Goal: Information Seeking & Learning: Learn about a topic

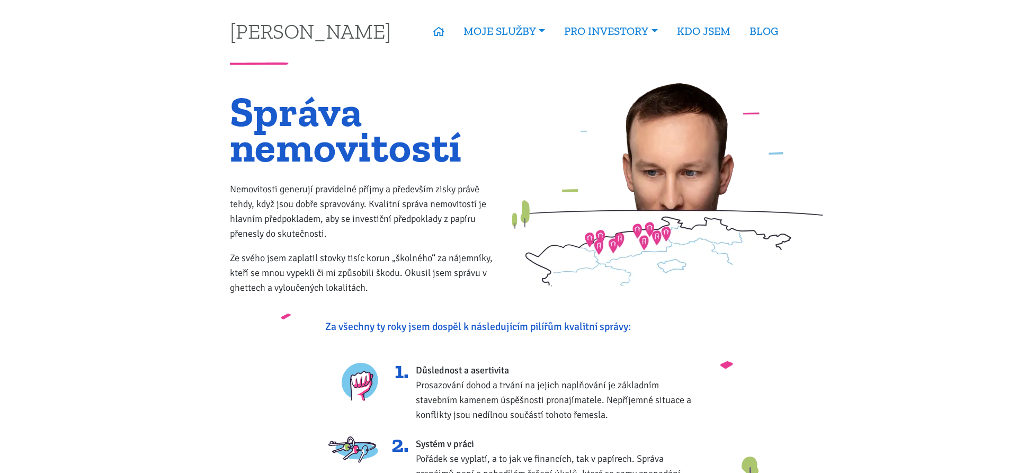
click at [0, 0] on link "Kupte investiční byt" at bounding box center [0, 0] width 0 height 0
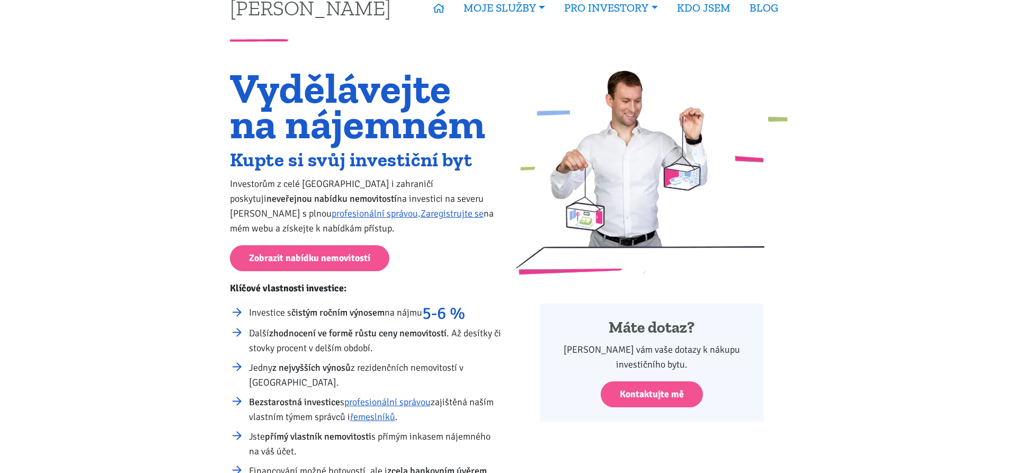
scroll to position [108, 0]
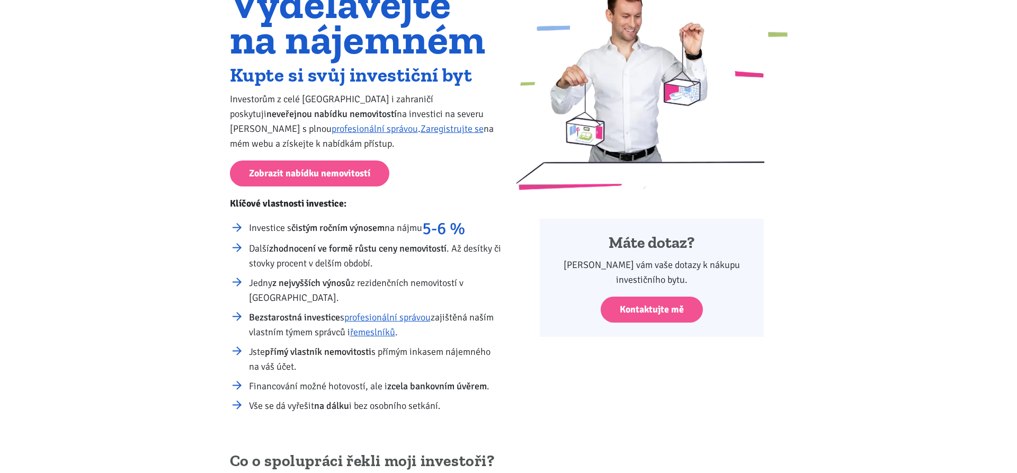
drag, startPoint x: 266, startPoint y: 228, endPoint x: 498, endPoint y: 417, distance: 299.2
click at [498, 417] on div "Vydělávejte na nájemném Kupte si svůj investiční byt Investorům z celé České re…" at bounding box center [365, 204] width 286 height 437
click at [500, 418] on div "Vydělávejte na nájemném Kupte si svůj investiční byt Investorům z celé České re…" at bounding box center [365, 204] width 286 height 437
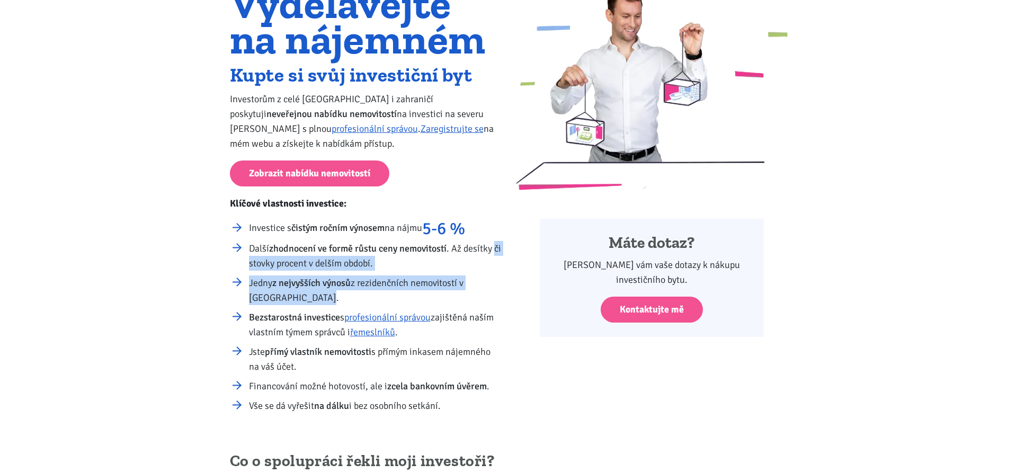
drag, startPoint x: 239, startPoint y: 262, endPoint x: 385, endPoint y: 297, distance: 150.2
click at [385, 297] on ul "Investice s čistým ročním výnosem na nájmu 5-6 % Další zhodnocení ve formě růst…" at bounding box center [366, 316] width 272 height 193
click at [385, 297] on li "Jedny z nejvyšších výnosů z rezidenčních nemovitostí v České republice." at bounding box center [375, 290] width 253 height 30
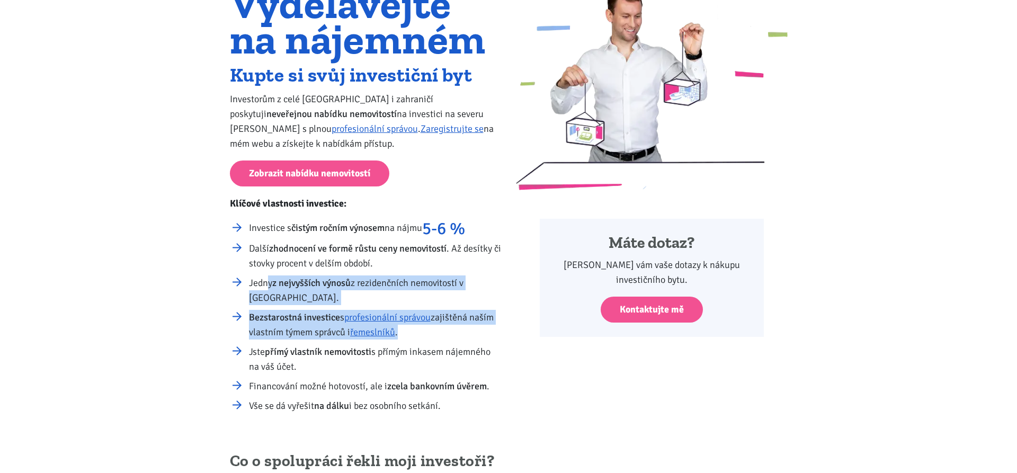
drag, startPoint x: 270, startPoint y: 279, endPoint x: 467, endPoint y: 341, distance: 207.0
click at [459, 338] on ul "Investice s čistým ročním výnosem na nájmu 5-6 % Další zhodnocení ve formě růst…" at bounding box center [366, 316] width 272 height 193
click at [468, 341] on ul "Investice s čistým ročním výnosem na nájmu 5-6 % Další zhodnocení ve formě růst…" at bounding box center [366, 316] width 272 height 193
drag, startPoint x: 293, startPoint y: 315, endPoint x: 450, endPoint y: 337, distance: 158.8
click at [450, 337] on li "Bezstarostná investice s profesionální správou zajištěná naším vlastním týmem s…" at bounding box center [375, 325] width 253 height 30
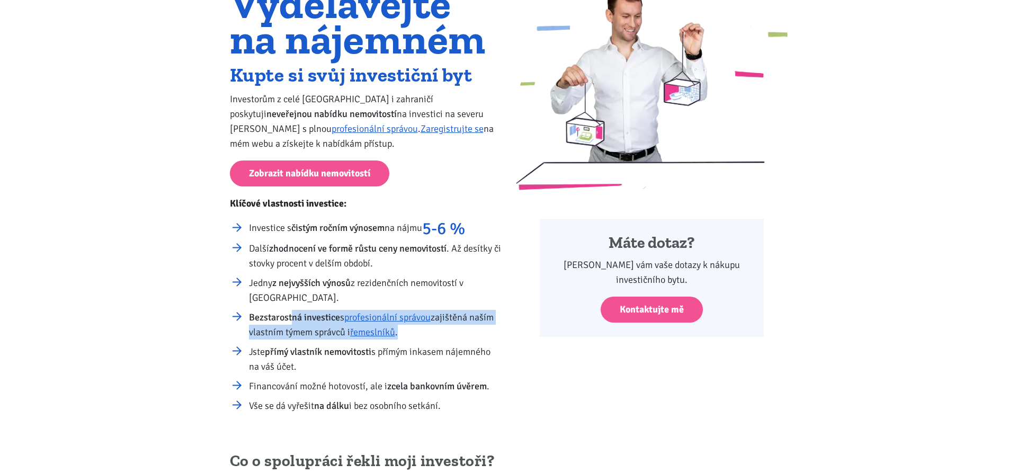
click at [452, 337] on li "Bezstarostná investice s profesionální správou zajištěná naším vlastním týmem s…" at bounding box center [375, 325] width 253 height 30
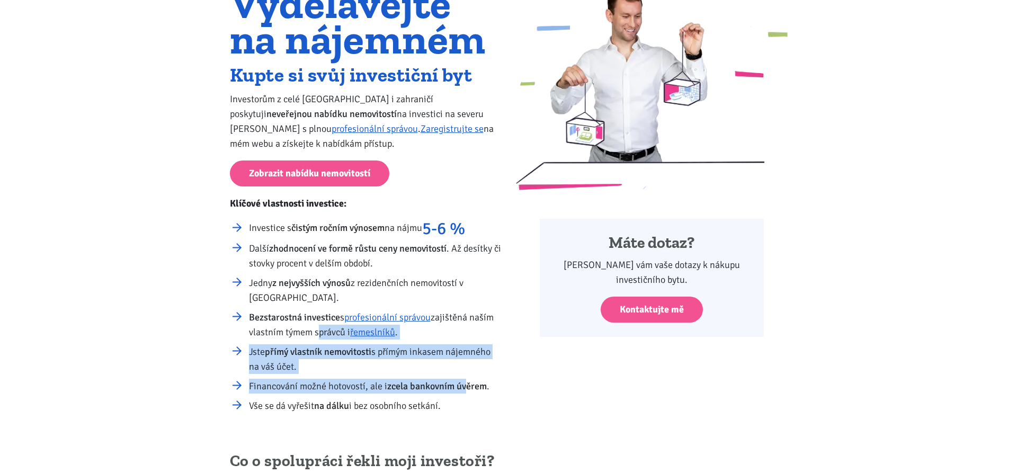
drag, startPoint x: 316, startPoint y: 331, endPoint x: 468, endPoint y: 380, distance: 159.6
click at [468, 380] on ul "Investice s čistým ročním výnosem na nájmu 5-6 % Další zhodnocení ve formě růst…" at bounding box center [366, 316] width 272 height 193
click at [426, 373] on li "Jste přímý vlastník nemovitosti s přímým inkasem nájemného na váš účet." at bounding box center [375, 359] width 253 height 30
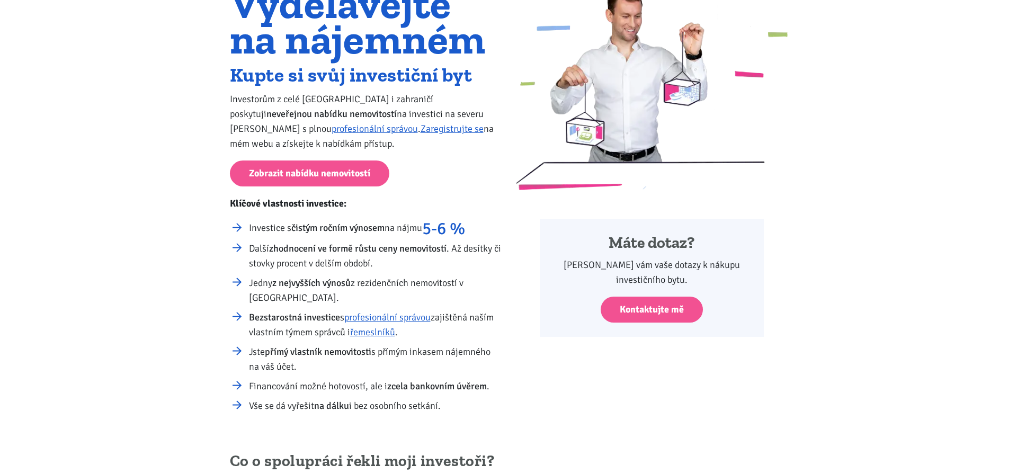
drag, startPoint x: 248, startPoint y: 381, endPoint x: 461, endPoint y: 407, distance: 214.5
click at [457, 406] on ul "Investice s čistým ročním výnosem na nájmu 5-6 % Další zhodnocení ve formě růst…" at bounding box center [366, 316] width 272 height 193
click at [468, 407] on li "Vše se dá vyřešit na dálku i bez osobního setkání." at bounding box center [375, 405] width 253 height 15
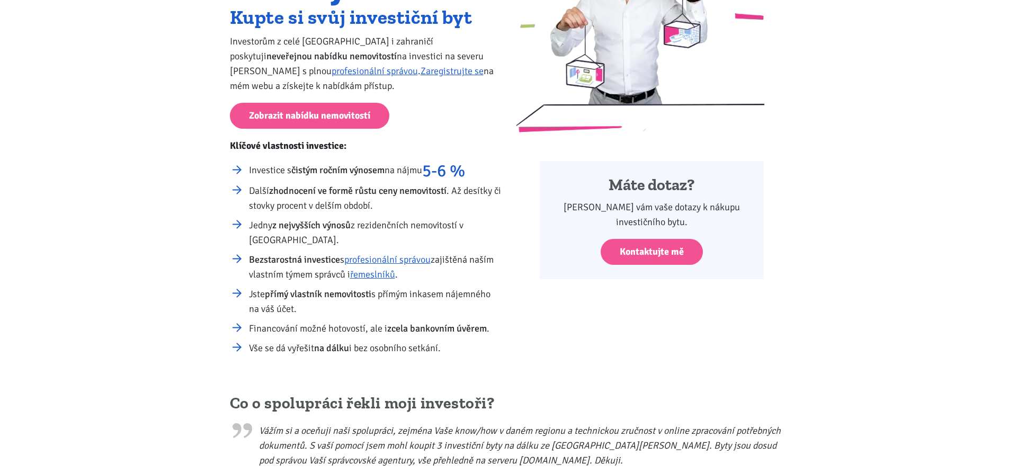
scroll to position [324, 0]
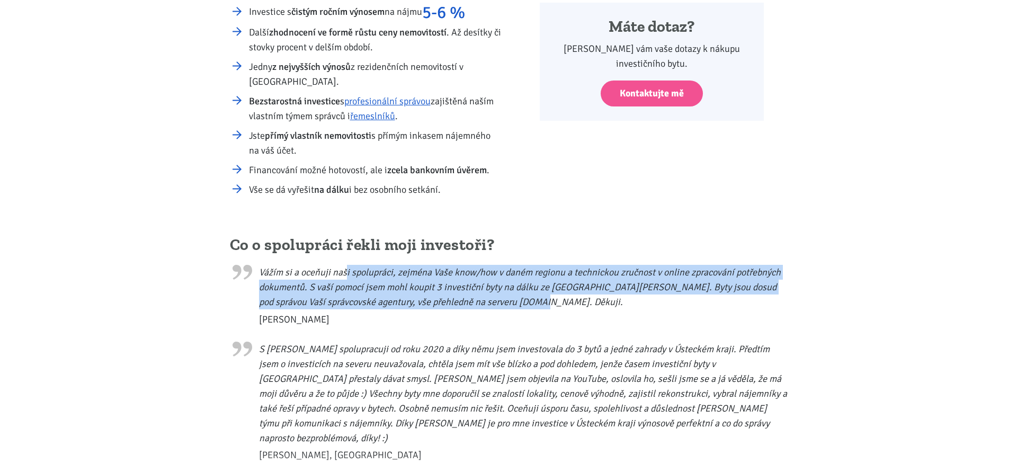
drag, startPoint x: 347, startPoint y: 271, endPoint x: 557, endPoint y: 303, distance: 212.2
click at [557, 303] on blockquote "Vážím si a oceňuji naši spolupráci, zejména Vaše know/how v daném regionu a tec…" at bounding box center [509, 292] width 558 height 67
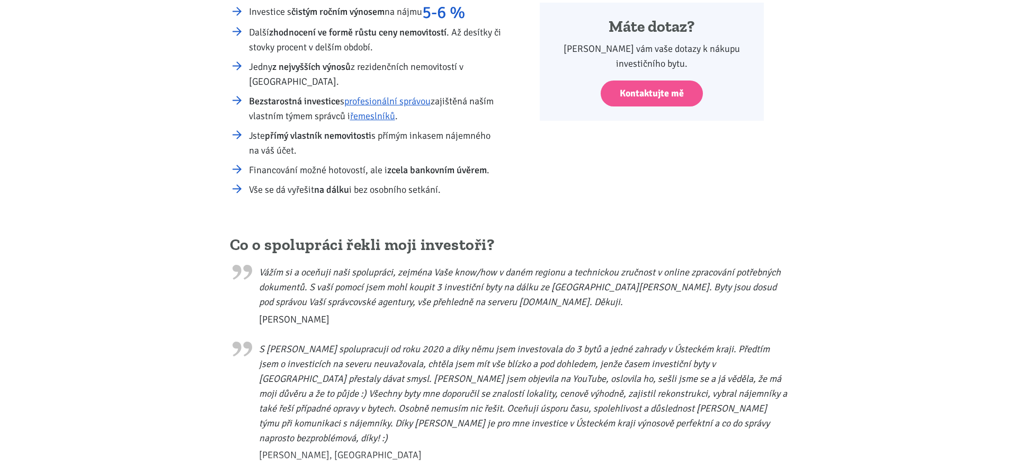
click at [557, 303] on blockquote "Vážím si a oceňuji naši spolupráci, zejména Vaše know/how v daném regionu a tec…" at bounding box center [509, 292] width 558 height 67
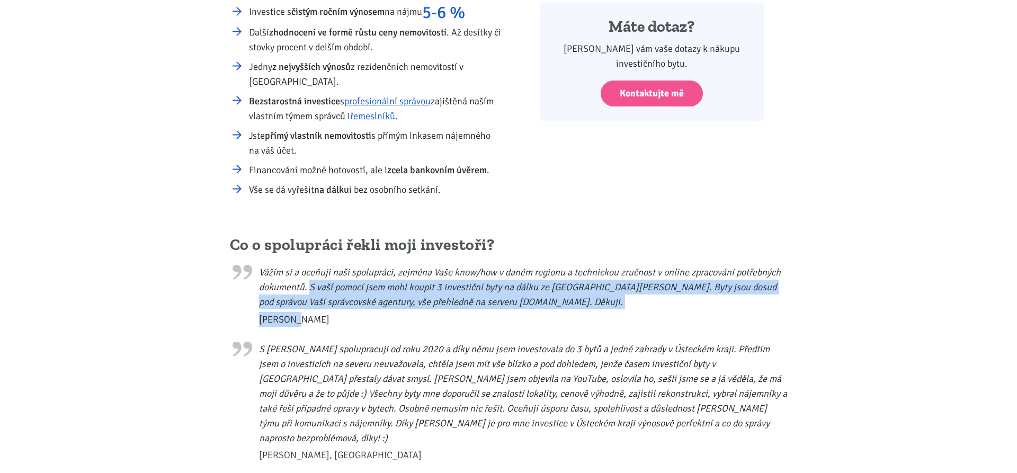
drag, startPoint x: 308, startPoint y: 284, endPoint x: 516, endPoint y: 315, distance: 209.9
click at [516, 315] on blockquote "Vážím si a oceňuji naši spolupráci, zejména Vaše know/how v daném regionu a tec…" at bounding box center [509, 292] width 558 height 67
click at [516, 315] on span "Miroslav" at bounding box center [523, 319] width 529 height 15
drag, startPoint x: 438, startPoint y: 284, endPoint x: 588, endPoint y: 305, distance: 150.8
click at [588, 305] on blockquote "Vážím si a oceňuji naši spolupráci, zejména Vaše know/how v daném regionu a tec…" at bounding box center [509, 292] width 558 height 67
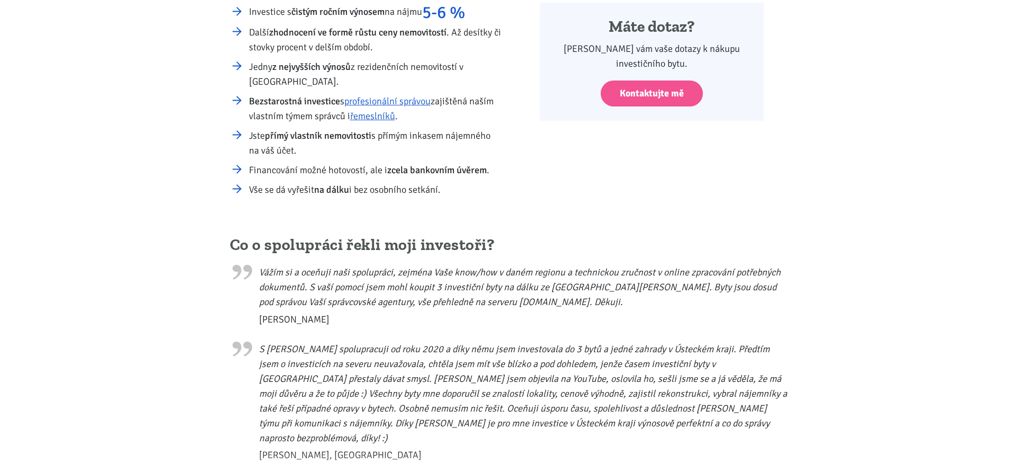
click at [588, 305] on blockquote "Vážím si a oceňuji naši spolupráci, zejména Vaše know/how v daném regionu a tec…" at bounding box center [509, 292] width 558 height 67
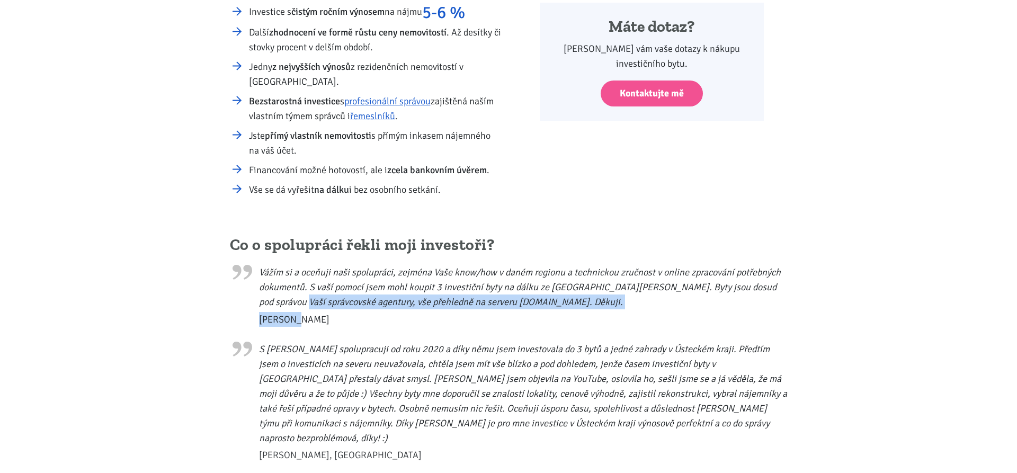
drag, startPoint x: 307, startPoint y: 302, endPoint x: 460, endPoint y: 322, distance: 153.8
click at [460, 322] on blockquote "Vážím si a oceňuji naši spolupráci, zejména Vaše know/how v daném regionu a tec…" at bounding box center [509, 292] width 558 height 67
click at [460, 322] on span "Miroslav" at bounding box center [523, 319] width 529 height 15
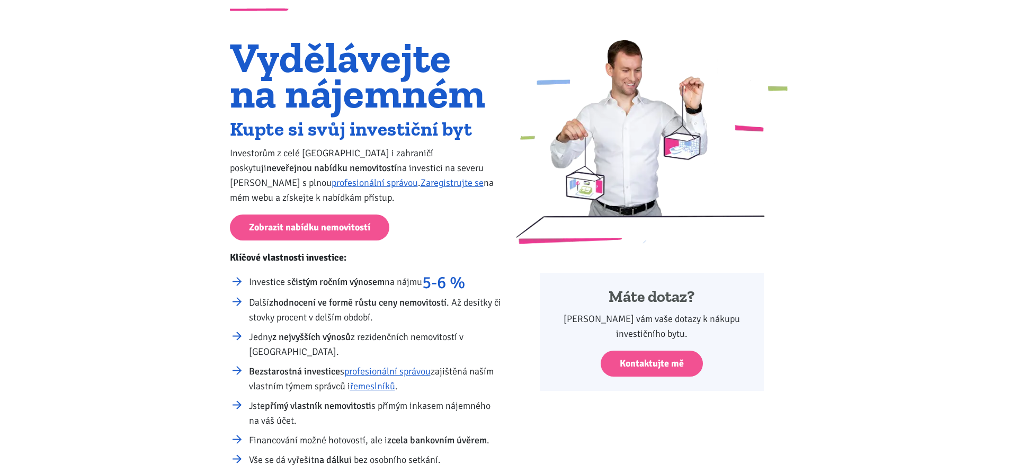
scroll to position [0, 0]
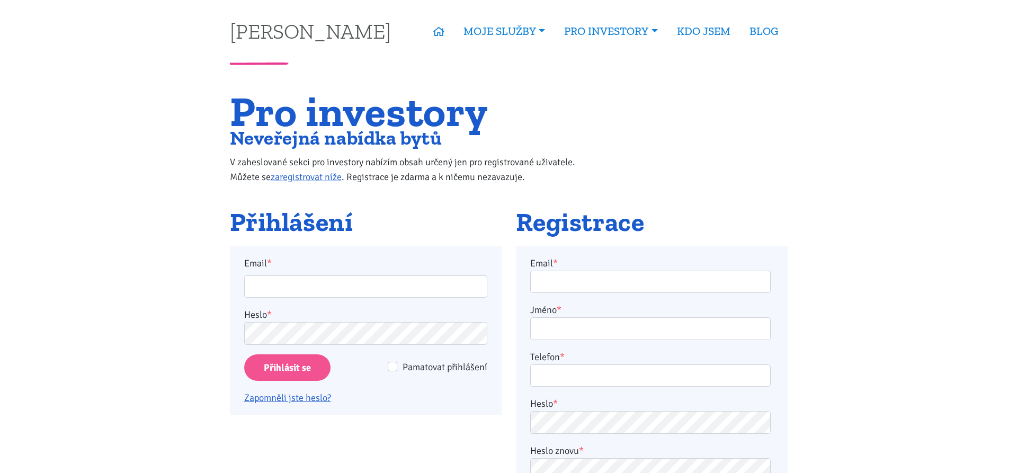
type input "emjej@seznam.cz"
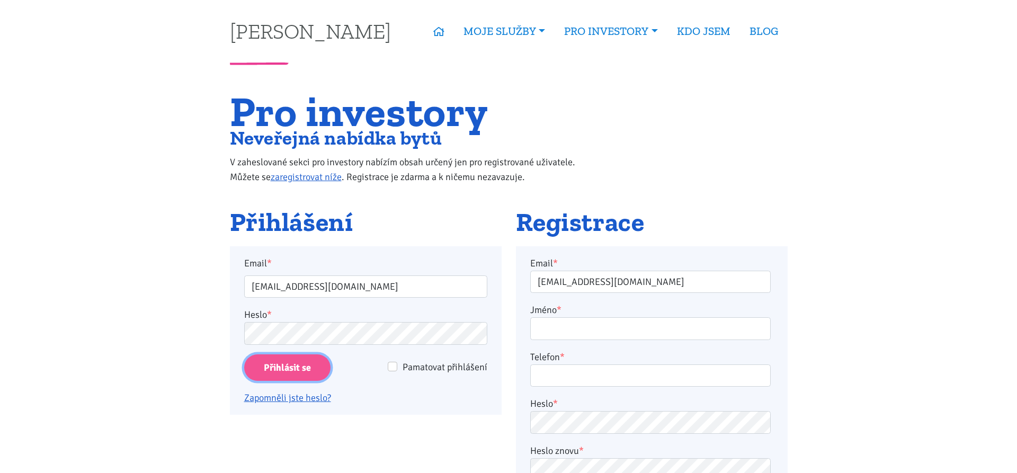
click at [307, 368] on input "Přihlásit se" at bounding box center [287, 367] width 86 height 27
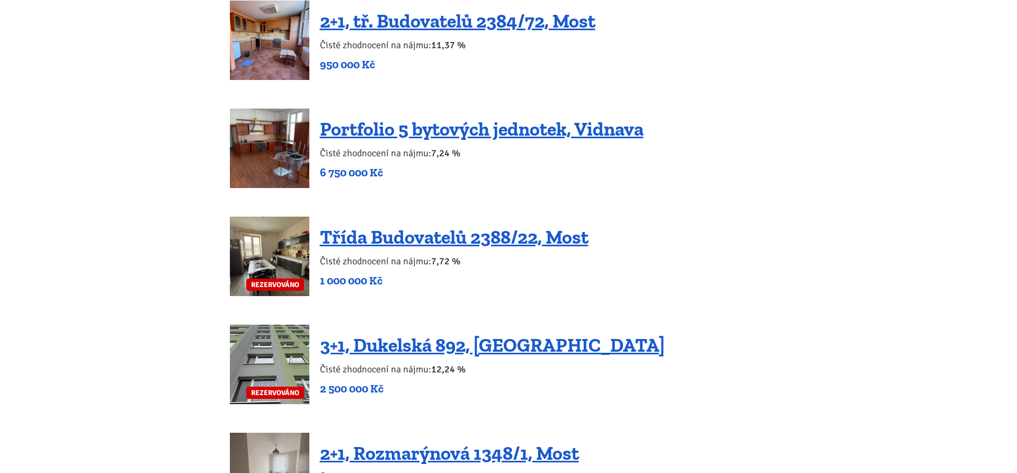
scroll to position [2215, 0]
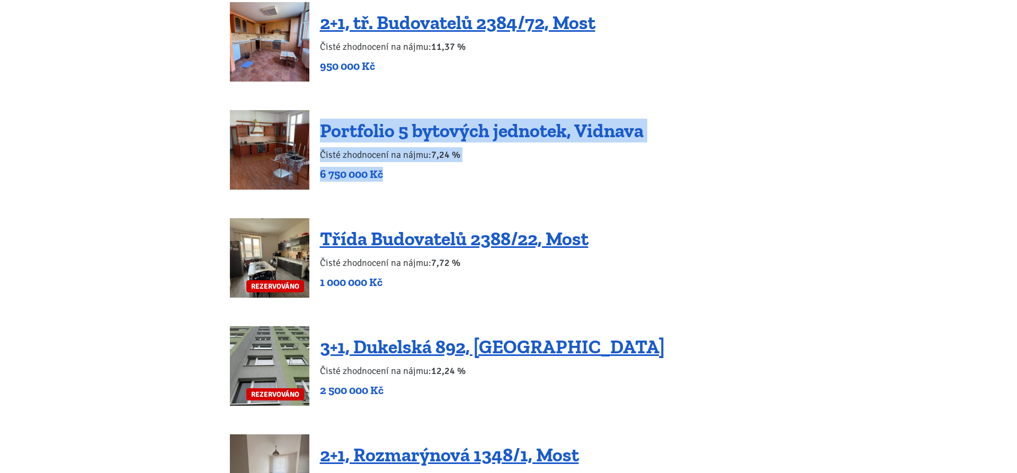
drag, startPoint x: 394, startPoint y: 160, endPoint x: 320, endPoint y: 118, distance: 84.9
click at [320, 119] on div "Portfolio 5 bytových jednotek, Vidnava Čisté zhodnocení na nájmu: 7,24 % 6 750 …" at bounding box center [482, 150] width 324 height 63
click at [514, 167] on p "6 750 000 Kč" at bounding box center [482, 174] width 324 height 15
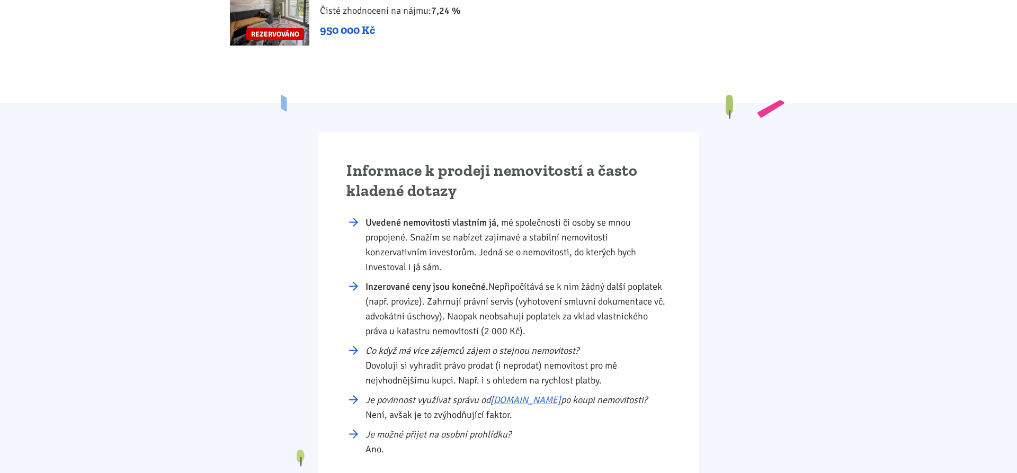
scroll to position [2701, 0]
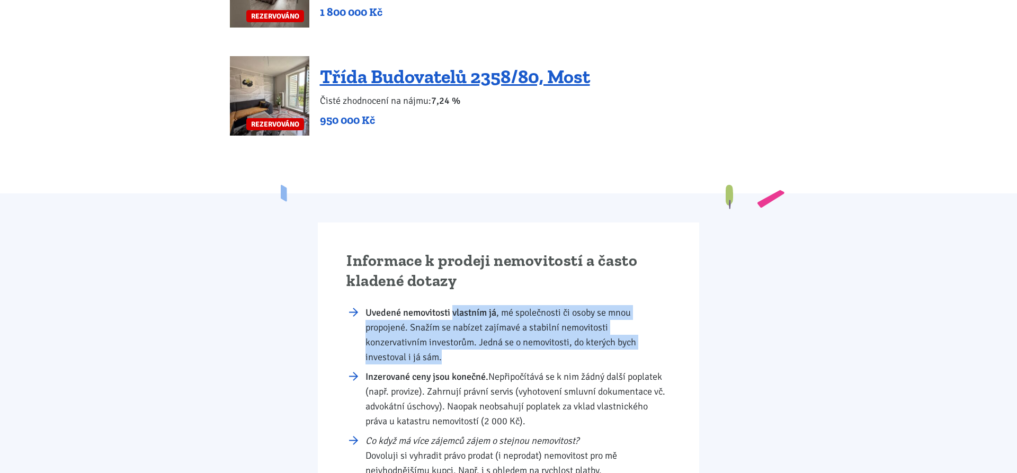
drag, startPoint x: 454, startPoint y: 295, endPoint x: 640, endPoint y: 339, distance: 191.0
click at [640, 339] on li "Uvedené nemovitosti vlastním já , mé společnosti či osoby se mnou propojené. Sn…" at bounding box center [517, 334] width 305 height 59
click at [569, 342] on li "Uvedené nemovitosti vlastním já , mé společnosti či osoby se mnou propojené. Sn…" at bounding box center [517, 334] width 305 height 59
drag, startPoint x: 479, startPoint y: 318, endPoint x: 545, endPoint y: 350, distance: 73.0
click at [545, 350] on li "Uvedené nemovitosti vlastním já , mé společnosti či osoby se mnou propojené. Sn…" at bounding box center [517, 334] width 305 height 59
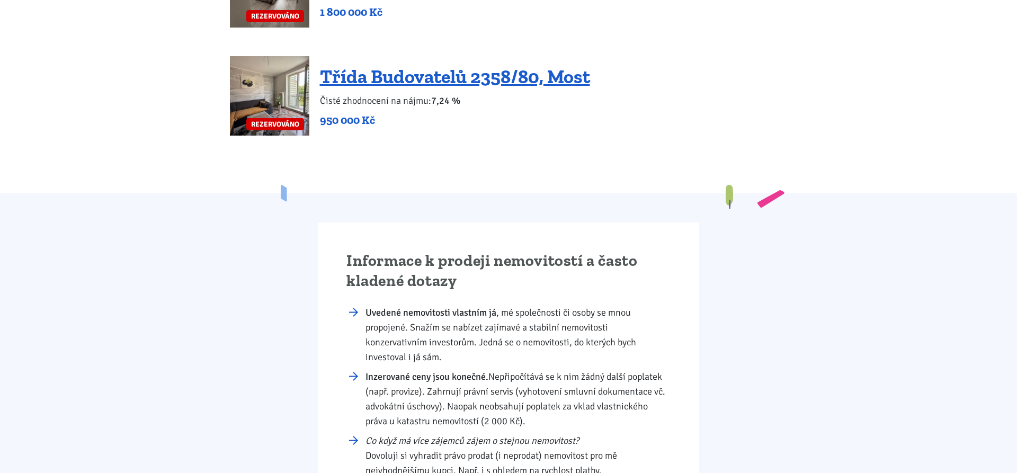
click at [545, 350] on li "Uvedené nemovitosti vlastním já , mé společnosti či osoby se mnou propojené. Sn…" at bounding box center [517, 334] width 305 height 59
drag, startPoint x: 470, startPoint y: 326, endPoint x: 532, endPoint y: 347, distance: 65.5
click at [532, 347] on li "Uvedené nemovitosti vlastním já , mé společnosti či osoby se mnou propojené. Sn…" at bounding box center [517, 334] width 305 height 59
click at [533, 347] on li "Uvedené nemovitosti vlastním já , mé společnosti či osoby se mnou propojené. Sn…" at bounding box center [517, 334] width 305 height 59
drag, startPoint x: 408, startPoint y: 360, endPoint x: 586, endPoint y: 409, distance: 184.6
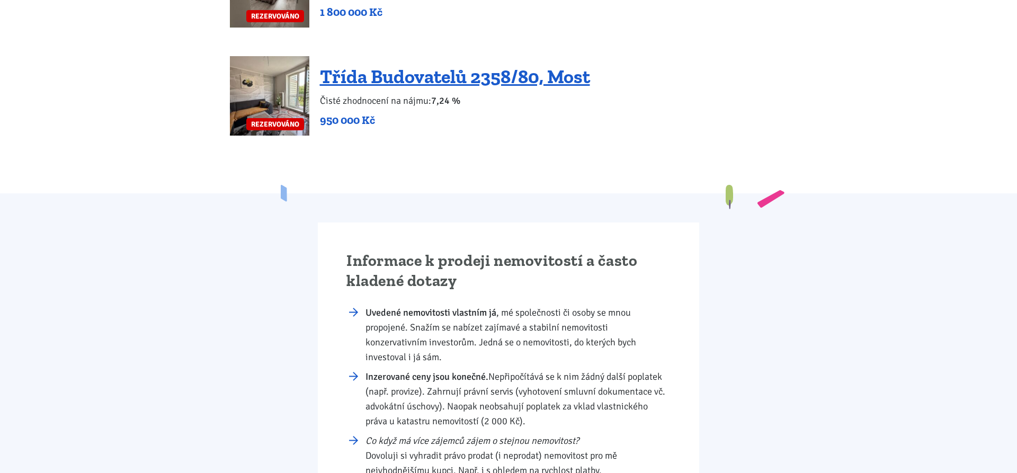
click at [586, 409] on li "Inzerované ceny jsou konečné. Nepřipočítává se k nim žádný další poplatek (např…" at bounding box center [517, 398] width 305 height 59
drag, startPoint x: 482, startPoint y: 390, endPoint x: 560, endPoint y: 411, distance: 80.8
click at [559, 411] on li "Inzerované ceny jsou konečné. Nepřipočítává se k nim žádný další poplatek (např…" at bounding box center [517, 398] width 305 height 59
click at [560, 411] on li "Inzerované ceny jsou konečné. Nepřipočítává se k nim žádný další poplatek (např…" at bounding box center [517, 398] width 305 height 59
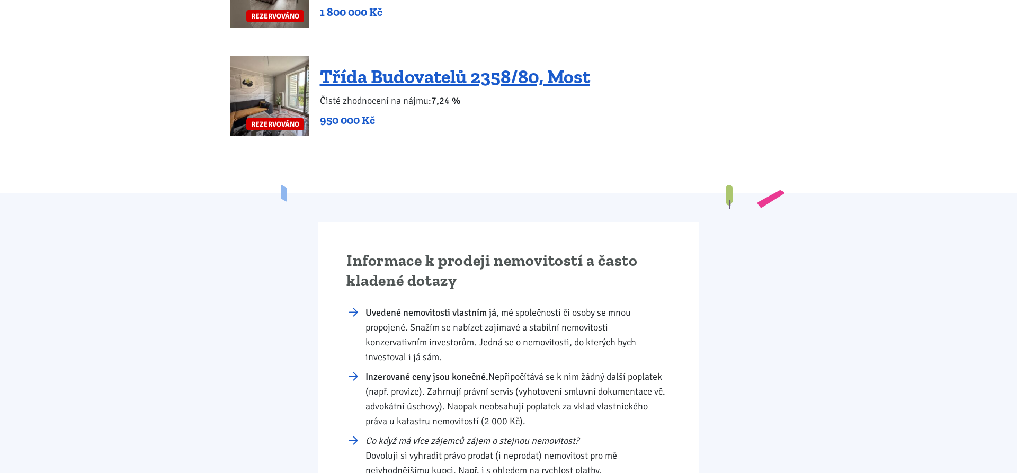
drag, startPoint x: 405, startPoint y: 386, endPoint x: 563, endPoint y: 402, distance: 159.2
click at [563, 402] on li "Inzerované ceny jsou konečné. Nepřipočítává se k nim žádný další poplatek (např…" at bounding box center [517, 398] width 305 height 59
click at [564, 402] on li "Inzerované ceny jsou konečné. Nepřipočítává se k nim žádný další poplatek (např…" at bounding box center [517, 398] width 305 height 59
drag, startPoint x: 458, startPoint y: 405, endPoint x: 551, endPoint y: 407, distance: 92.7
click at [545, 407] on li "Inzerované ceny jsou konečné. Nepřipočítává se k nim žádný další poplatek (např…" at bounding box center [517, 398] width 305 height 59
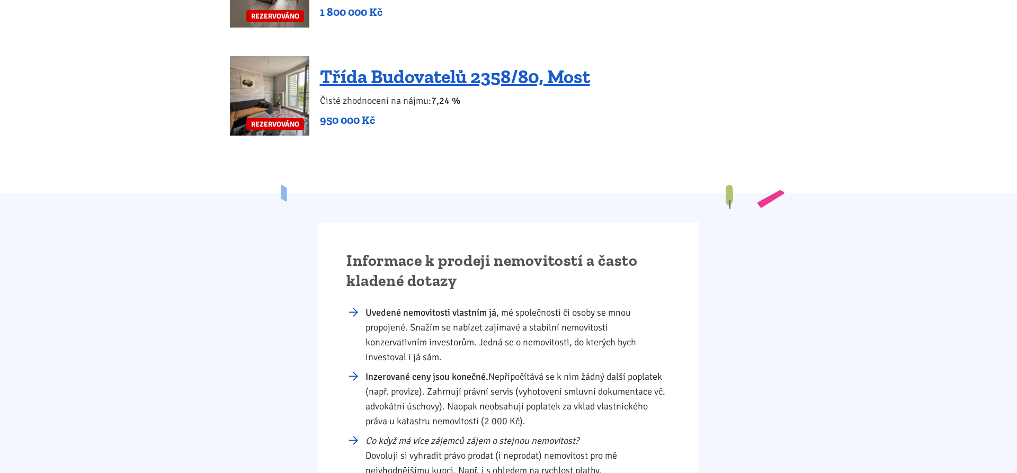
click at [551, 406] on li "Inzerované ceny jsou konečné. Nepřipočítává se k nim žádný další poplatek (např…" at bounding box center [517, 398] width 305 height 59
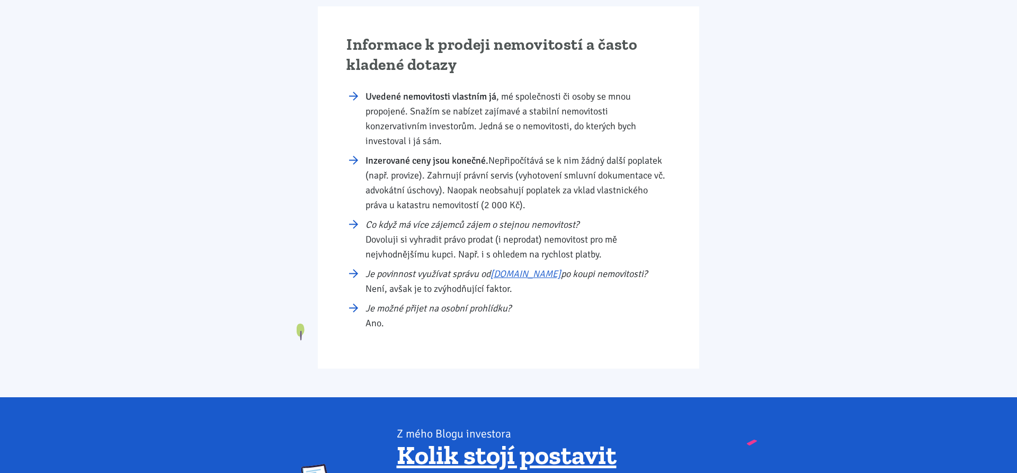
drag, startPoint x: 361, startPoint y: 209, endPoint x: 527, endPoint y: 228, distance: 166.8
click at [525, 228] on li "Co když má více zájemců zájem o stejnou nemovitost? Dovoluji si vyhradit právo …" at bounding box center [517, 239] width 305 height 44
click at [407, 226] on li "Co když má více zájemců zájem o stejnou nemovitost? Dovoluji si vyhradit právo …" at bounding box center [517, 239] width 305 height 44
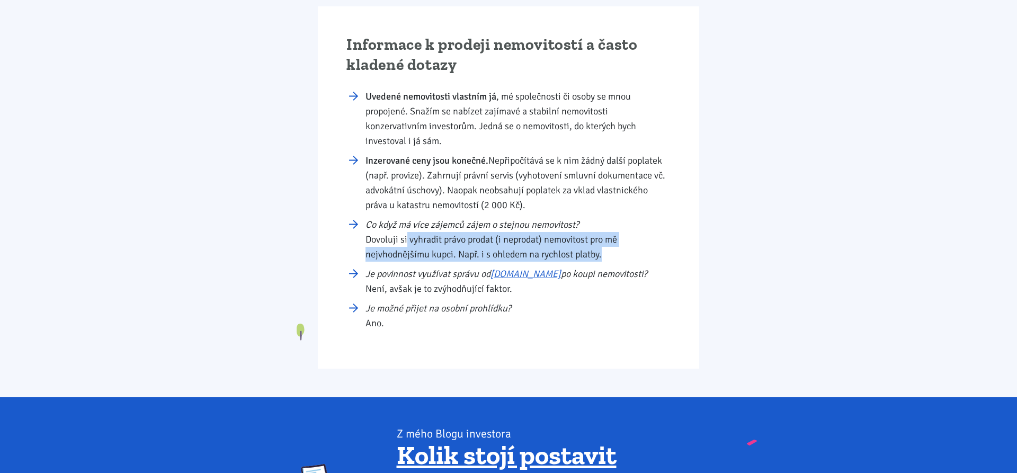
drag, startPoint x: 407, startPoint y: 224, endPoint x: 625, endPoint y: 233, distance: 218.4
click at [625, 233] on li "Co když má více zájemců zájem o stejnou nemovitost? Dovoluji si vyhradit právo …" at bounding box center [517, 239] width 305 height 44
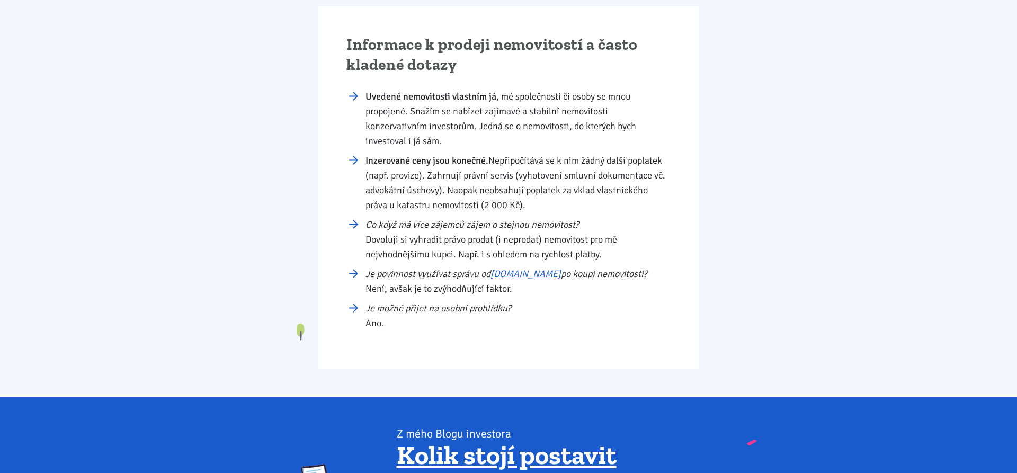
click at [624, 238] on li "Co když má více zájemců zájem o stejnou nemovitost? Dovoluji si vyhradit právo …" at bounding box center [517, 239] width 305 height 44
drag, startPoint x: 428, startPoint y: 239, endPoint x: 613, endPoint y: 246, distance: 185.5
click at [613, 246] on li "Co když má více zájemců zájem o stejnou nemovitost? Dovoluji si vyhradit právo …" at bounding box center [517, 239] width 305 height 44
click at [618, 241] on li "Co když má více zájemců zájem o stejnou nemovitost? Dovoluji si vyhradit právo …" at bounding box center [517, 239] width 305 height 44
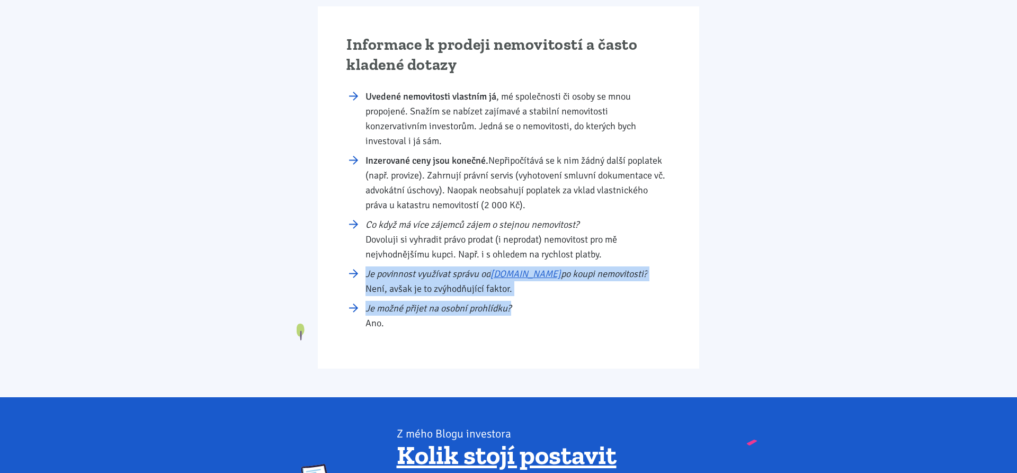
drag, startPoint x: 366, startPoint y: 257, endPoint x: 547, endPoint y: 293, distance: 184.1
click at [547, 293] on ul "Uvedené nemovitosti vlastním já , mé společnosti či osoby se mnou propojené. Sn…" at bounding box center [508, 209] width 324 height 241
click at [549, 301] on li "Je možné přijet na osobní prohlídku? Ano." at bounding box center [517, 316] width 305 height 30
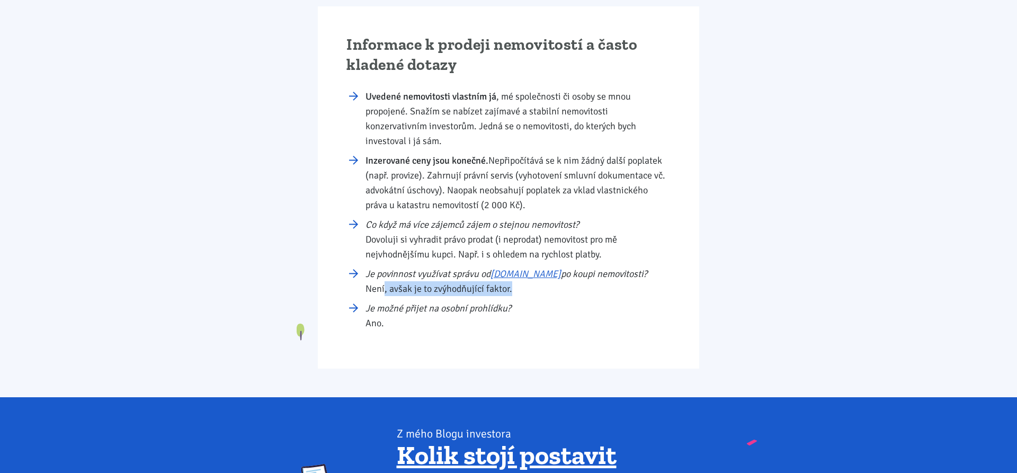
drag, startPoint x: 385, startPoint y: 273, endPoint x: 529, endPoint y: 281, distance: 144.3
click at [529, 280] on li "Je povinnost využívat správu od Spravujeme.cz po koupi nemovitosti? Není, avšak…" at bounding box center [517, 281] width 305 height 30
click at [529, 281] on li "Je povinnost využívat správu od Spravujeme.cz po koupi nemovitosti? Není, avšak…" at bounding box center [517, 281] width 305 height 30
drag, startPoint x: 411, startPoint y: 291, endPoint x: 534, endPoint y: 304, distance: 123.0
click at [534, 304] on li "Je možné přijet na osobní prohlídku? Ano." at bounding box center [517, 316] width 305 height 30
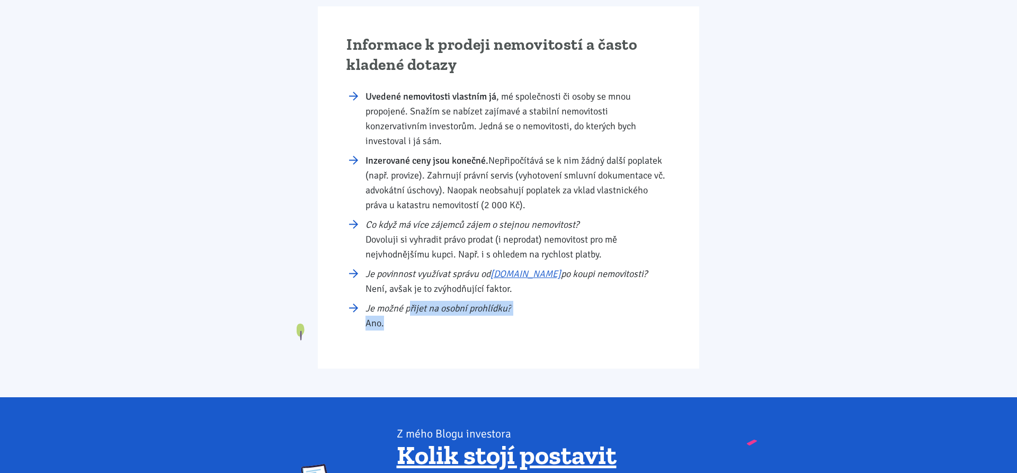
click at [534, 308] on li "Je možné přijet na osobní prohlídku? Ano." at bounding box center [517, 316] width 305 height 30
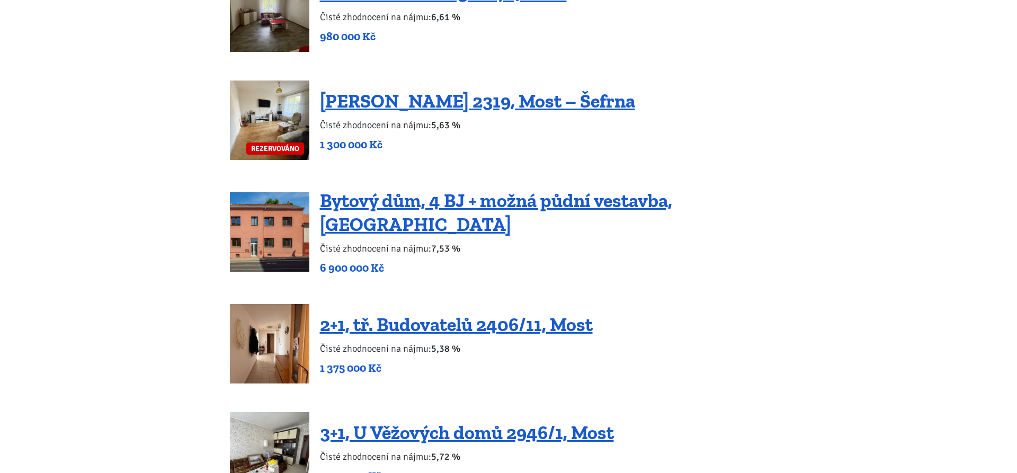
scroll to position [1458, 0]
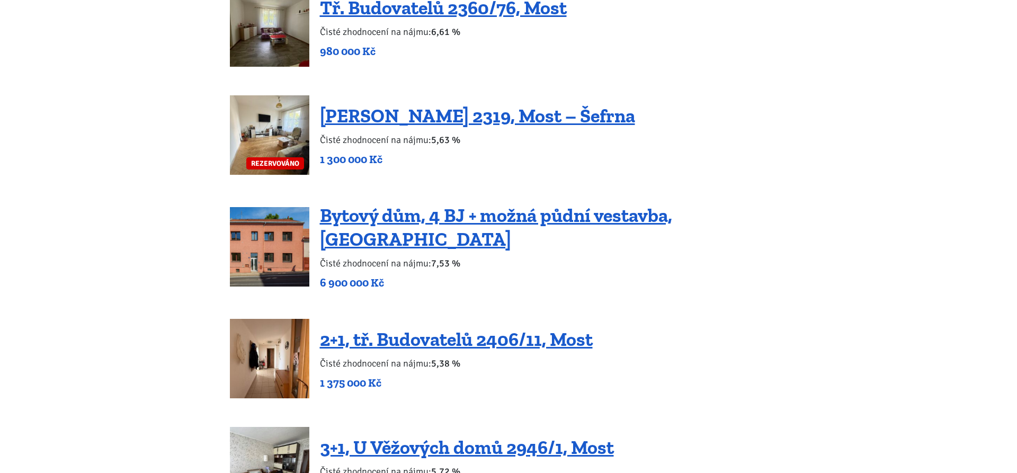
click at [402, 193] on div "Pozemek na výstavbu developerského projektu – Chlum u Třeboně 4 700 000 Kč 2+1,…" at bounding box center [509, 45] width 558 height 2666
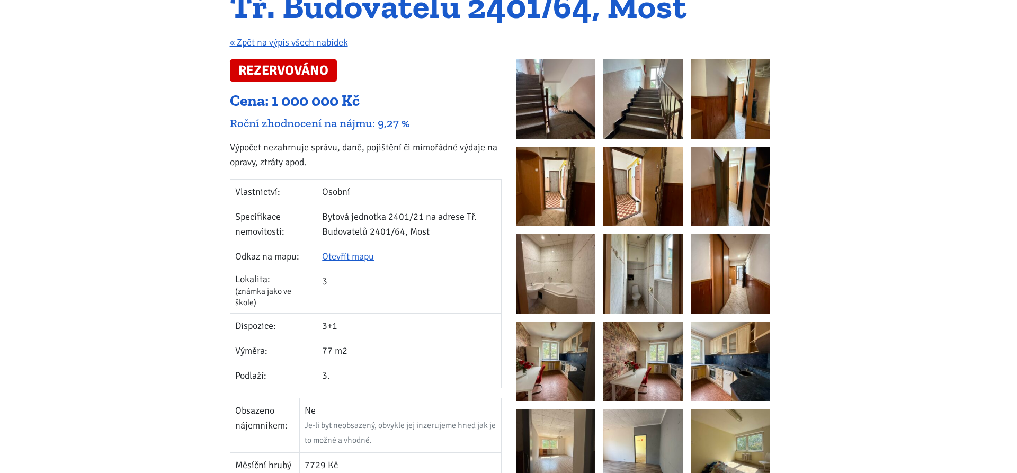
scroll to position [216, 0]
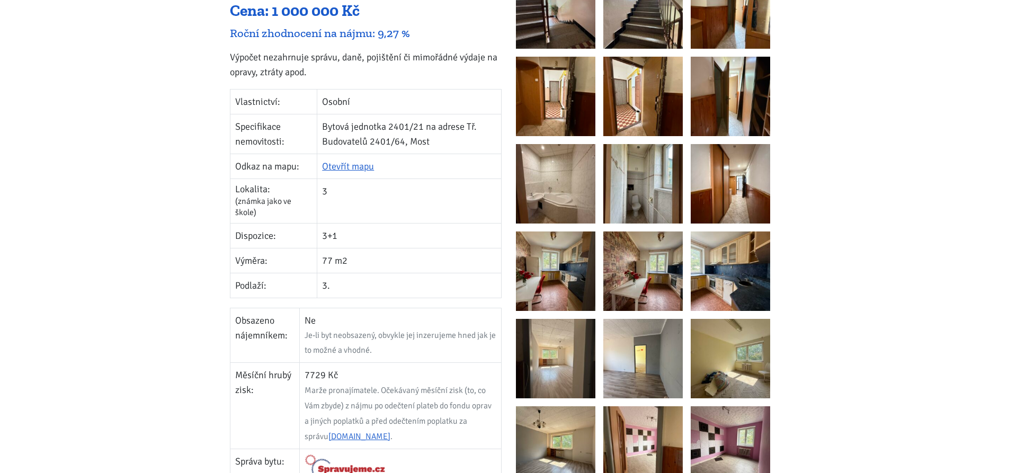
click at [643, 198] on img at bounding box center [642, 183] width 79 height 79
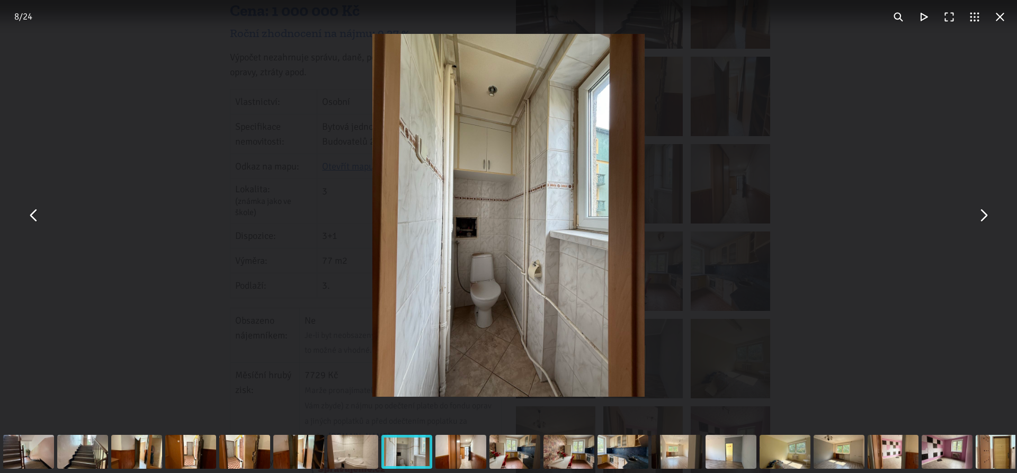
click at [984, 220] on button "You can close this modal content with the ESC key" at bounding box center [982, 215] width 25 height 25
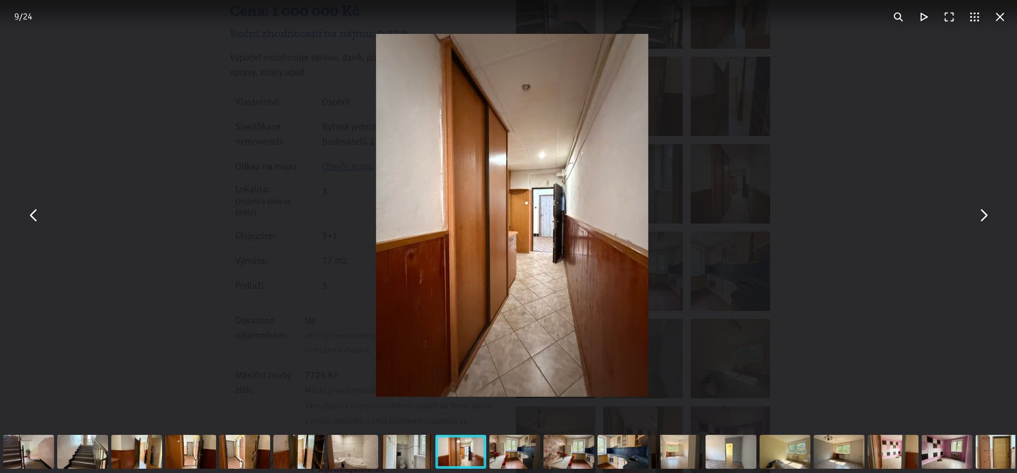
click at [983, 219] on button "You can close this modal content with the ESC key" at bounding box center [982, 215] width 25 height 25
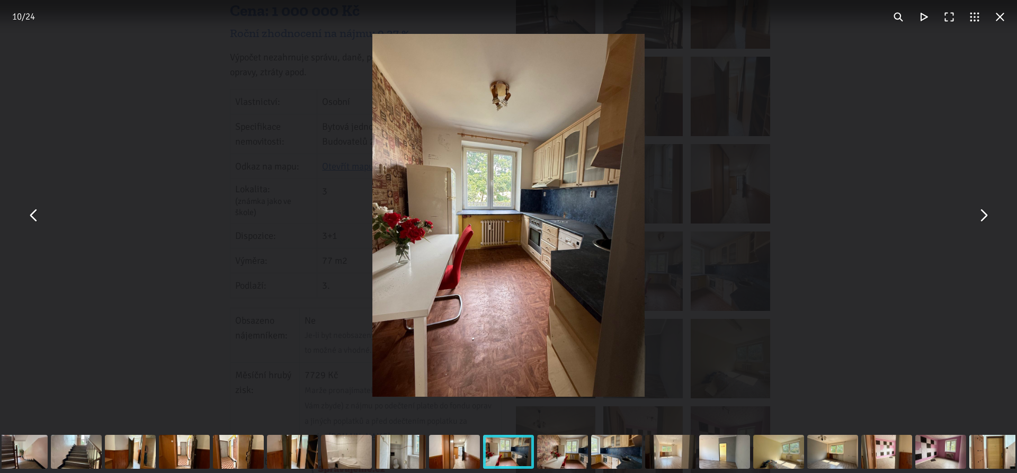
click at [983, 219] on button "You can close this modal content with the ESC key" at bounding box center [982, 215] width 25 height 25
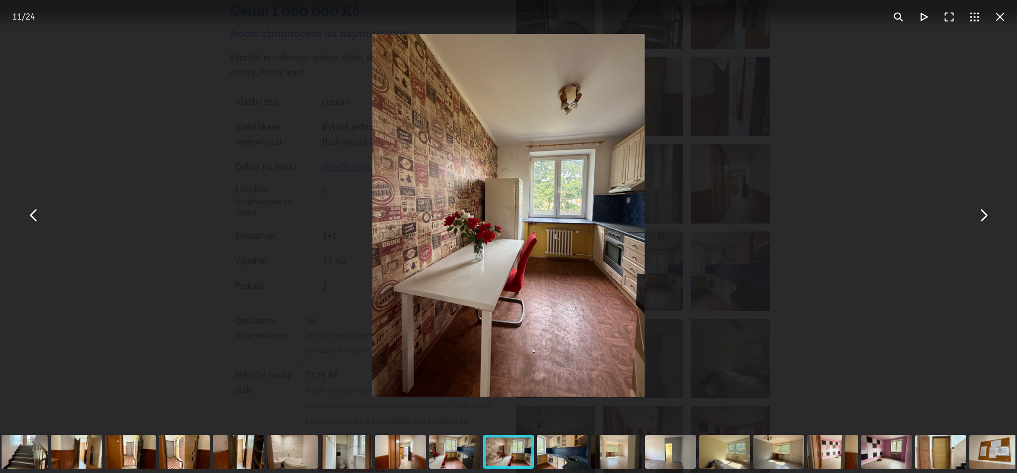
click at [983, 219] on button "You can close this modal content with the ESC key" at bounding box center [982, 215] width 25 height 25
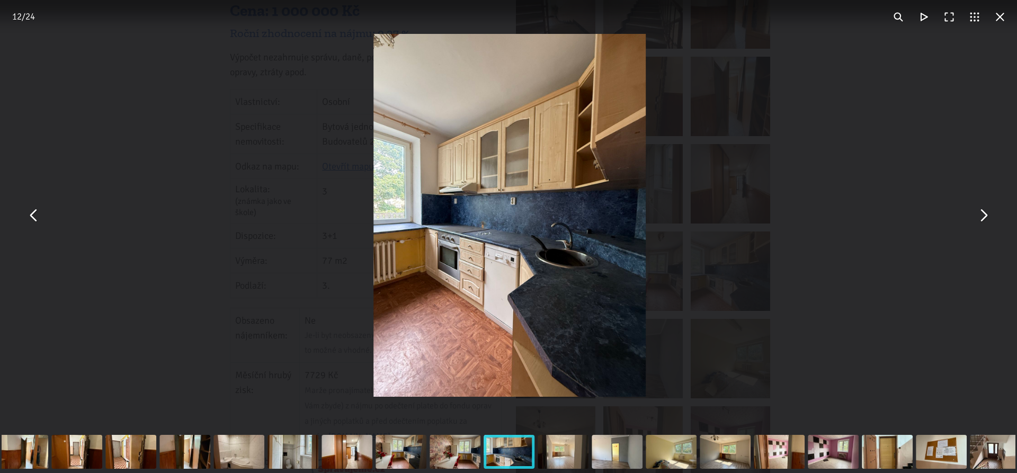
click at [983, 219] on button "You can close this modal content with the ESC key" at bounding box center [982, 215] width 25 height 25
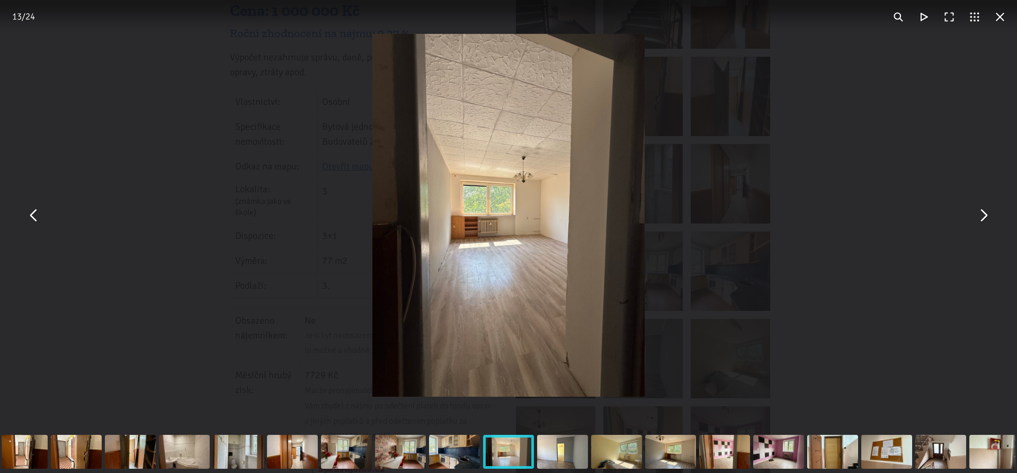
click at [983, 219] on button "You can close this modal content with the ESC key" at bounding box center [982, 215] width 25 height 25
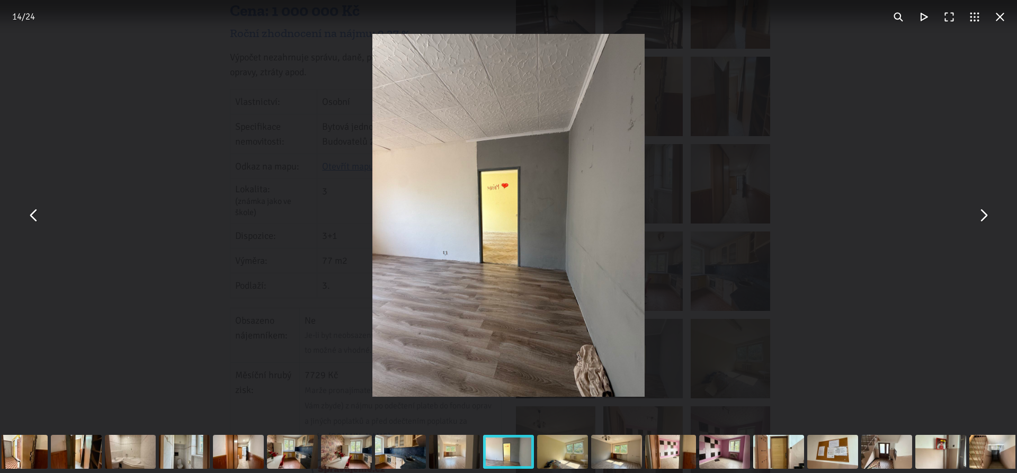
click at [983, 219] on button "You can close this modal content with the ESC key" at bounding box center [982, 215] width 25 height 25
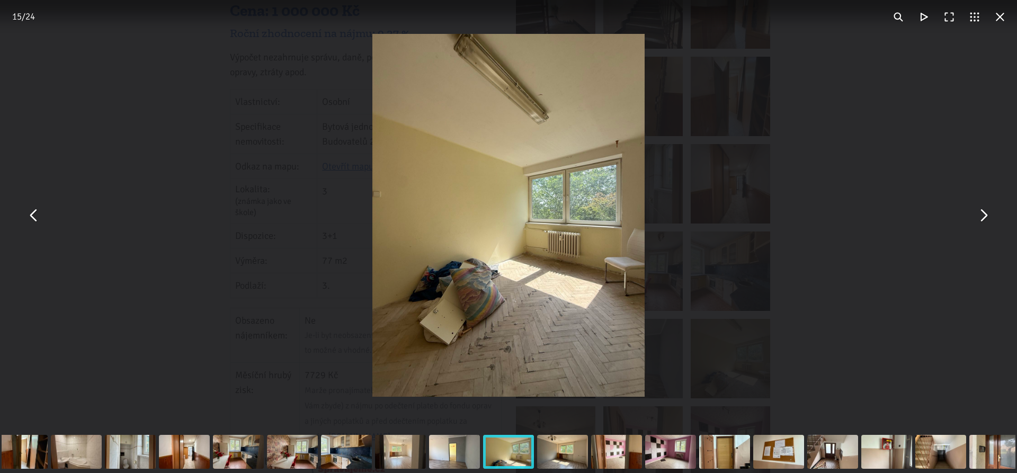
click at [983, 219] on button "You can close this modal content with the ESC key" at bounding box center [982, 215] width 25 height 25
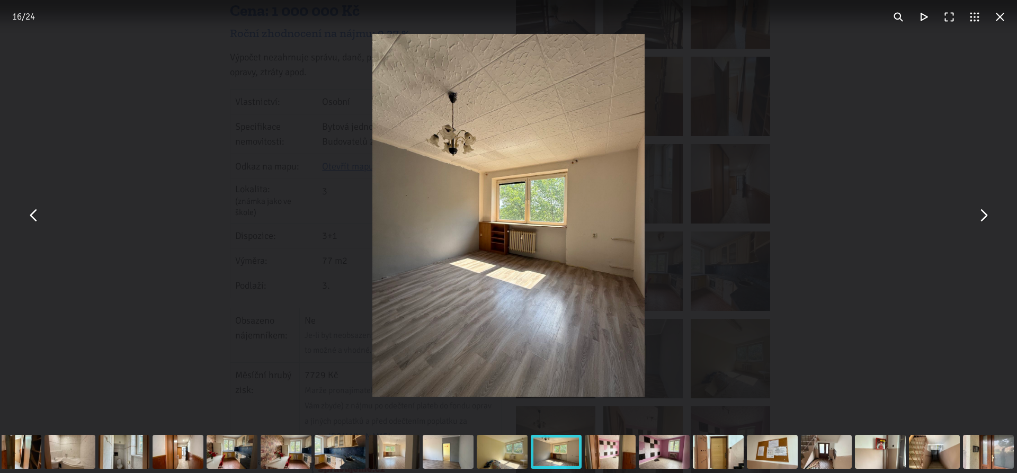
click at [983, 219] on button "You can close this modal content with the ESC key" at bounding box center [982, 215] width 25 height 25
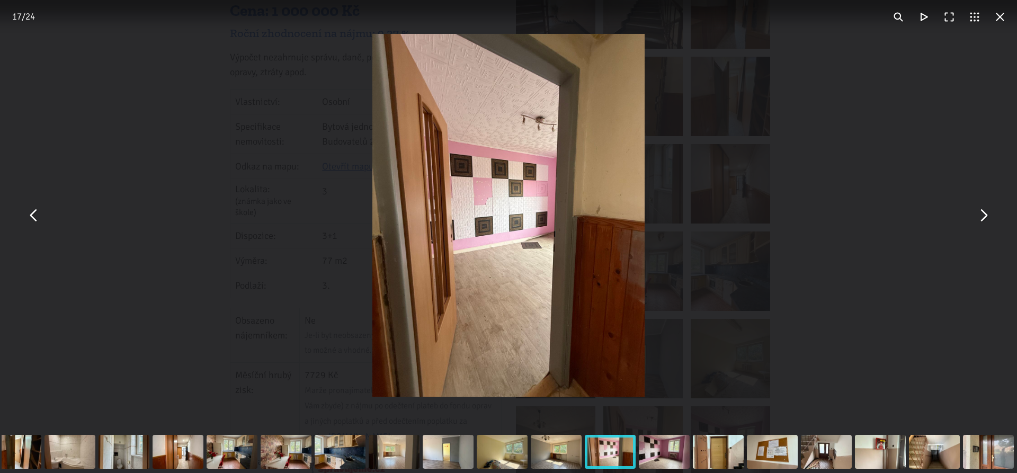
click at [984, 217] on button "You can close this modal content with the ESC key" at bounding box center [982, 215] width 25 height 25
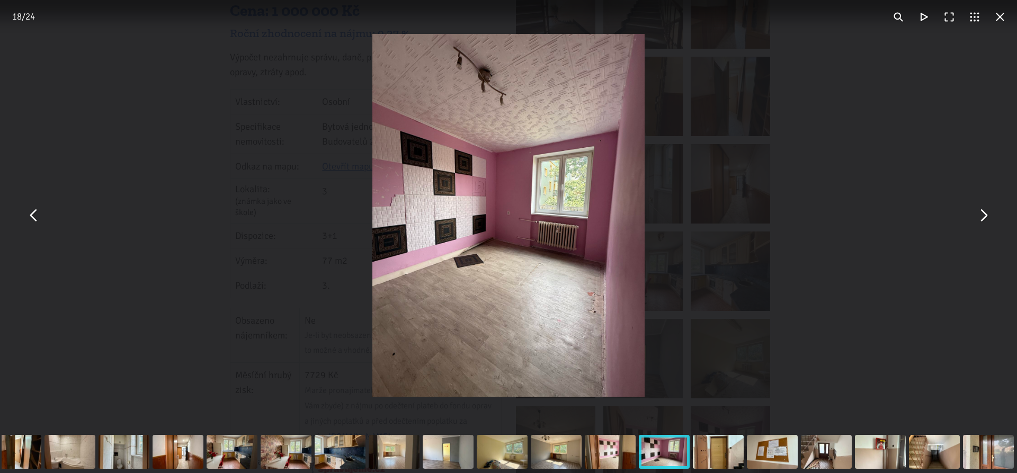
click at [1004, 9] on button "You can close this modal content with the ESC key" at bounding box center [999, 16] width 25 height 25
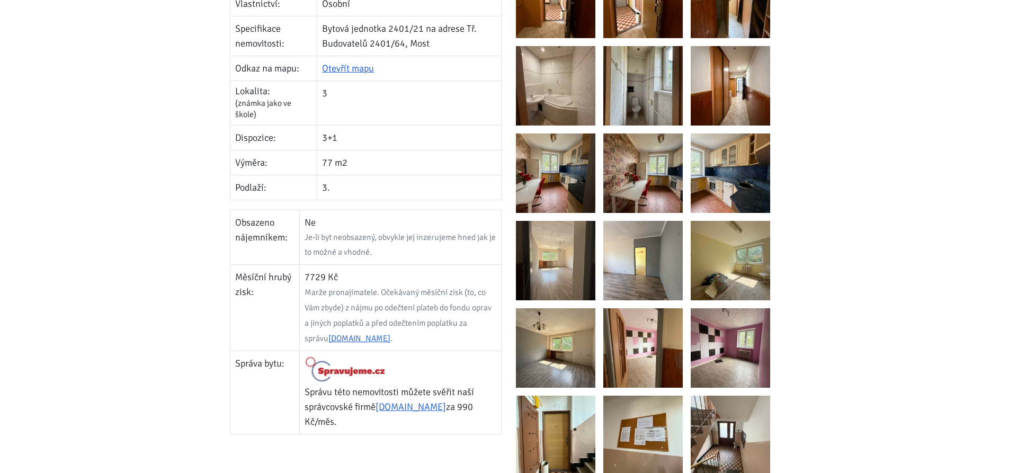
scroll to position [378, 0]
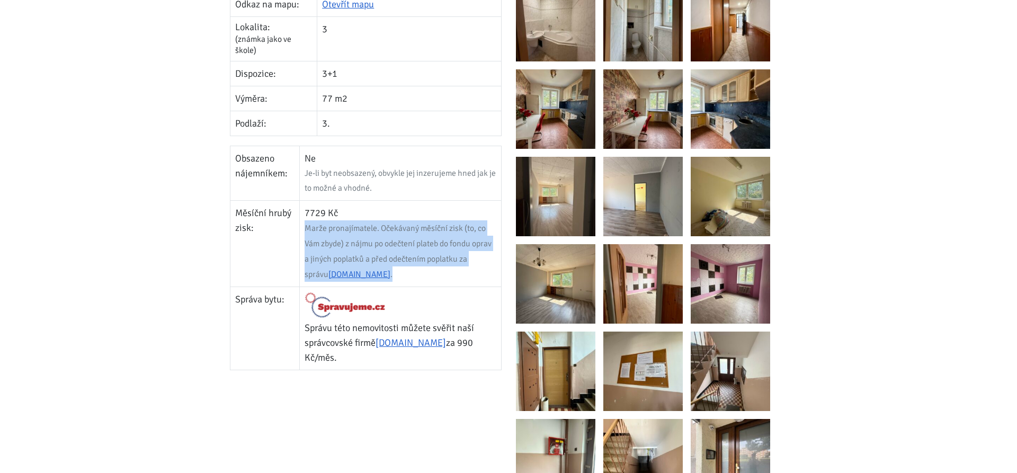
drag, startPoint x: 303, startPoint y: 226, endPoint x: 395, endPoint y: 278, distance: 106.0
click at [394, 278] on td "7729 Kč Marže pronajímatele. Očekávaný měsíční zisk (to, co Vám zbyde) z nájmu …" at bounding box center [400, 243] width 201 height 86
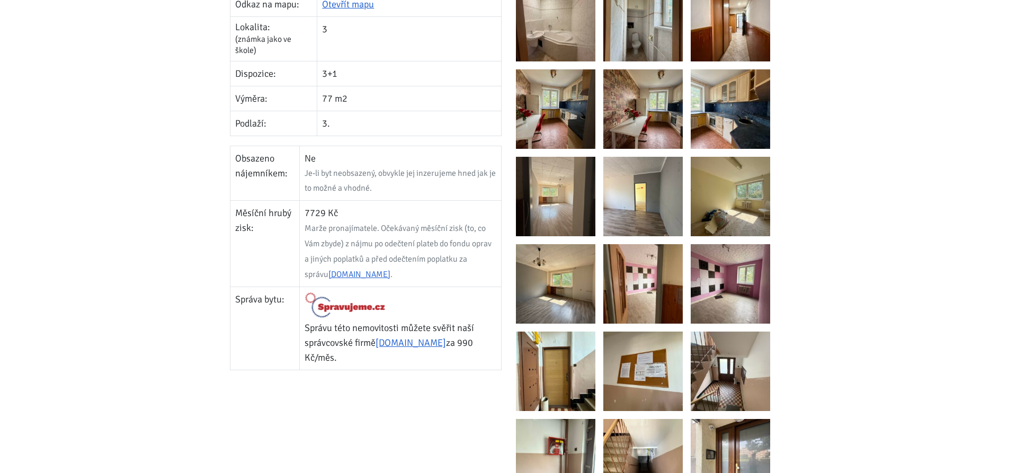
click at [395, 278] on td "7729 Kč Marže pronajímatele. Očekávaný měsíční zisk (to, co Vám zbyde) z nájmu …" at bounding box center [400, 243] width 201 height 86
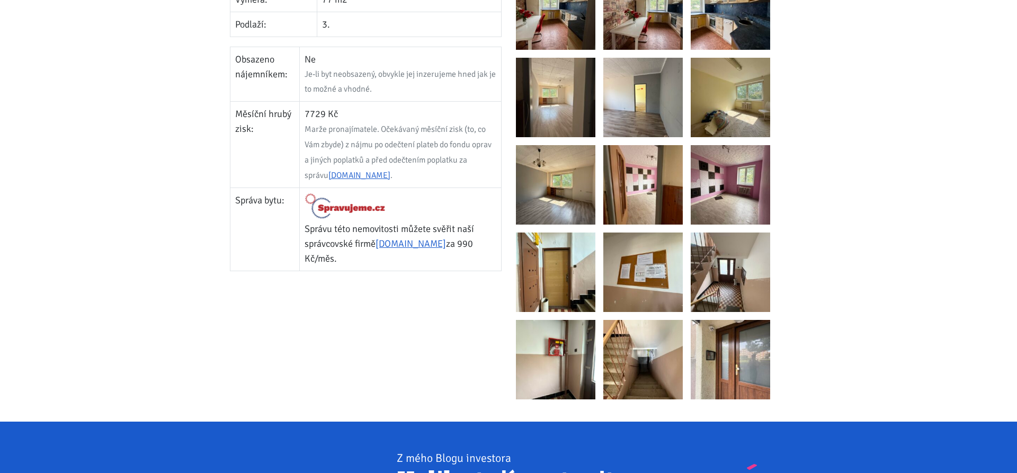
scroll to position [648, 0]
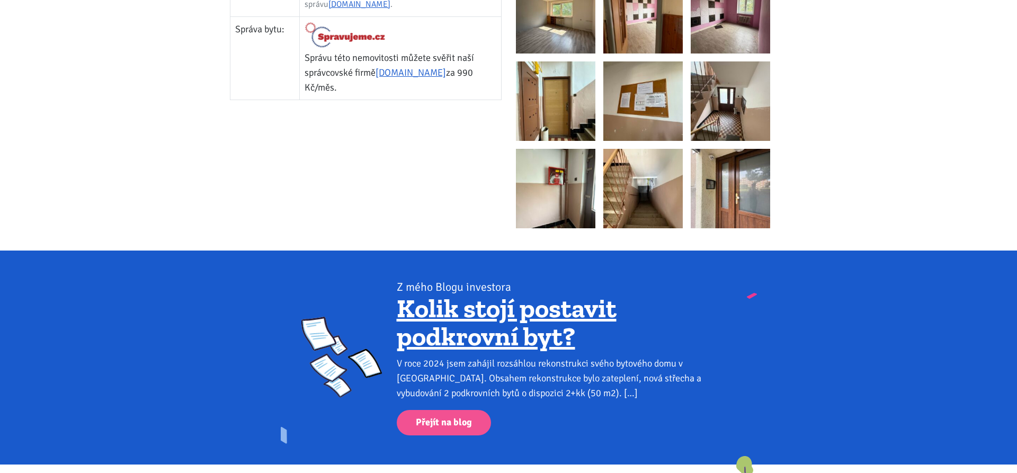
click at [732, 193] on img at bounding box center [730, 188] width 79 height 79
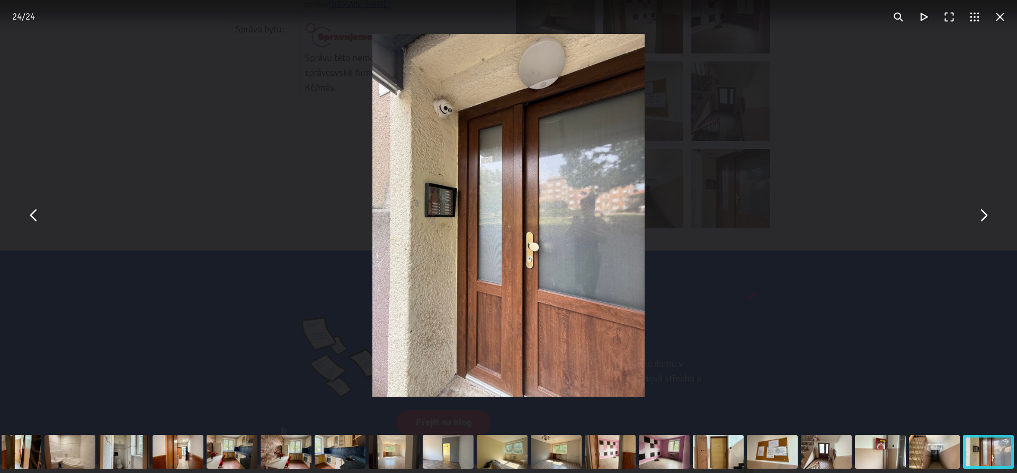
click at [982, 219] on button "You can close this modal content with the ESC key" at bounding box center [982, 215] width 25 height 25
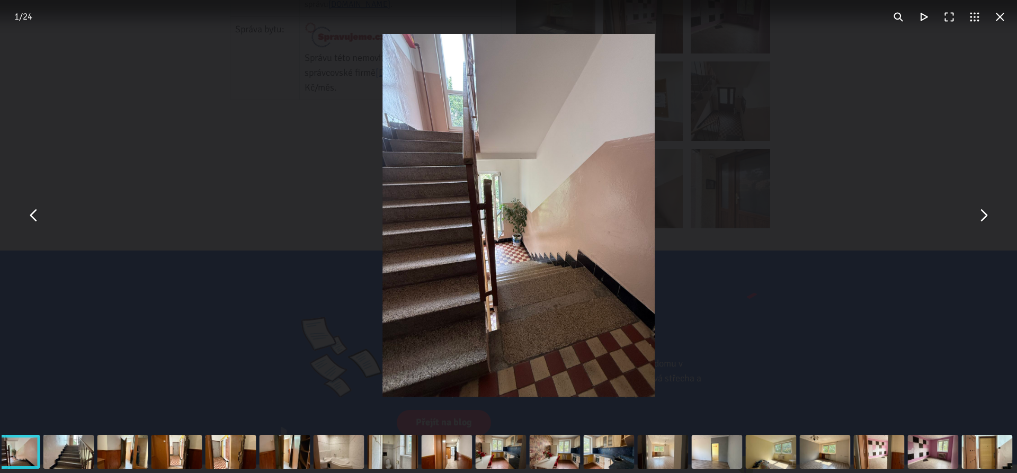
click at [977, 218] on button "You can close this modal content with the ESC key" at bounding box center [982, 215] width 25 height 25
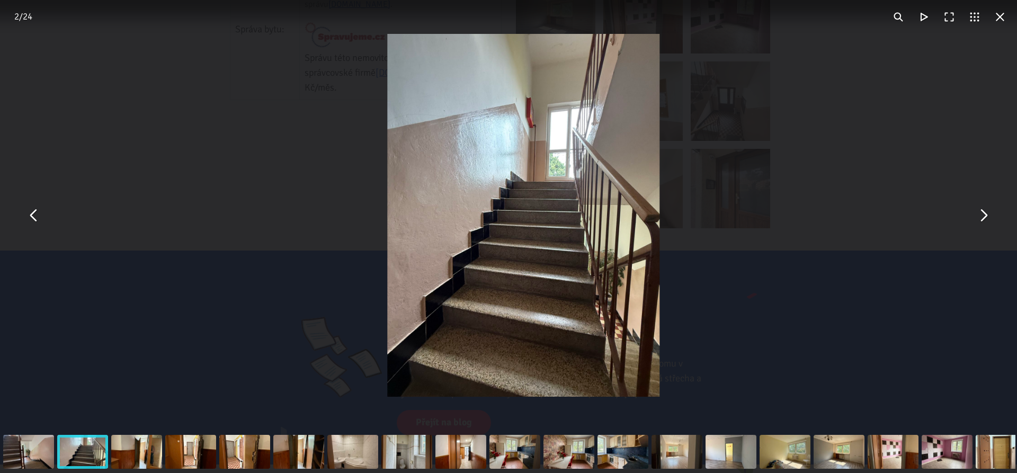
click at [976, 218] on button "You can close this modal content with the ESC key" at bounding box center [982, 215] width 25 height 25
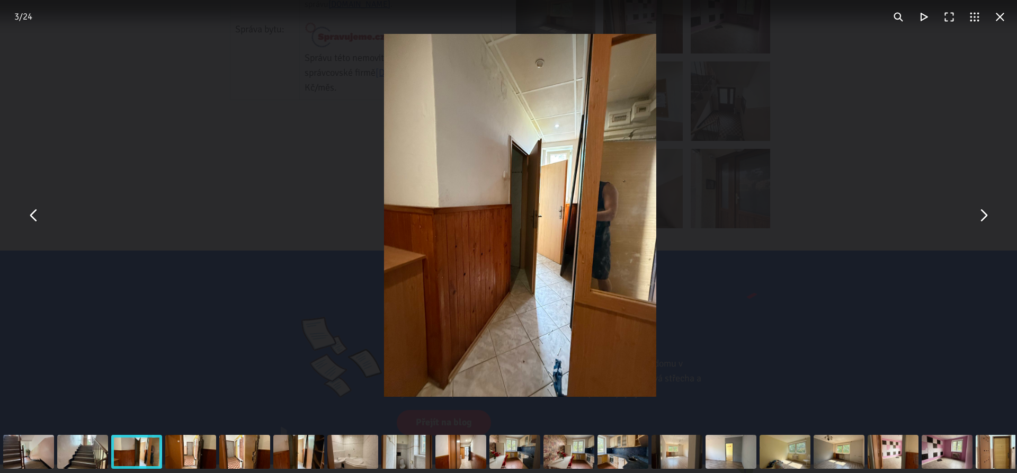
click at [976, 218] on button "You can close this modal content with the ESC key" at bounding box center [982, 215] width 25 height 25
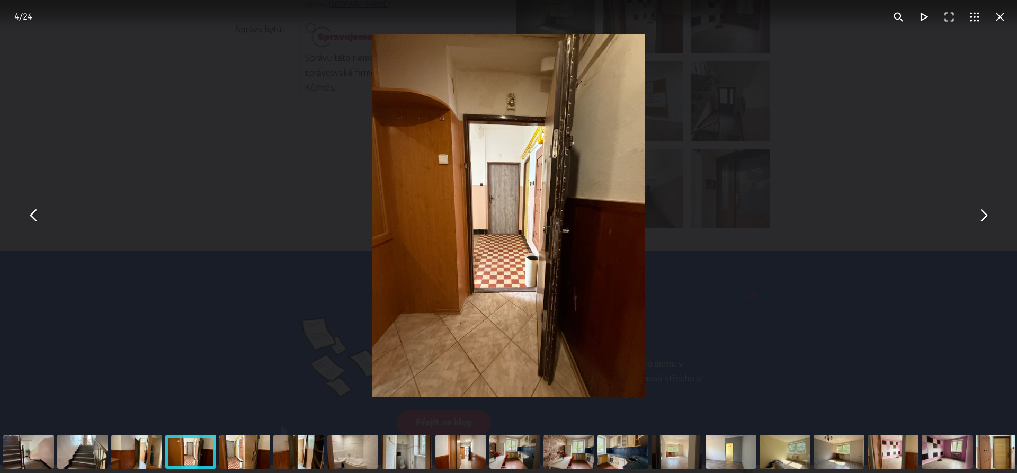
click at [35, 220] on button "You can close this modal content with the ESC key" at bounding box center [33, 215] width 25 height 25
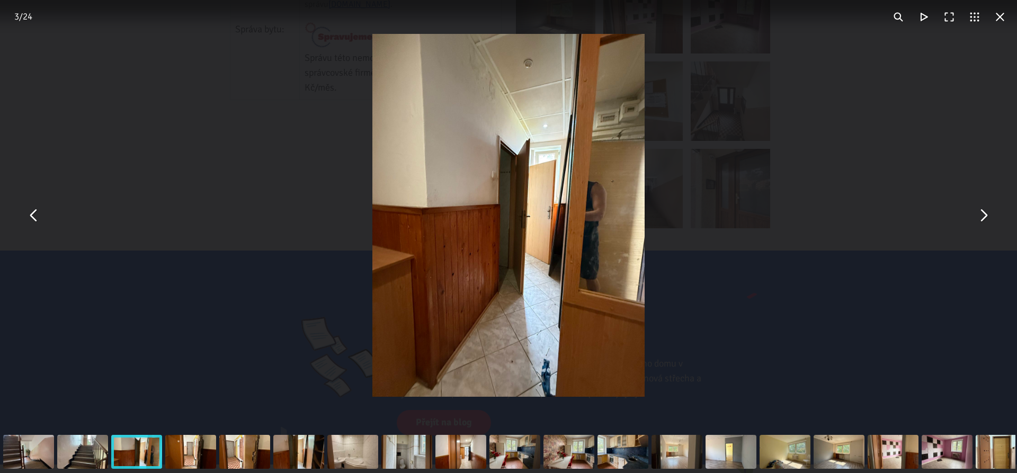
click at [984, 216] on button "You can close this modal content with the ESC key" at bounding box center [982, 215] width 25 height 25
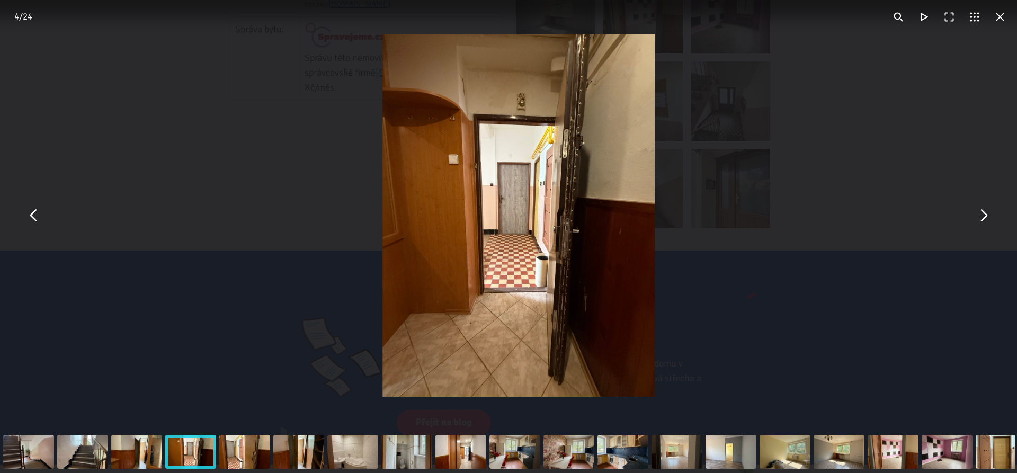
click at [984, 216] on button "You can close this modal content with the ESC key" at bounding box center [982, 215] width 25 height 25
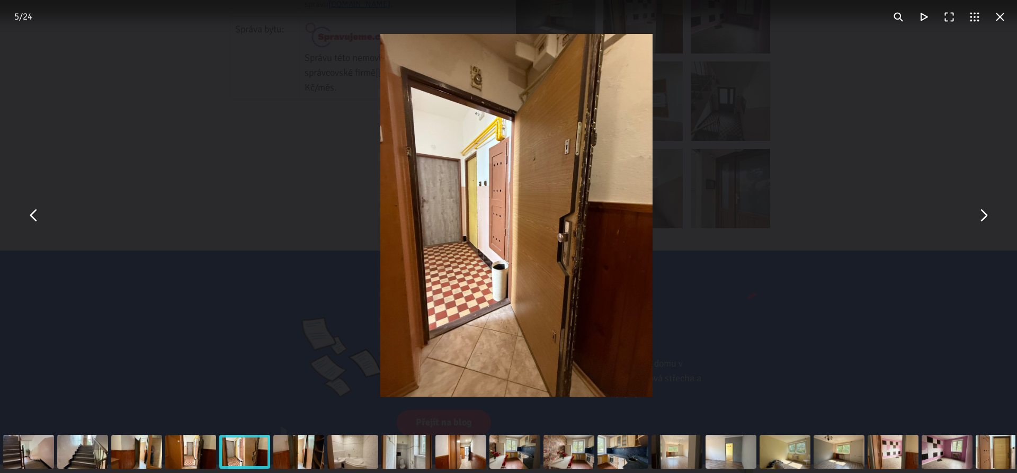
click at [984, 216] on button "You can close this modal content with the ESC key" at bounding box center [982, 215] width 25 height 25
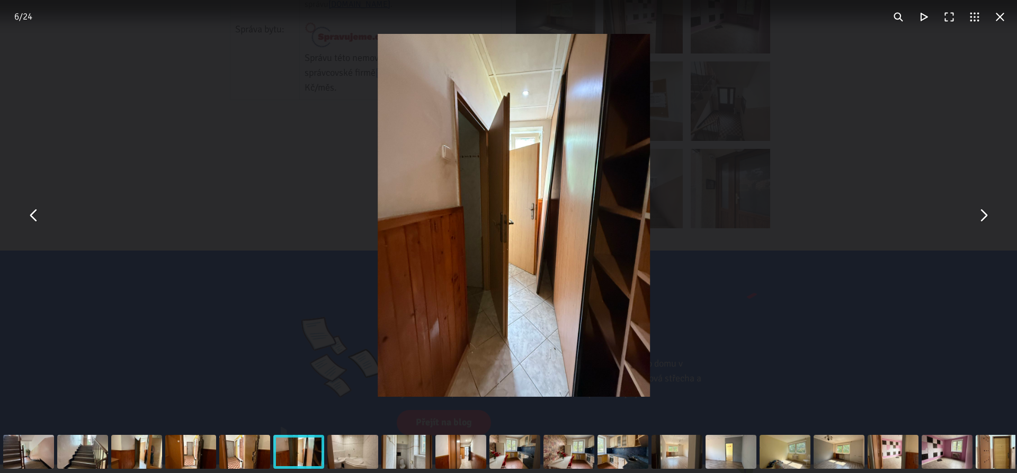
click at [984, 216] on button "You can close this modal content with the ESC key" at bounding box center [982, 215] width 25 height 25
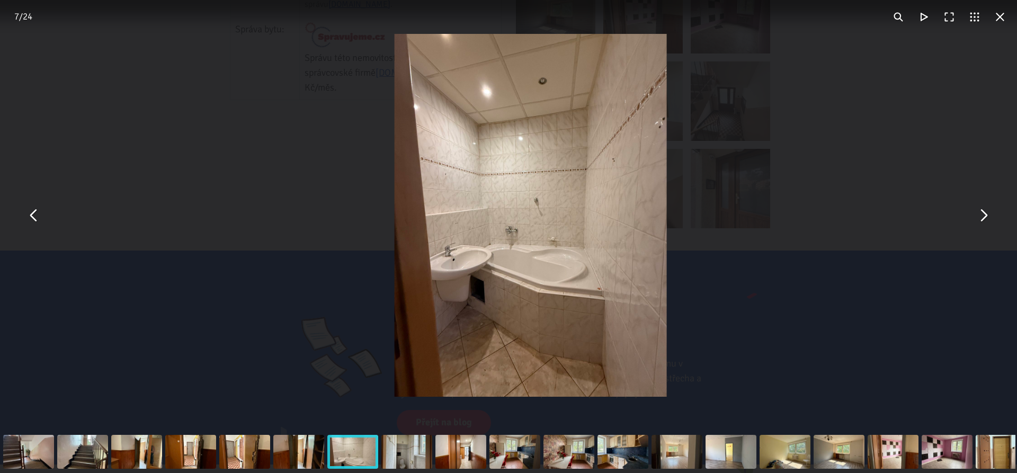
click at [983, 217] on button "You can close this modal content with the ESC key" at bounding box center [982, 215] width 25 height 25
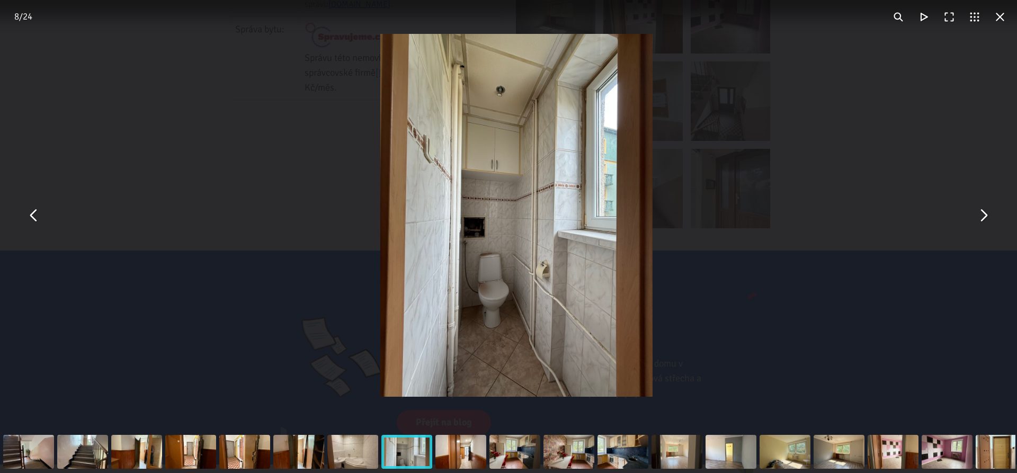
click at [983, 217] on button "You can close this modal content with the ESC key" at bounding box center [982, 215] width 25 height 25
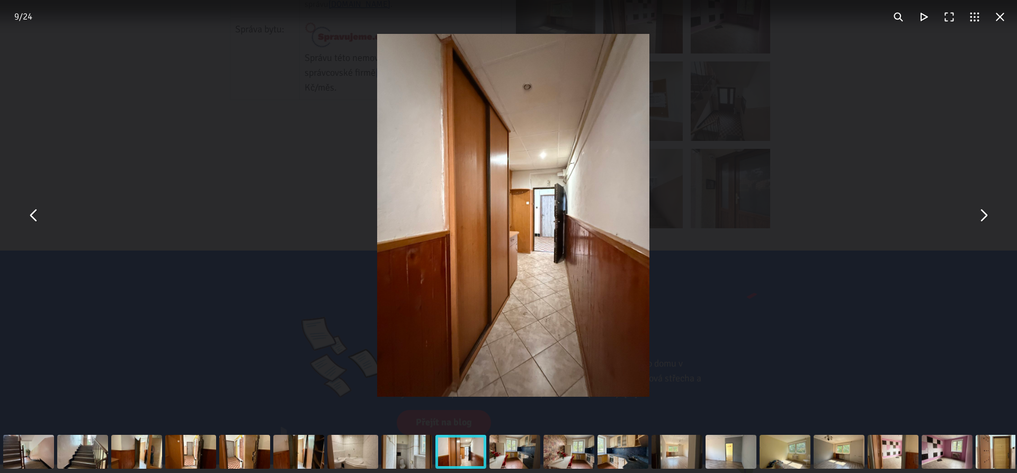
click at [983, 217] on button "You can close this modal content with the ESC key" at bounding box center [982, 215] width 25 height 25
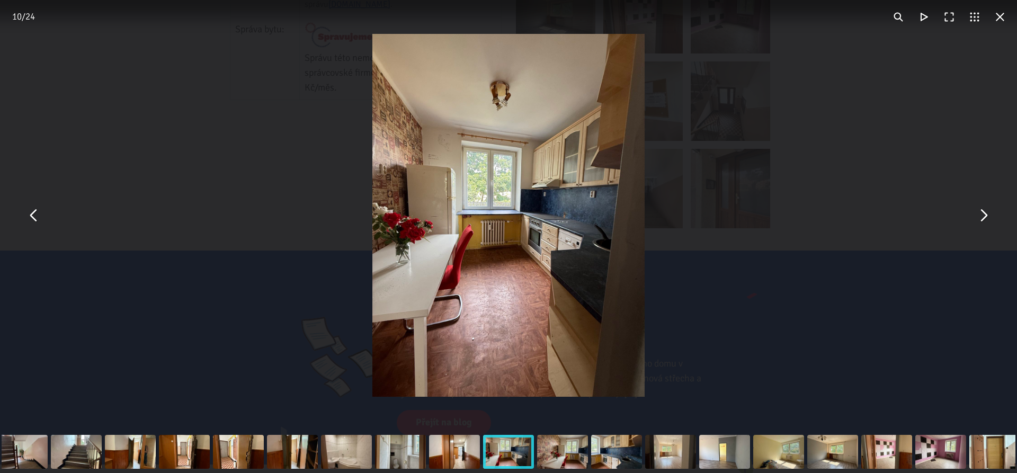
click at [983, 217] on button "You can close this modal content with the ESC key" at bounding box center [982, 215] width 25 height 25
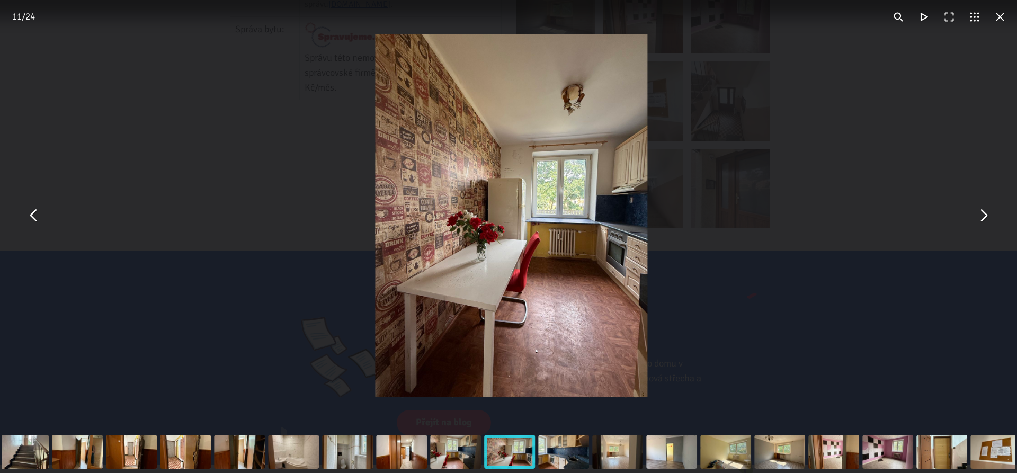
click at [983, 217] on button "You can close this modal content with the ESC key" at bounding box center [982, 215] width 25 height 25
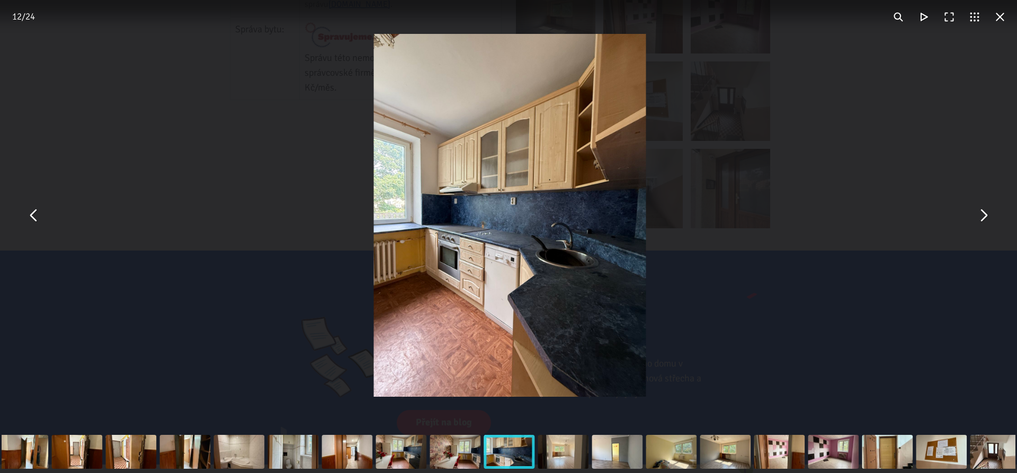
click at [983, 218] on button "You can close this modal content with the ESC key" at bounding box center [982, 215] width 25 height 25
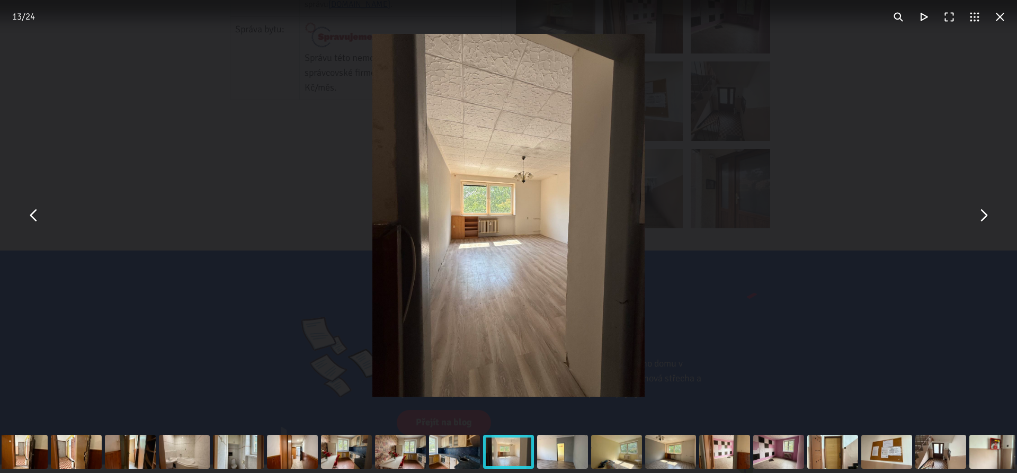
click at [983, 218] on button "You can close this modal content with the ESC key" at bounding box center [982, 215] width 25 height 25
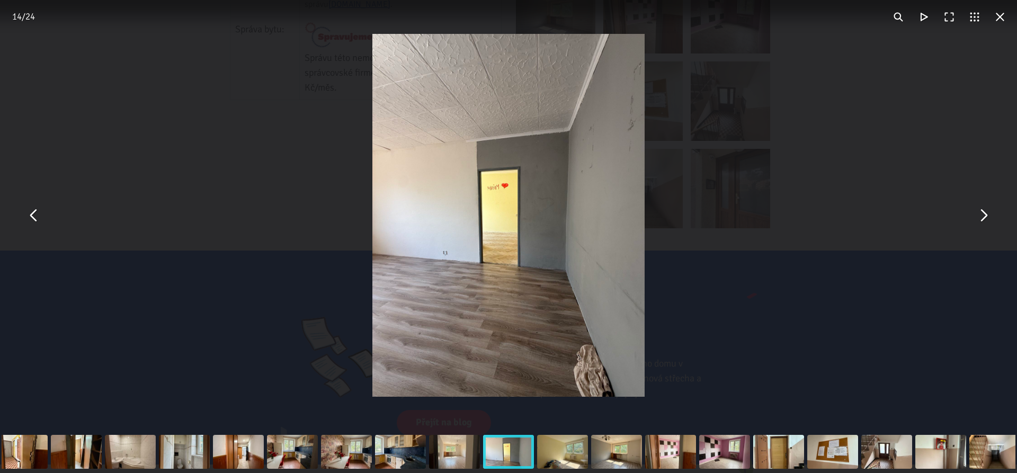
click at [983, 218] on button "You can close this modal content with the ESC key" at bounding box center [982, 215] width 25 height 25
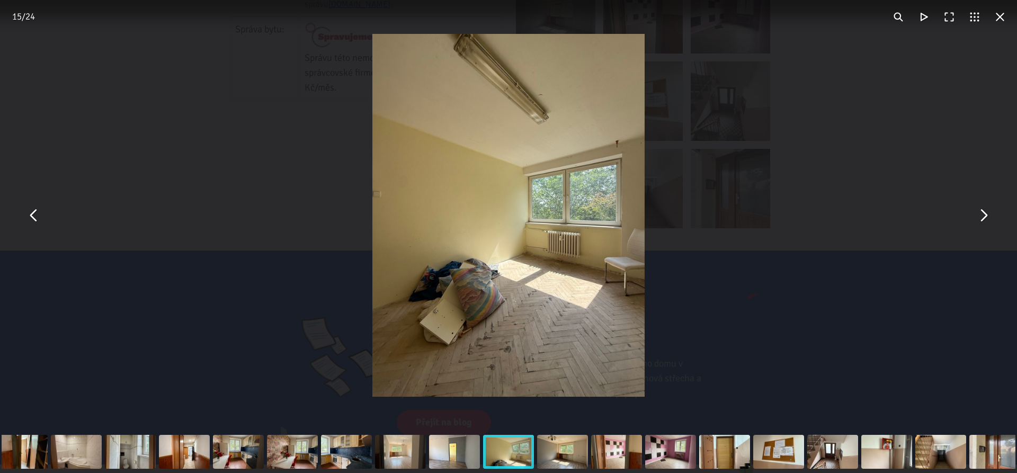
click at [983, 218] on button "You can close this modal content with the ESC key" at bounding box center [982, 215] width 25 height 25
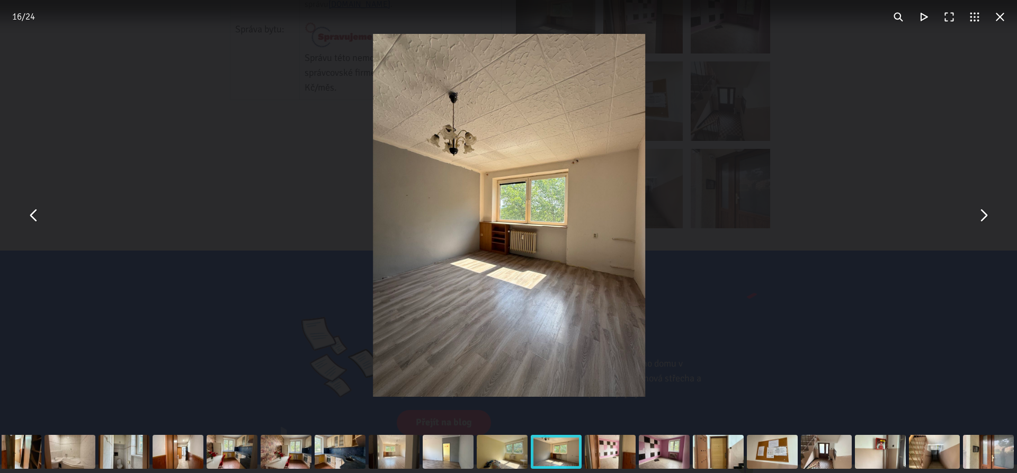
click at [983, 218] on button "You can close this modal content with the ESC key" at bounding box center [982, 215] width 25 height 25
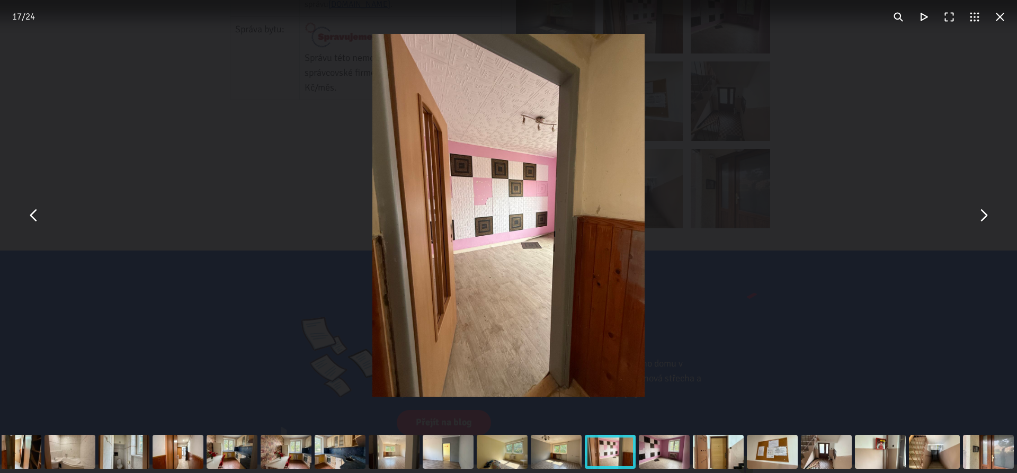
click at [1004, 15] on button "You can close this modal content with the ESC key" at bounding box center [999, 16] width 25 height 25
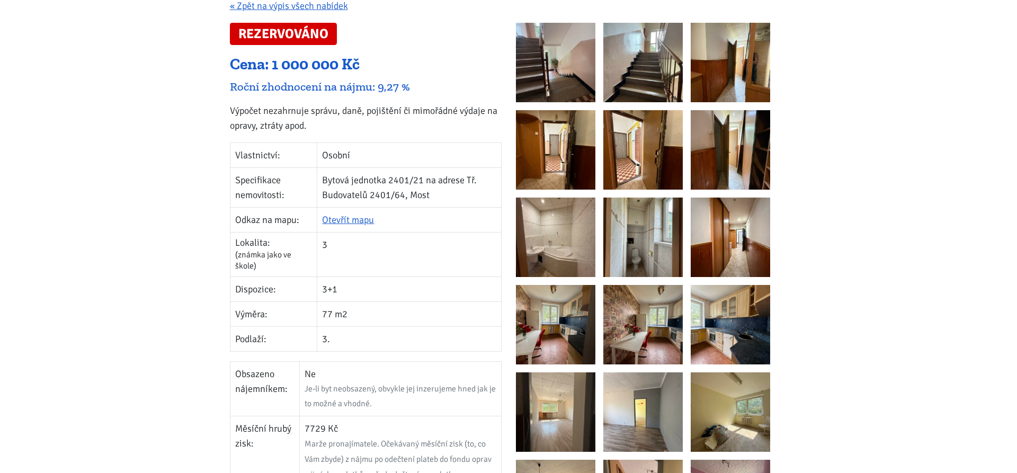
scroll to position [162, 0]
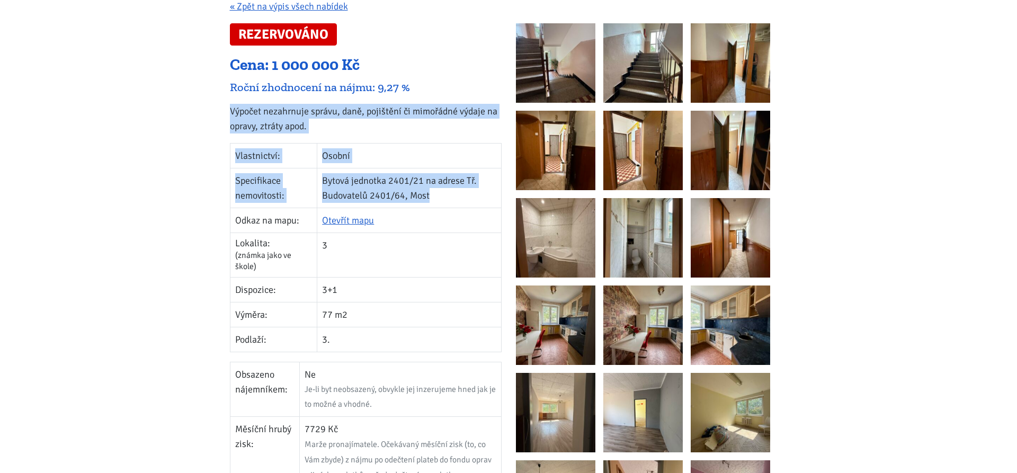
drag, startPoint x: 221, startPoint y: 108, endPoint x: 441, endPoint y: 196, distance: 236.9
click at [442, 199] on td "Bytová jednotka 2401/21 na adrese Tř. Budovatelů 2401/64, Most" at bounding box center [409, 188] width 184 height 40
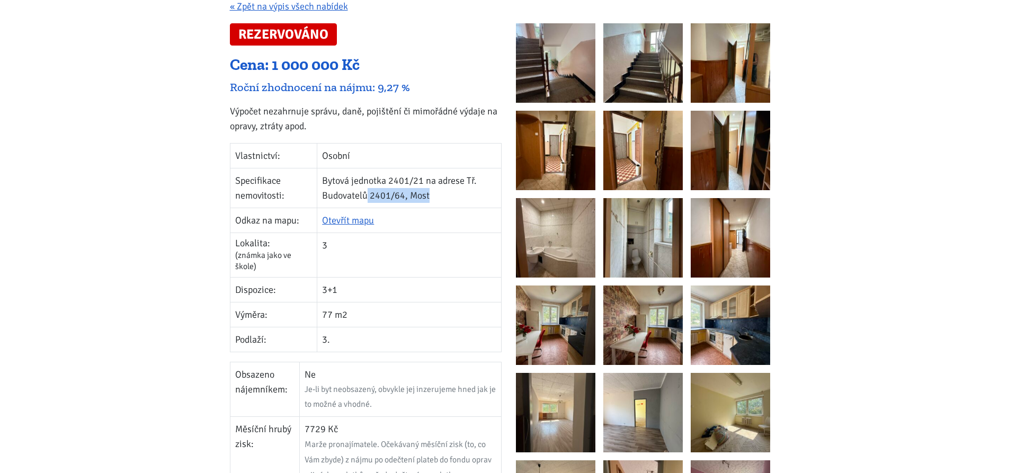
drag, startPoint x: 392, startPoint y: 195, endPoint x: 446, endPoint y: 195, distance: 54.0
click at [446, 195] on td "Bytová jednotka 2401/21 na adrese Tř. Budovatelů 2401/64, Most" at bounding box center [409, 188] width 184 height 40
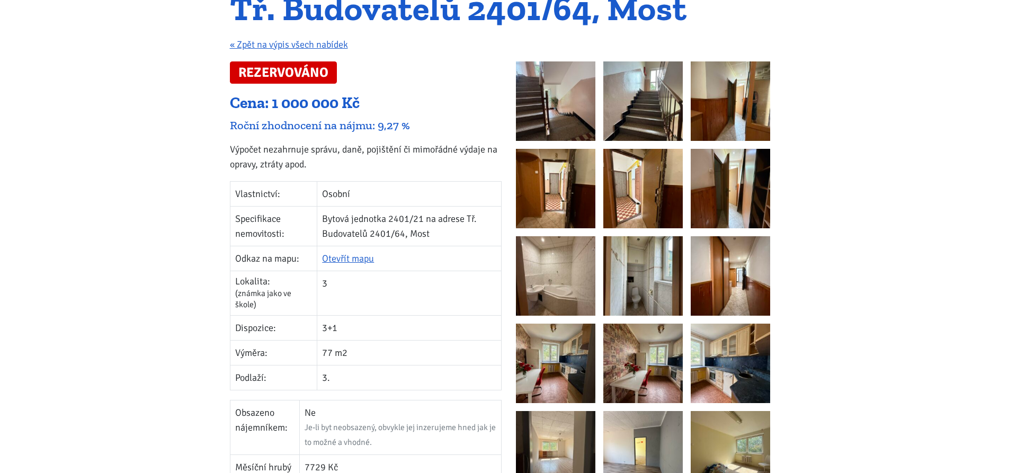
scroll to position [0, 0]
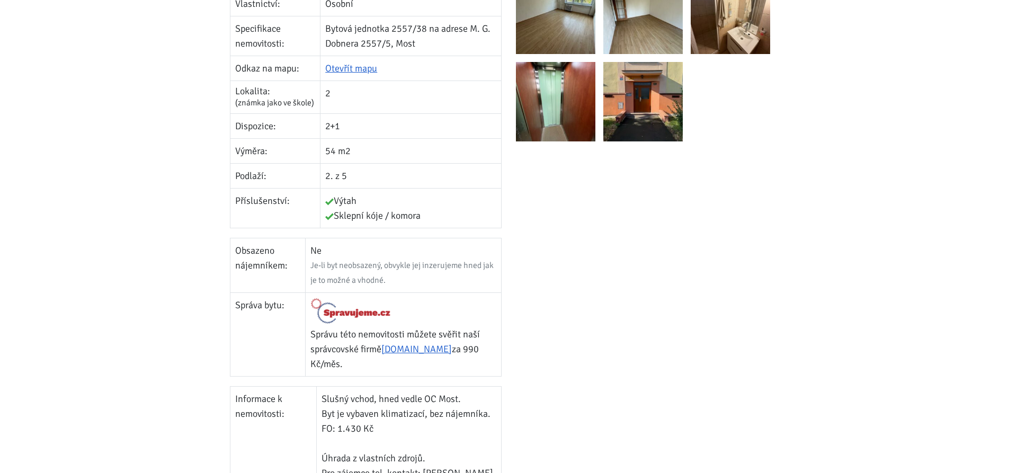
scroll to position [486, 0]
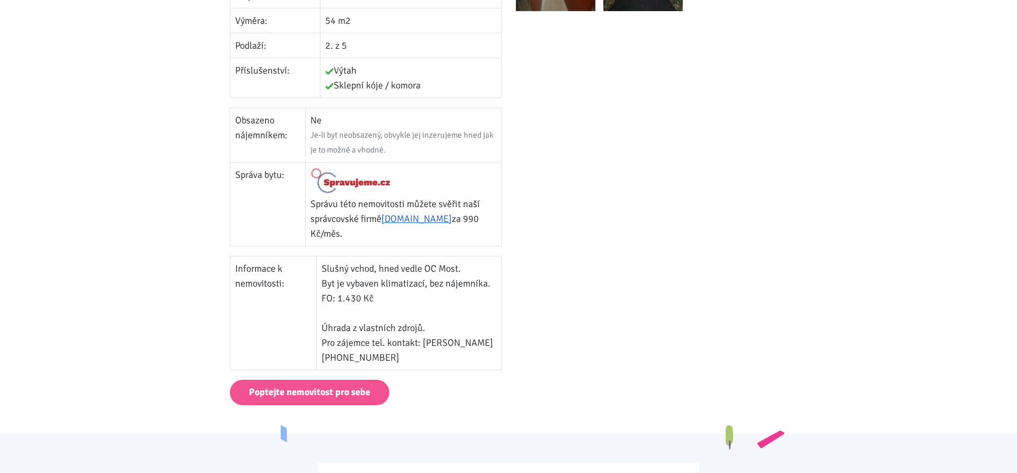
drag, startPoint x: 371, startPoint y: 283, endPoint x: 487, endPoint y: 292, distance: 116.9
click at [487, 292] on td "Slušný vchod, hned vedle OC Most. Byt je vybaven klimatizací, bez nájemníka. FO…" at bounding box center [409, 313] width 184 height 114
click at [473, 300] on td "Slušný vchod, hned vedle OC Most. Byt je vybaven klimatizací, bez nájemníka. FO…" at bounding box center [409, 313] width 184 height 114
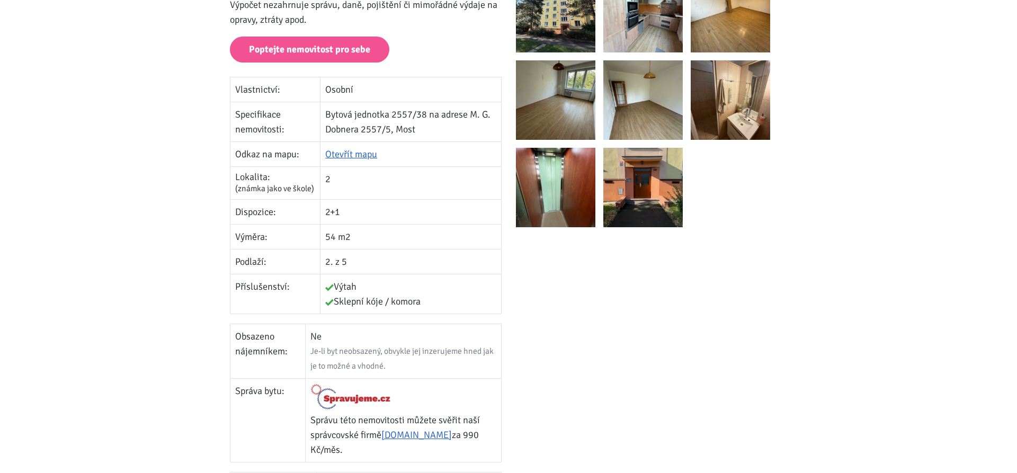
scroll to position [54, 0]
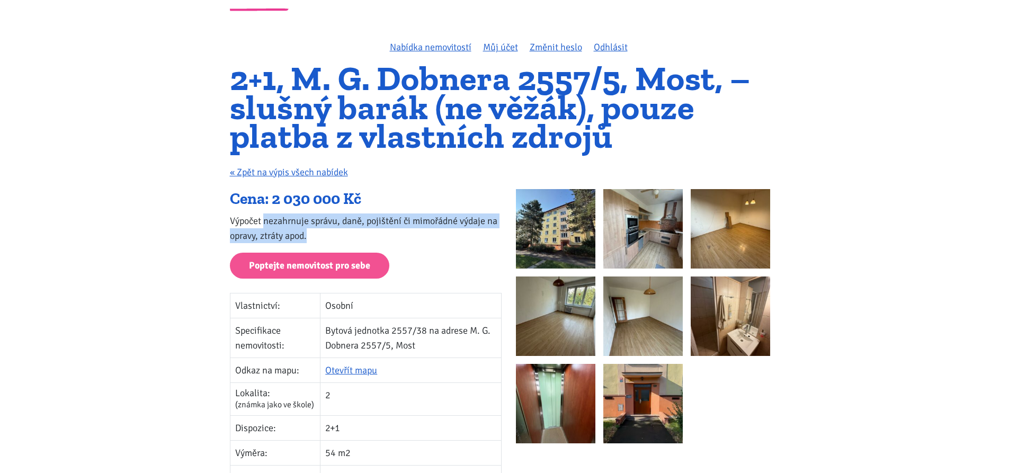
drag, startPoint x: 362, startPoint y: 216, endPoint x: 440, endPoint y: 230, distance: 78.5
click at [437, 229] on p "Výpočet nezahrnuje správu, daně, pojištění či mimořádné výdaje na opravy, ztrát…" at bounding box center [366, 228] width 272 height 30
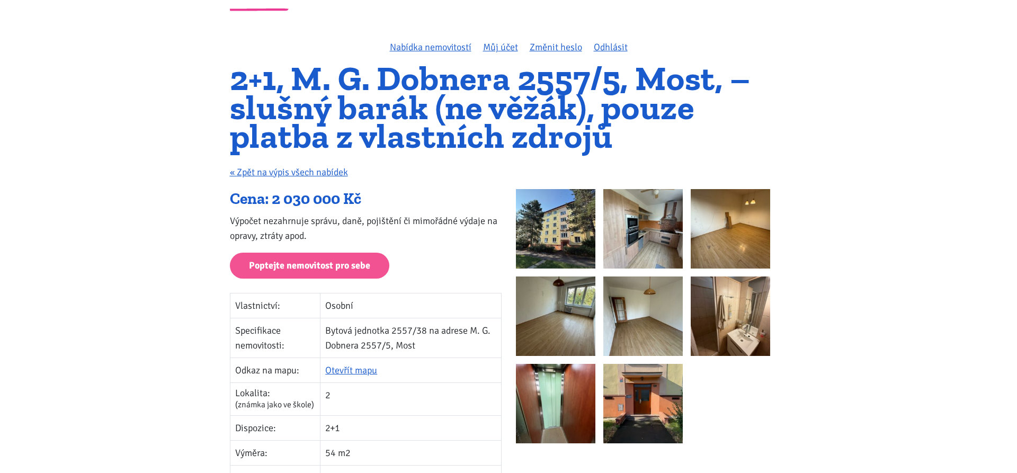
click at [440, 230] on p "Výpočet nezahrnuje správu, daně, pojištění či mimořádné výdaje na opravy, ztrát…" at bounding box center [366, 228] width 272 height 30
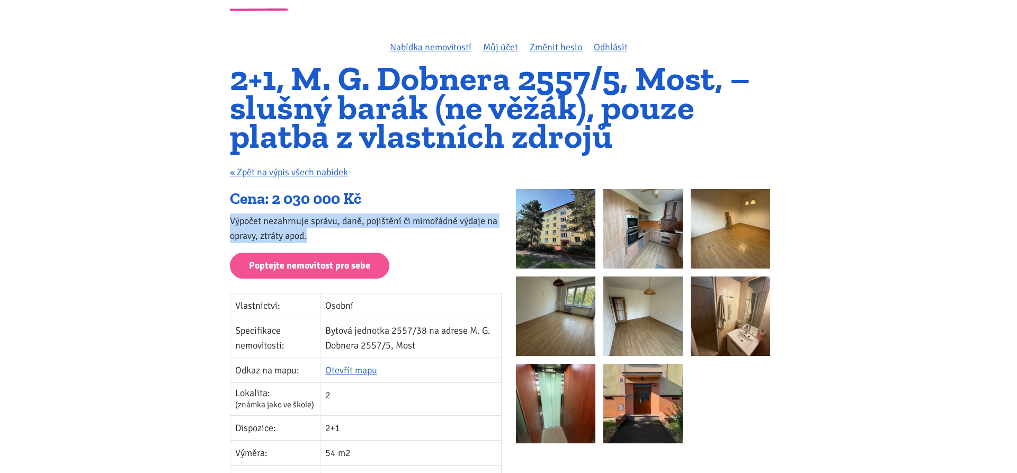
drag, startPoint x: 212, startPoint y: 215, endPoint x: 402, endPoint y: 234, distance: 191.1
click at [417, 239] on p "Výpočet nezahrnuje správu, daně, pojištění či mimořádné výdaje na opravy, ztrát…" at bounding box center [366, 228] width 272 height 30
drag, startPoint x: 262, startPoint y: 217, endPoint x: 390, endPoint y: 238, distance: 129.5
click at [390, 238] on p "Výpočet nezahrnuje správu, daně, pojištění či mimořádné výdaje na opravy, ztrát…" at bounding box center [366, 228] width 272 height 30
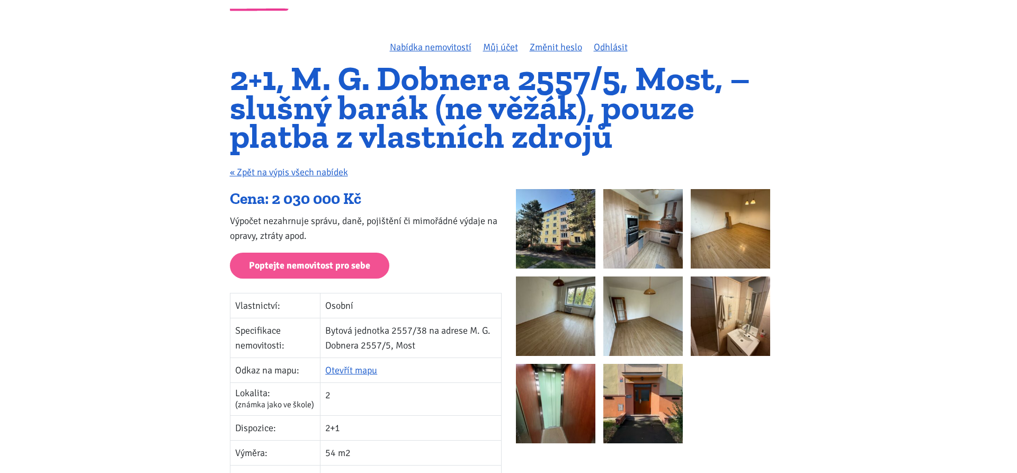
click at [390, 238] on p "Výpočet nezahrnuje správu, daně, pojištění či mimořádné výdaje na opravy, ztrát…" at bounding box center [366, 228] width 272 height 30
drag, startPoint x: 401, startPoint y: 219, endPoint x: 474, endPoint y: 252, distance: 80.1
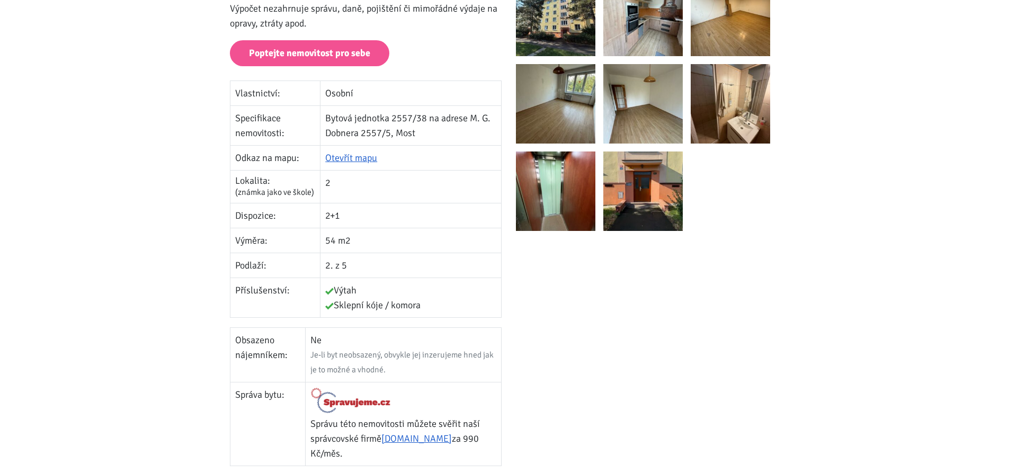
scroll to position [162, 0]
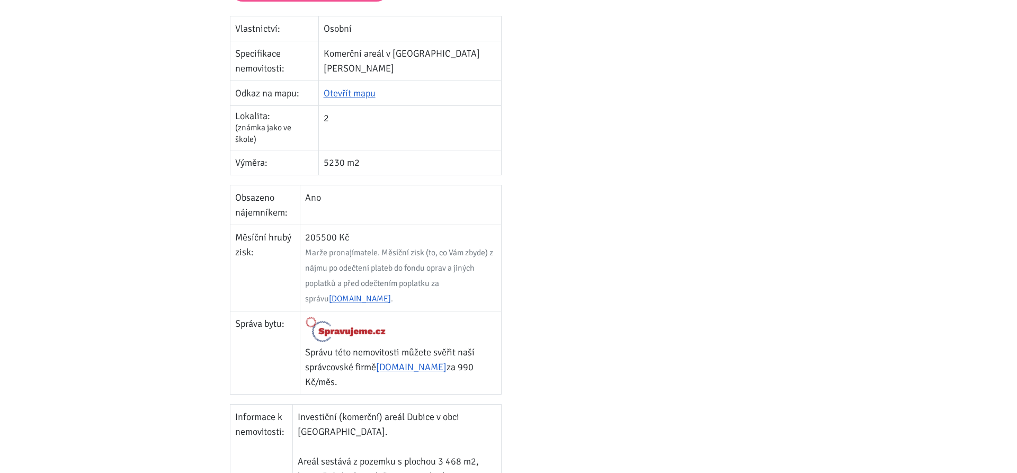
scroll to position [486, 0]
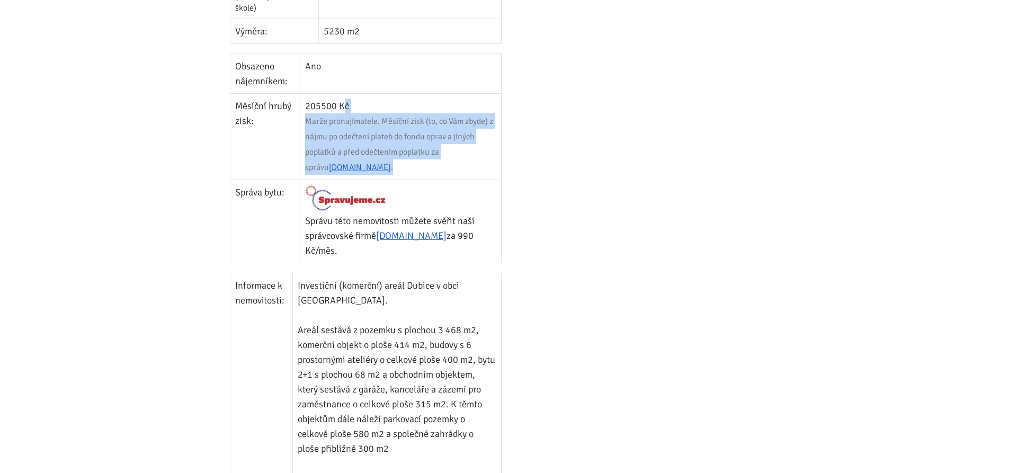
drag, startPoint x: 303, startPoint y: 49, endPoint x: 405, endPoint y: 111, distance: 118.6
click at [405, 111] on td "205500 Kč Marže pronajímatele. Měsíční zisk (to, co Vám zbyde) z nájmu po odečt…" at bounding box center [400, 136] width 201 height 86
click at [400, 106] on td "205500 Kč Marže pronajímatele. Měsíční zisk (to, co Vám zbyde) z nájmu po odečt…" at bounding box center [400, 136] width 201 height 86
drag, startPoint x: 378, startPoint y: 63, endPoint x: 471, endPoint y: 119, distance: 109.3
click at [471, 119] on td "205500 Kč Marže pronajímatele. Měsíční zisk (to, co Vám zbyde) z nájmu po odečt…" at bounding box center [400, 136] width 201 height 86
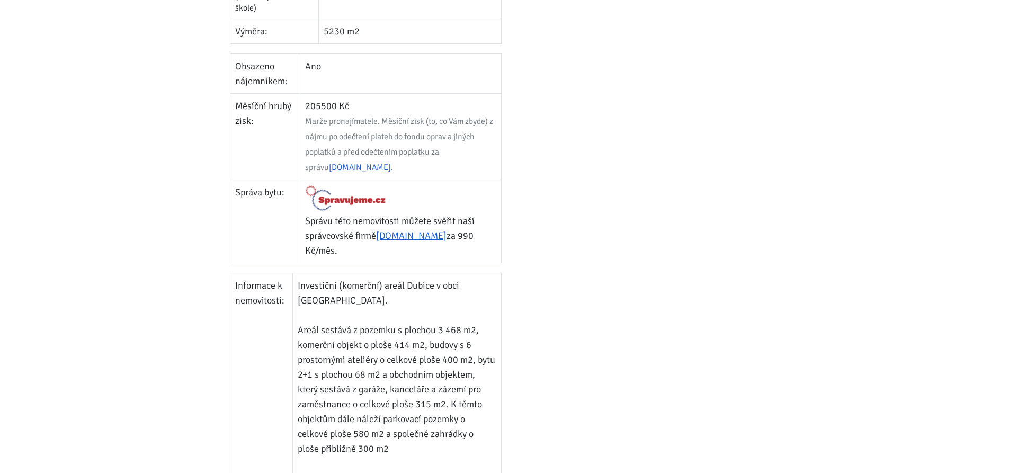
click at [471, 119] on td "205500 Kč Marže pronajímatele. Měsíční zisk (to, co Vám zbyde) z nájmu po odečt…" at bounding box center [400, 136] width 201 height 86
drag, startPoint x: 320, startPoint y: 49, endPoint x: 428, endPoint y: 119, distance: 128.7
click at [428, 119] on td "205500 Kč Marže pronajímatele. Měsíční zisk (to, co Vám zbyde) z nájmu po odečt…" at bounding box center [400, 136] width 201 height 86
click at [430, 119] on td "205500 Kč Marže pronajímatele. Měsíční zisk (to, co Vám zbyde) z nájmu po odečt…" at bounding box center [400, 136] width 201 height 86
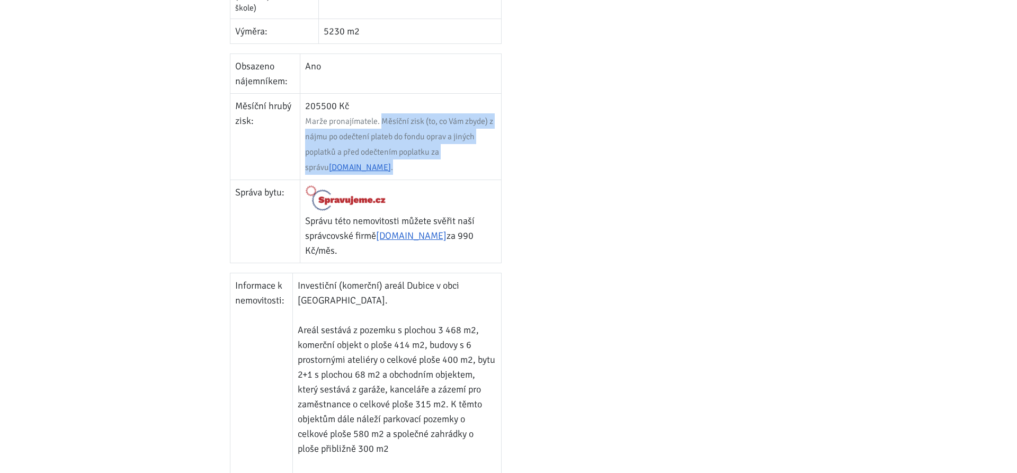
drag, startPoint x: 381, startPoint y: 62, endPoint x: 475, endPoint y: 105, distance: 103.3
click at [475, 105] on td "205500 Kč Marže pronajímatele. Měsíční zisk (to, co Vám zbyde) z nájmu po odečt…" at bounding box center [400, 136] width 201 height 86
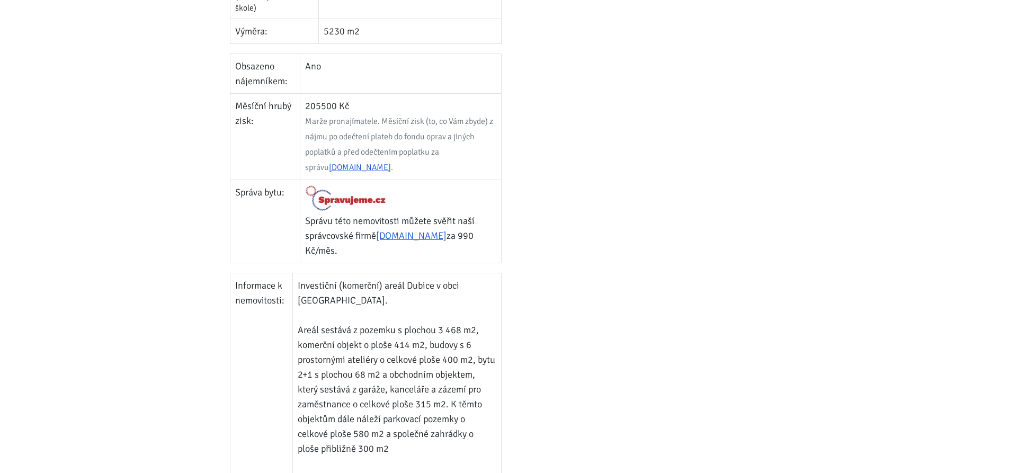
click at [466, 113] on td "205500 Kč Marže pronajímatele. Měsíční zisk (to, co Vám zbyde) z nájmu po odečt…" at bounding box center [400, 136] width 201 height 86
drag, startPoint x: 368, startPoint y: 78, endPoint x: 452, endPoint y: 112, distance: 90.8
click at [452, 112] on td "205500 Kč Marže pronajímatele. Měsíční zisk (to, co Vám zbyde) z nájmu po odečt…" at bounding box center [400, 136] width 201 height 86
drag, startPoint x: 370, startPoint y: 101, endPoint x: 433, endPoint y: 110, distance: 63.7
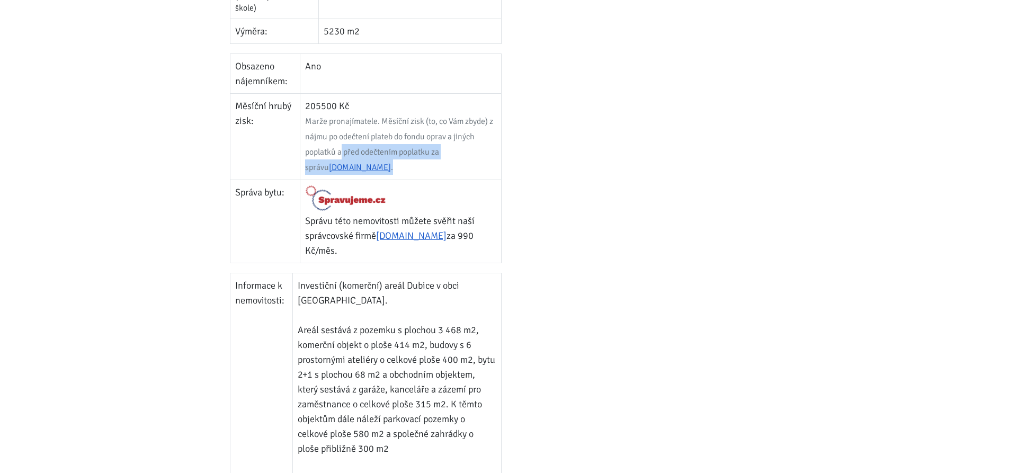
click at [433, 110] on td "205500 Kč Marže pronajímatele. Měsíční zisk (to, co Vám zbyde) z nájmu po odečt…" at bounding box center [400, 136] width 201 height 86
click at [436, 111] on td "205500 Kč Marže pronajímatele. Měsíční zisk (to, co Vám zbyde) z nájmu po odečt…" at bounding box center [400, 136] width 201 height 86
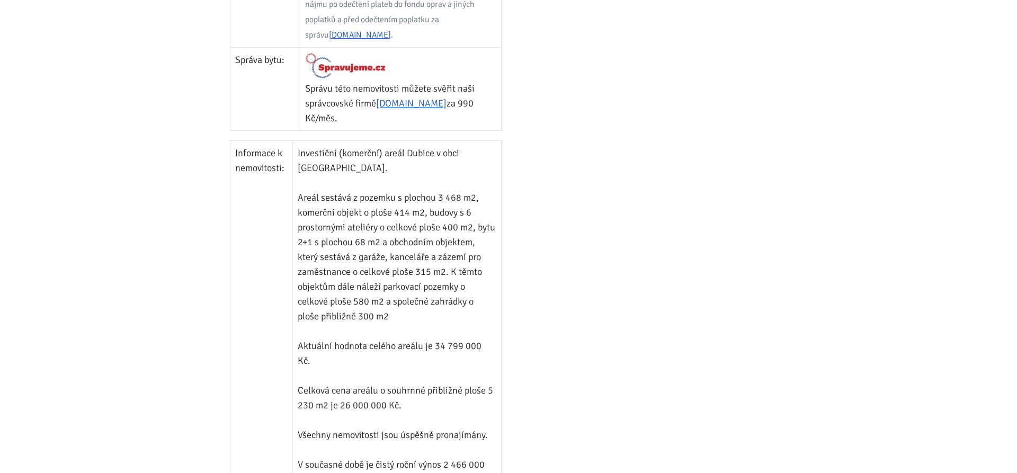
scroll to position [648, 0]
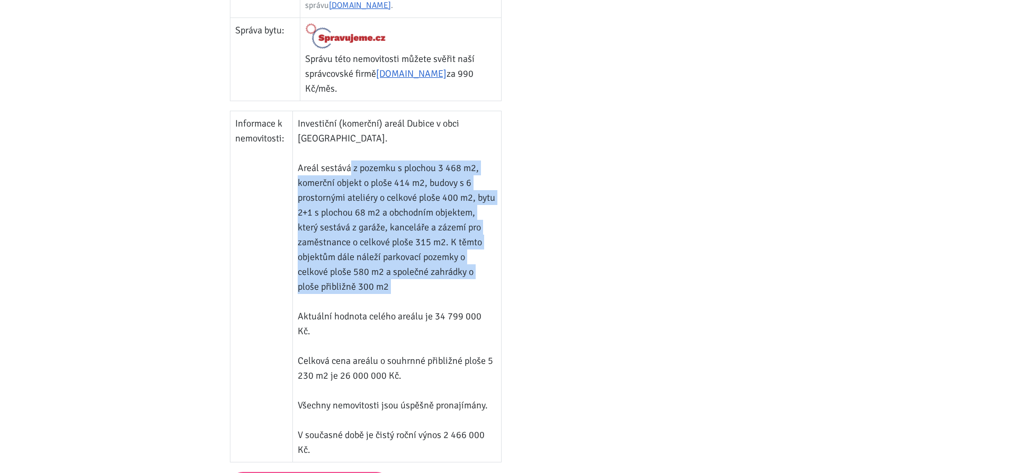
drag, startPoint x: 360, startPoint y: 116, endPoint x: 478, endPoint y: 240, distance: 171.2
click at [478, 240] on td "Investiční (komerční) areál Dubice v obci Česká Lípa. Areál sestává z pozemku s…" at bounding box center [397, 286] width 208 height 351
drag, startPoint x: 395, startPoint y: 126, endPoint x: 459, endPoint y: 240, distance: 130.7
click at [459, 240] on td "Investiční (komerční) areál Dubice v obci Česká Lípa. Areál sestává z pozemku s…" at bounding box center [397, 286] width 208 height 351
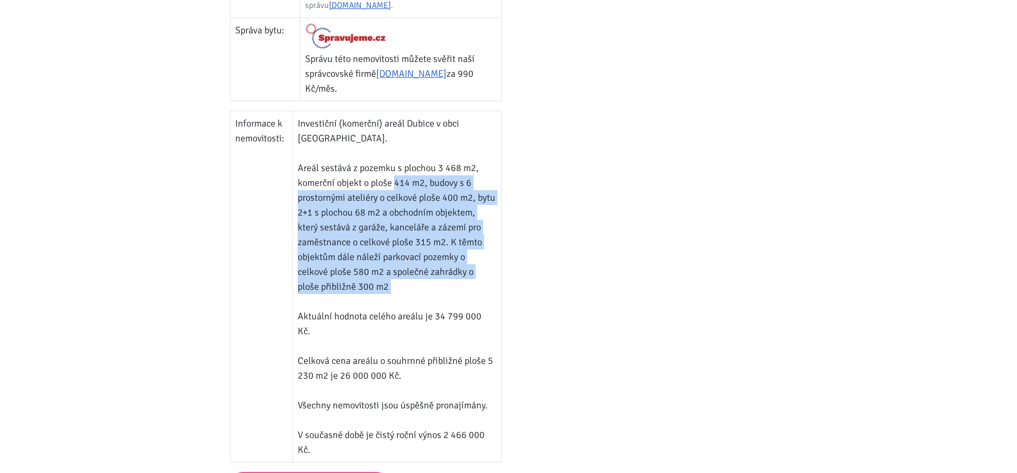
click at [463, 239] on td "Investiční (komerční) areál Dubice v obci Česká Lípa. Areál sestává z pozemku s…" at bounding box center [397, 286] width 208 height 351
drag, startPoint x: 337, startPoint y: 172, endPoint x: 438, endPoint y: 231, distance: 117.5
click at [438, 231] on td "Investiční (komerční) areál Dubice v obci Česká Lípa. Areál sestává z pozemku s…" at bounding box center [397, 286] width 208 height 351
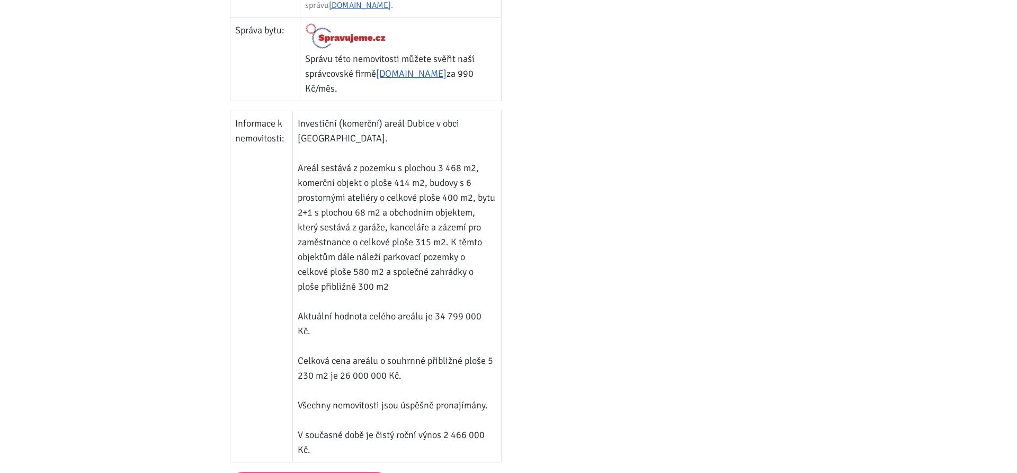
click at [438, 231] on td "Investiční (komerční) areál Dubice v obci Česká Lípa. Areál sestává z pozemku s…" at bounding box center [397, 286] width 208 height 351
drag, startPoint x: 324, startPoint y: 184, endPoint x: 436, endPoint y: 238, distance: 123.9
click at [436, 238] on td "Investiční (komerční) areál Dubice v obci Česká Lípa. Areál sestává z pozemku s…" at bounding box center [397, 286] width 208 height 351
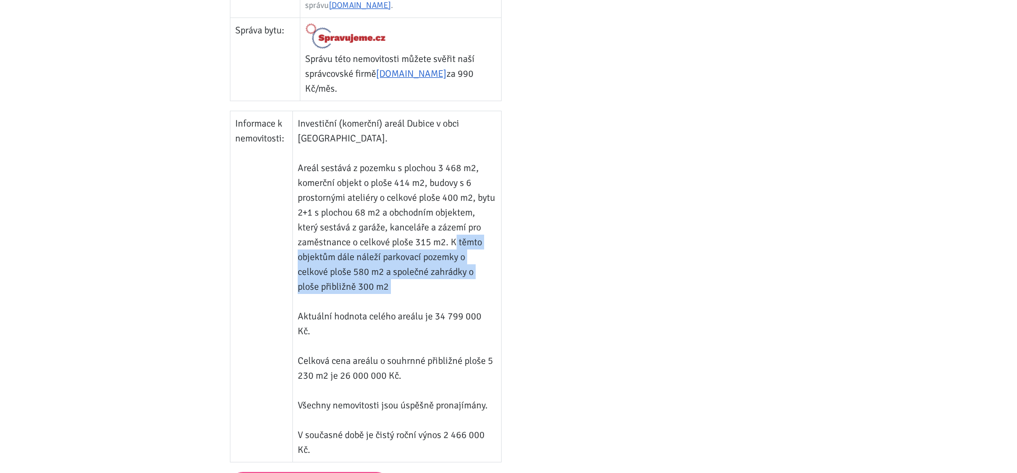
drag, startPoint x: 389, startPoint y: 225, endPoint x: 440, endPoint y: 246, distance: 55.1
click at [440, 246] on td "Investiční (komerční) areál Dubice v obci Česká Lípa. Areál sestává z pozemku s…" at bounding box center [397, 286] width 208 height 351
click at [440, 247] on td "Investiční (komerční) areál Dubice v obci Česká Lípa. Areál sestává z pozemku s…" at bounding box center [397, 286] width 208 height 351
drag, startPoint x: 299, startPoint y: 218, endPoint x: 419, endPoint y: 239, distance: 122.0
click at [419, 239] on td "Investiční (komerční) areál Dubice v obci Česká Lípa. Areál sestává z pozemku s…" at bounding box center [397, 286] width 208 height 351
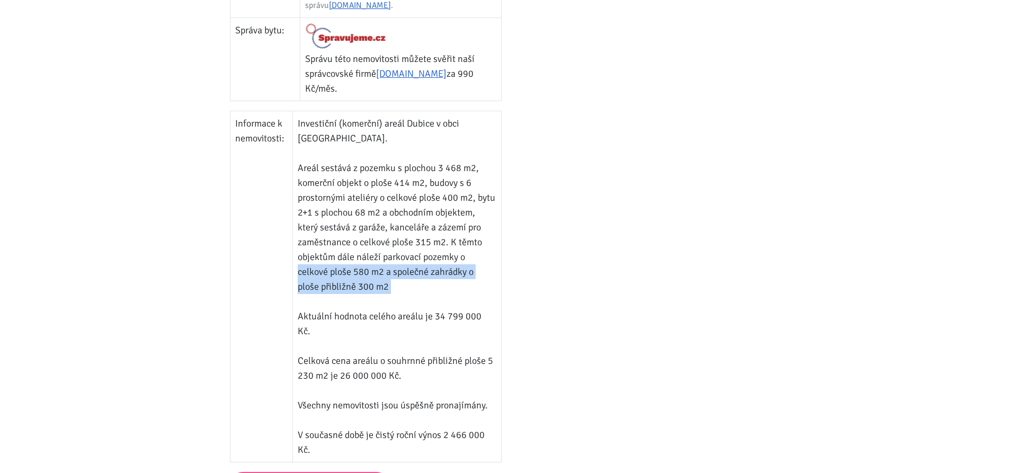
click at [419, 239] on td "Investiční (komerční) areál Dubice v obci Česká Lípa. Areál sestává z pozemku s…" at bounding box center [397, 286] width 208 height 351
click at [289, 258] on td "Informace k nemovitosti:" at bounding box center [261, 286] width 63 height 351
drag, startPoint x: 289, startPoint y: 258, endPoint x: 531, endPoint y: 276, distance: 242.2
click at [530, 276] on div "Cena: 26 000 000 Kč Roční zhodnocení na nájmu: 9,48 % Výpočet nezahrnuje správu…" at bounding box center [508, 33] width 572 height 877
click at [546, 281] on div at bounding box center [651, 33] width 286 height 877
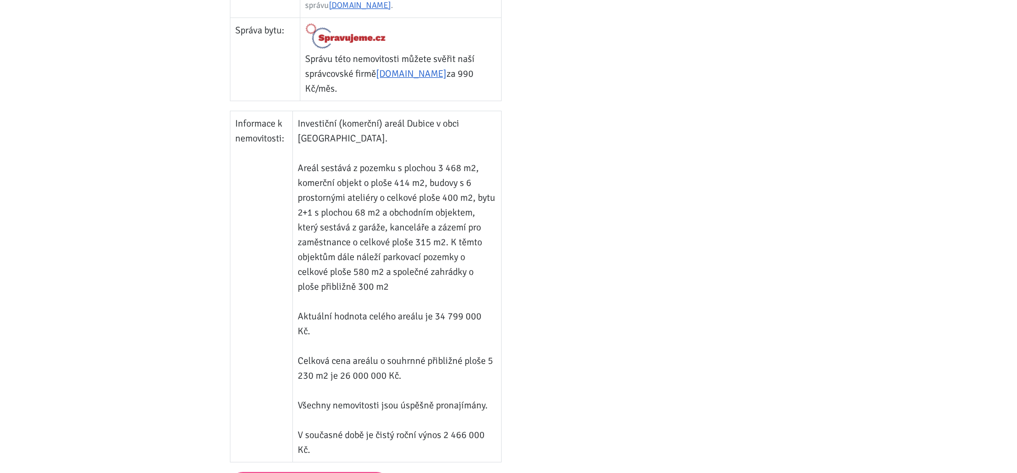
drag, startPoint x: 329, startPoint y: 303, endPoint x: 428, endPoint y: 309, distance: 99.7
click at [428, 309] on td "Investiční (komerční) areál Dubice v obci Česká Lípa. Areál sestává z pozemku s…" at bounding box center [397, 286] width 208 height 351
click at [429, 309] on td "Investiční (komerční) areál Dubice v obci Česká Lípa. Areál sestává z pozemku s…" at bounding box center [397, 286] width 208 height 351
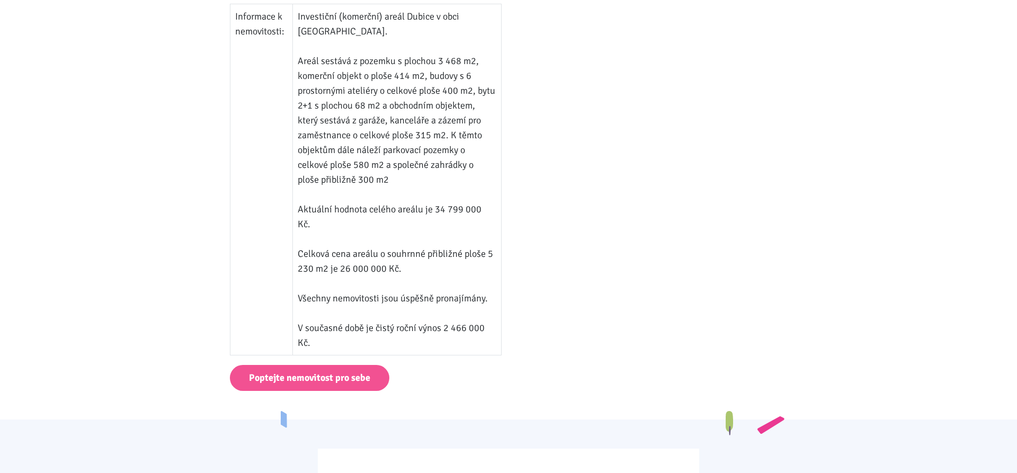
scroll to position [756, 0]
drag, startPoint x: 326, startPoint y: 253, endPoint x: 453, endPoint y: 266, distance: 127.7
click at [453, 266] on td "Investiční (komerční) areál Dubice v obci Česká Lípa. Areál sestává z pozemku s…" at bounding box center [397, 178] width 208 height 351
click at [464, 267] on td "Investiční (komerční) areál Dubice v obci Česká Lípa. Areál sestává z pozemku s…" at bounding box center [397, 178] width 208 height 351
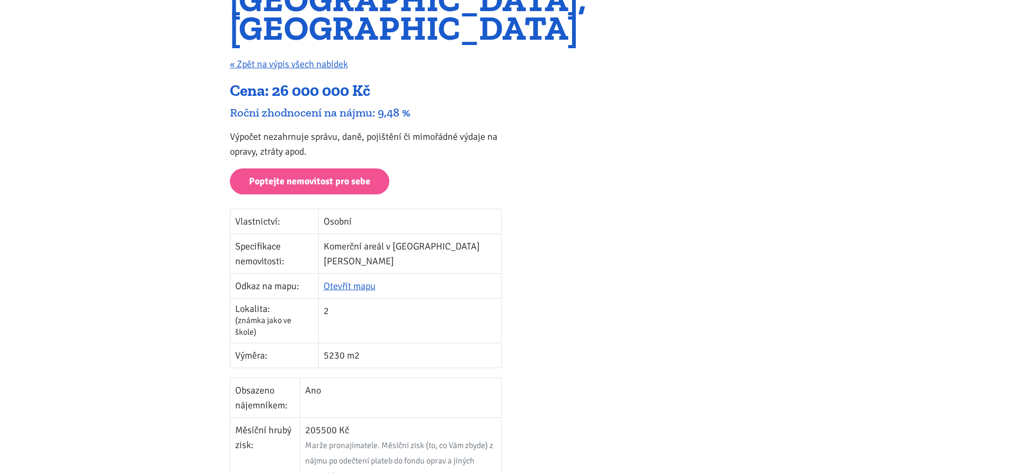
scroll to position [0, 0]
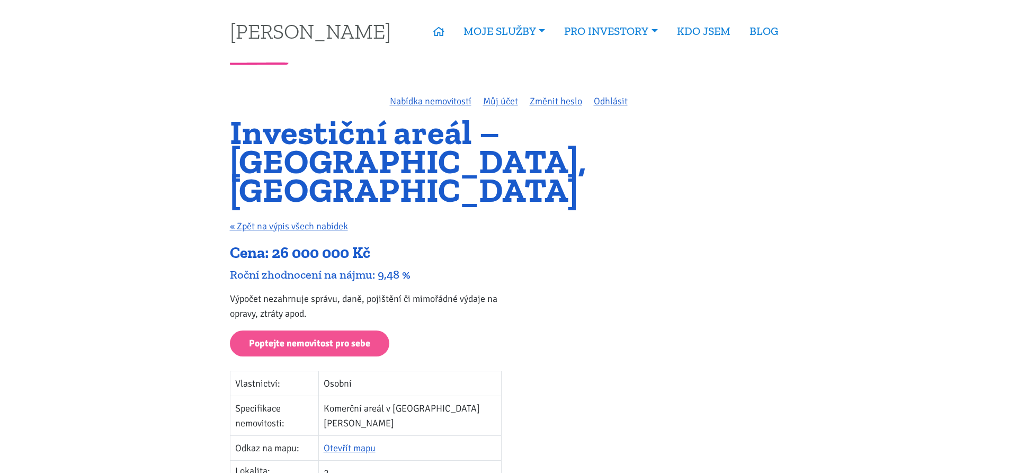
click at [434, 210] on div "Investiční areál – Dubice, Česká Lípa « Zpět na výpis všech nabídek" at bounding box center [508, 180] width 572 height 125
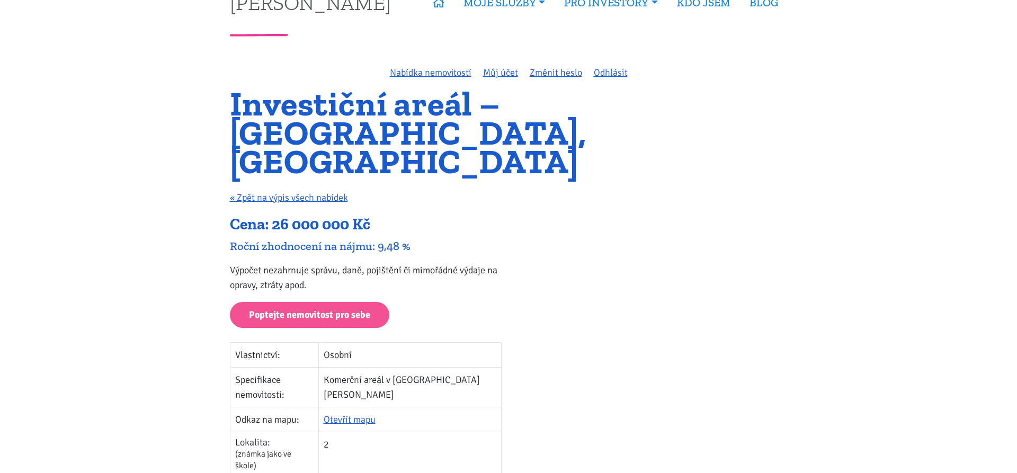
scroll to position [54, 0]
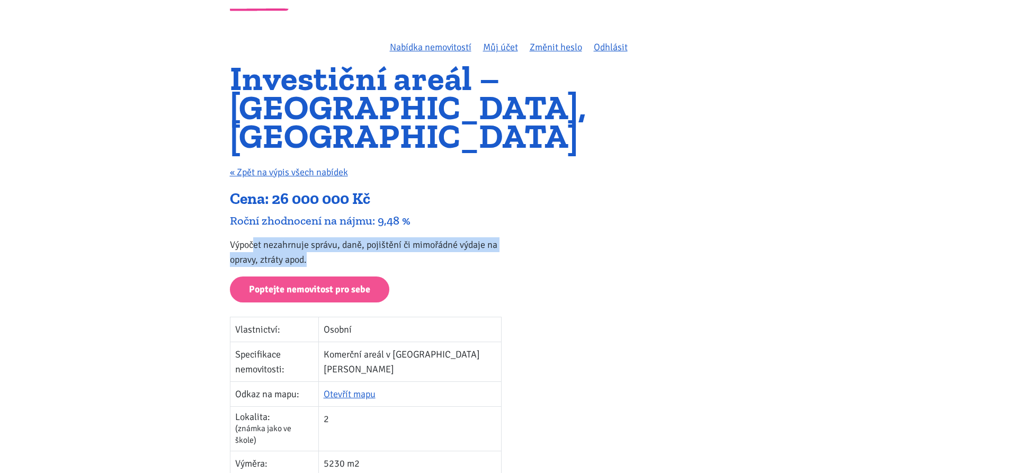
drag, startPoint x: 254, startPoint y: 212, endPoint x: 453, endPoint y: 240, distance: 200.6
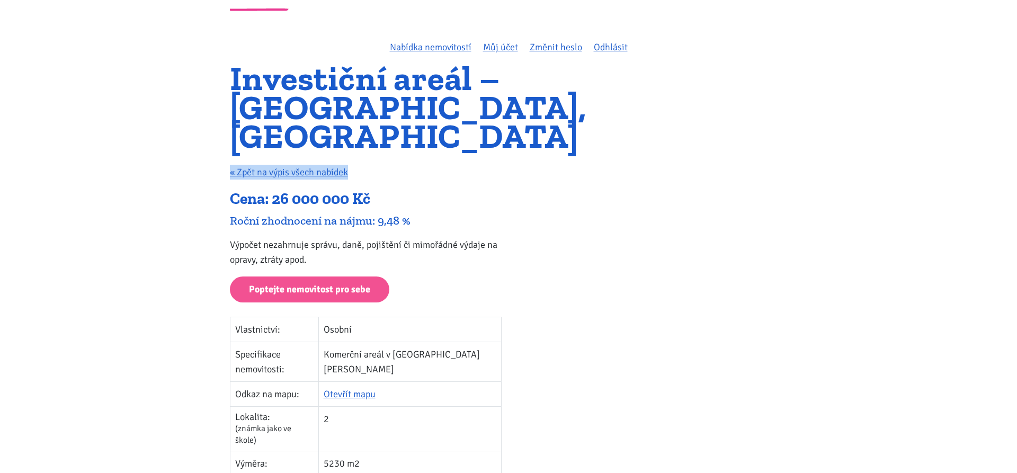
drag, startPoint x: 208, startPoint y: 146, endPoint x: 382, endPoint y: 152, distance: 174.3
click at [384, 152] on div "Investiční areál – Dubice, Česká Lípa « Zpět na výpis všech nabídek" at bounding box center [508, 126] width 572 height 125
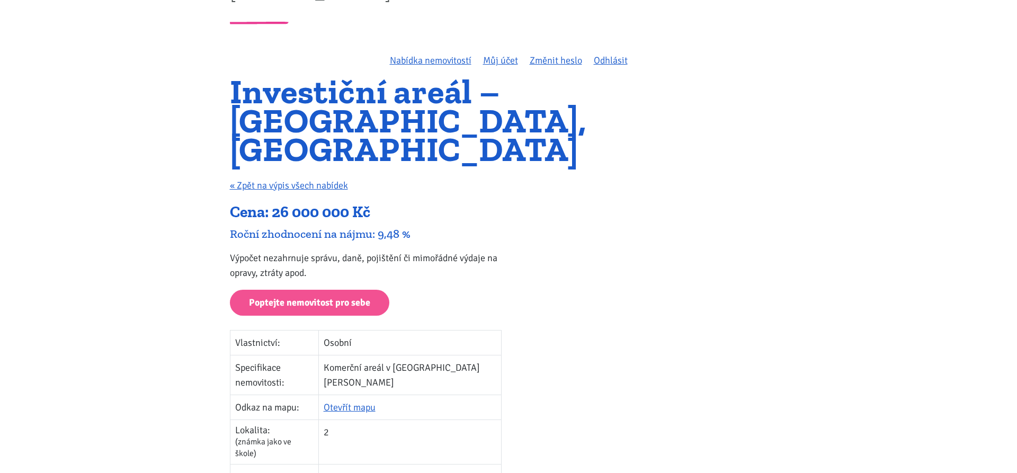
scroll to position [0, 0]
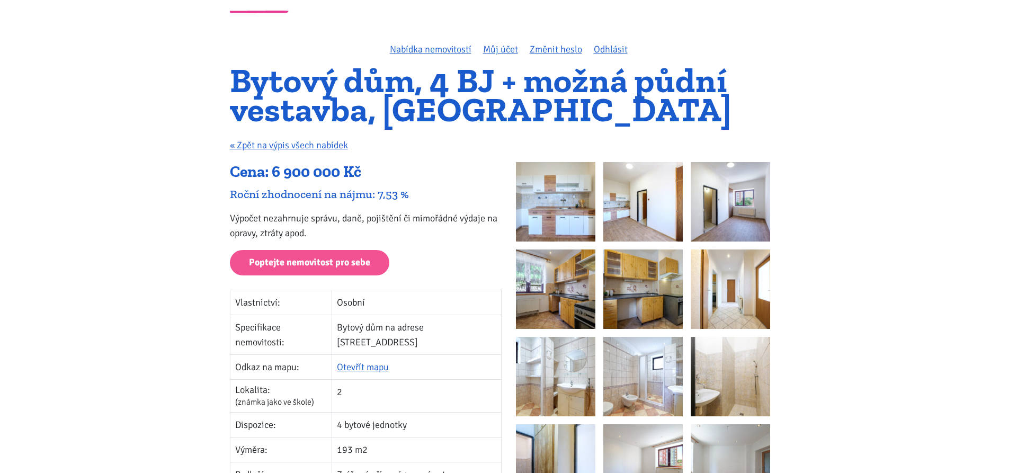
scroll to position [162, 0]
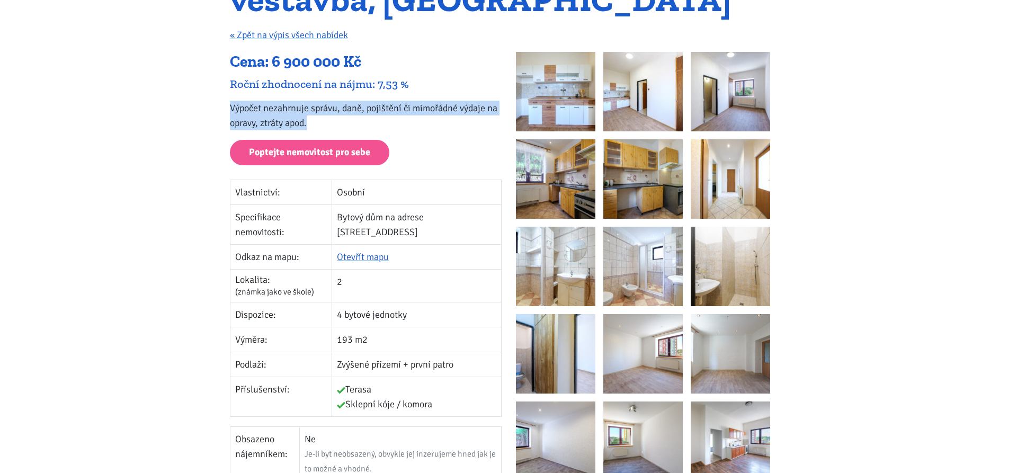
drag, startPoint x: 218, startPoint y: 107, endPoint x: 324, endPoint y: 121, distance: 106.9
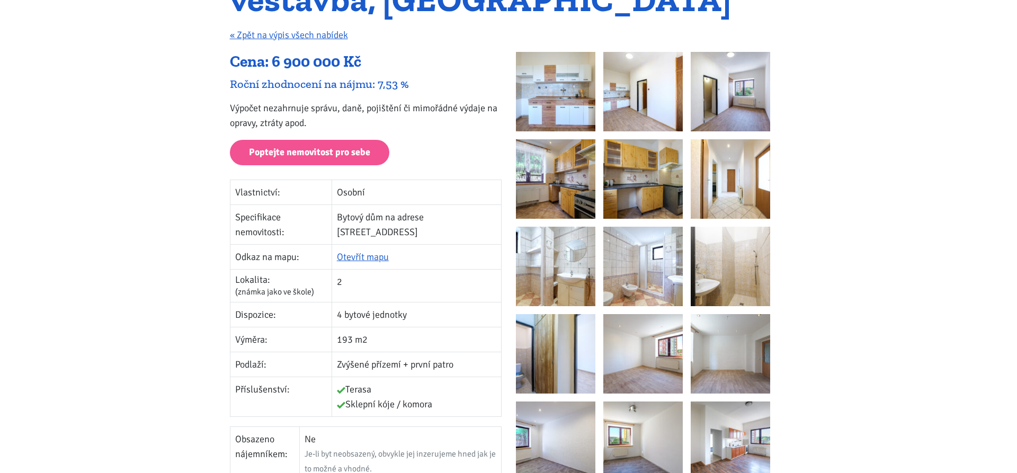
click at [329, 121] on p "Výpočet nezahrnuje správu, daně, pojištění či mimořádné výdaje na opravy, ztrát…" at bounding box center [366, 116] width 272 height 30
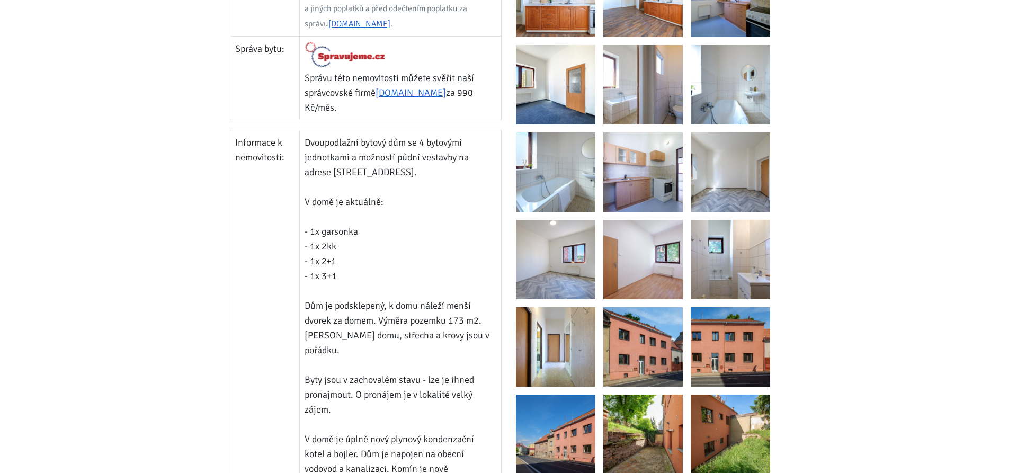
scroll to position [702, 0]
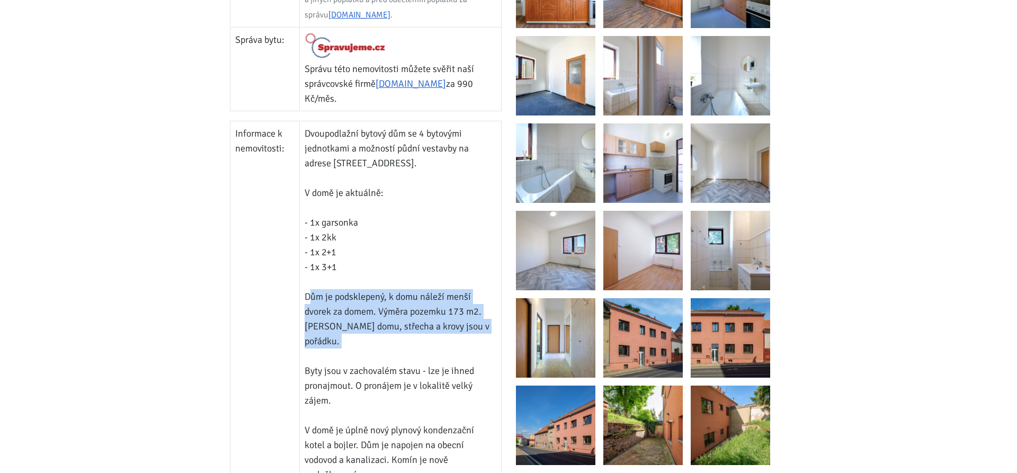
drag, startPoint x: 307, startPoint y: 279, endPoint x: 484, endPoint y: 323, distance: 182.1
click at [484, 323] on td "Dvoupodlažní bytový dům se 4 bytovými jednotkami a možností půdní vestavby na a…" at bounding box center [400, 333] width 201 height 425
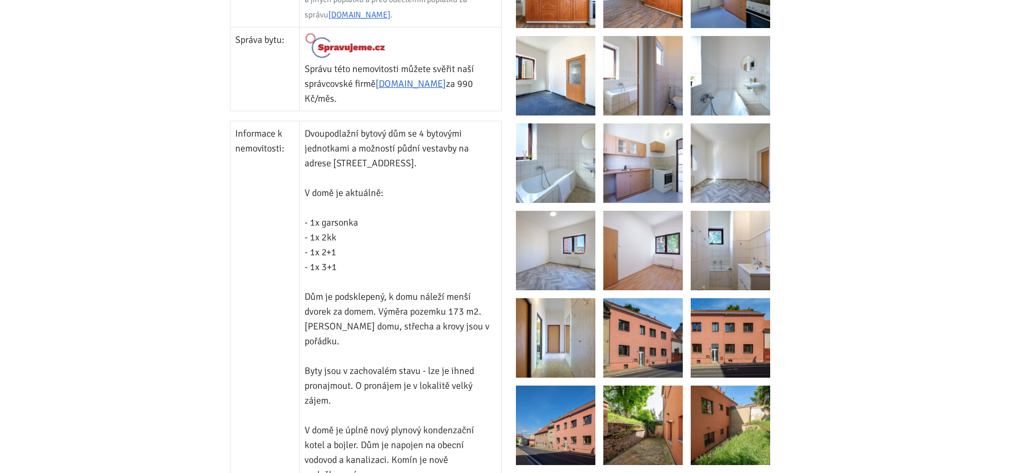
click at [399, 363] on td "Dvoupodlažní bytový dům se 4 bytovými jednotkami a možností půdní vestavby na a…" at bounding box center [400, 333] width 201 height 425
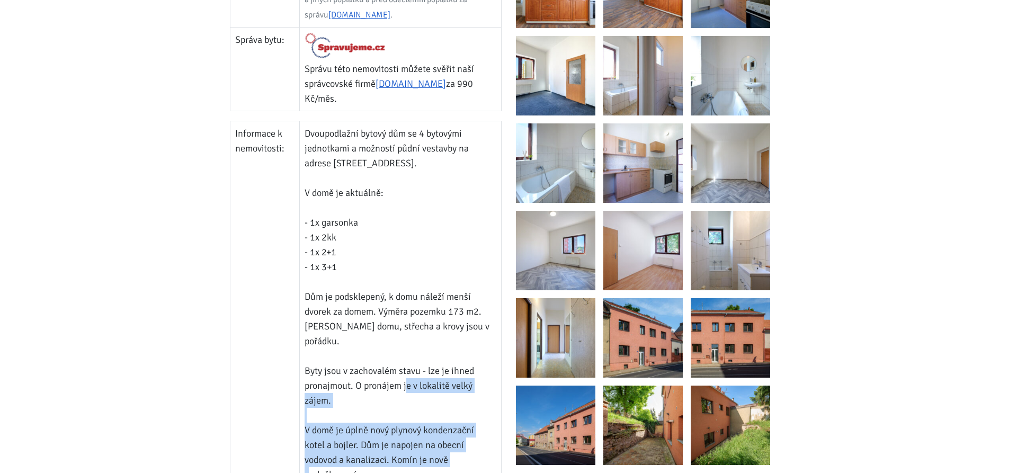
drag, startPoint x: 407, startPoint y: 355, endPoint x: 470, endPoint y: 436, distance: 102.6
click at [470, 436] on td "Dvoupodlažní bytový dům se 4 bytovými jednotkami a možností půdní vestavby na a…" at bounding box center [400, 333] width 201 height 425
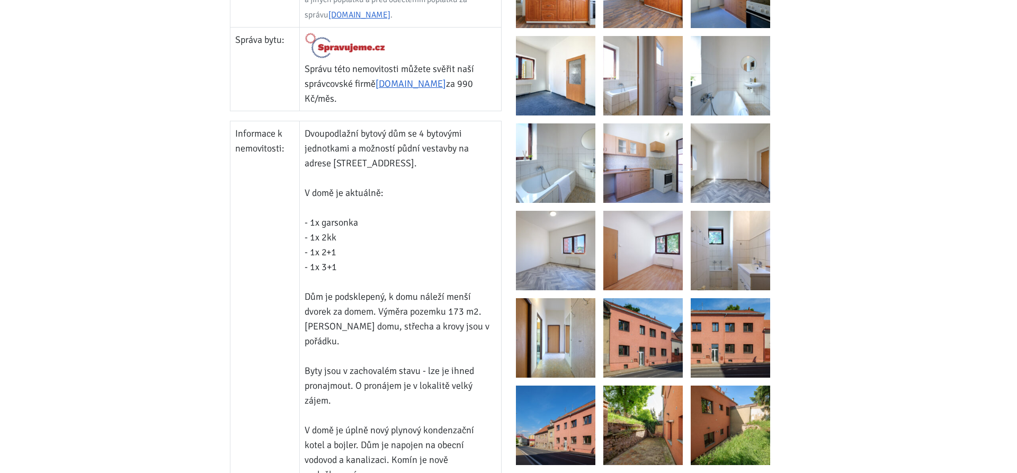
scroll to position [864, 0]
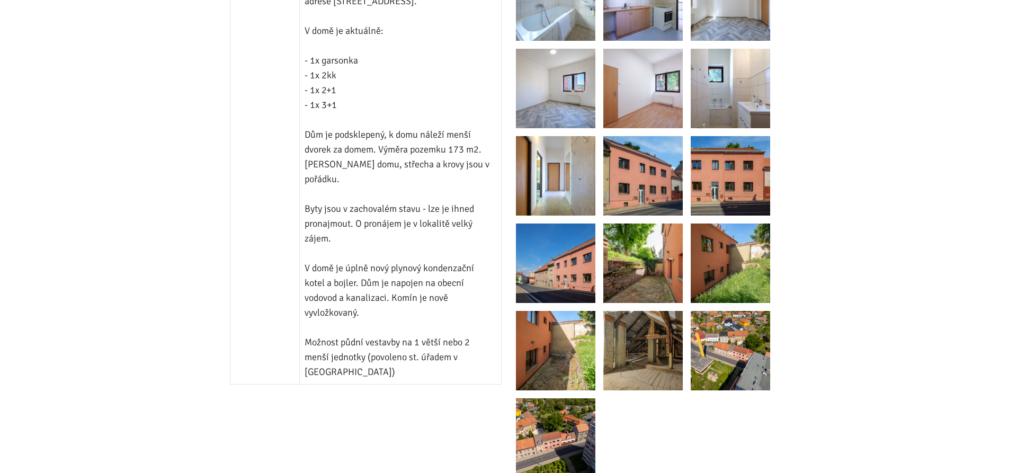
drag, startPoint x: 306, startPoint y: 252, endPoint x: 431, endPoint y: 288, distance: 129.9
click at [431, 288] on td "Dvoupodlažní bytový dům se 4 bytovými jednotkami a možností půdní vestavby na a…" at bounding box center [400, 171] width 201 height 425
drag, startPoint x: 339, startPoint y: 233, endPoint x: 466, endPoint y: 289, distance: 138.9
click at [468, 287] on td "Dvoupodlažní bytový dům se 4 bytovými jednotkami a možností půdní vestavby na a…" at bounding box center [400, 171] width 201 height 425
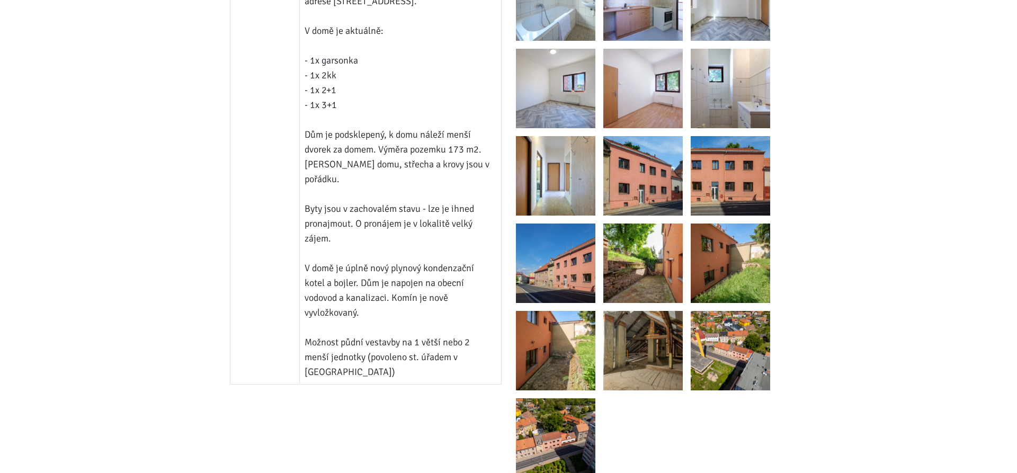
click at [466, 289] on td "Dvoupodlažní bytový dům se 4 bytovými jednotkami a možností půdní vestavby na a…" at bounding box center [400, 171] width 201 height 425
drag, startPoint x: 337, startPoint y: 265, endPoint x: 421, endPoint y: 287, distance: 87.0
click at [421, 287] on td "Dvoupodlažní bytový dům se 4 bytovými jednotkami a možností půdní vestavby na a…" at bounding box center [400, 171] width 201 height 425
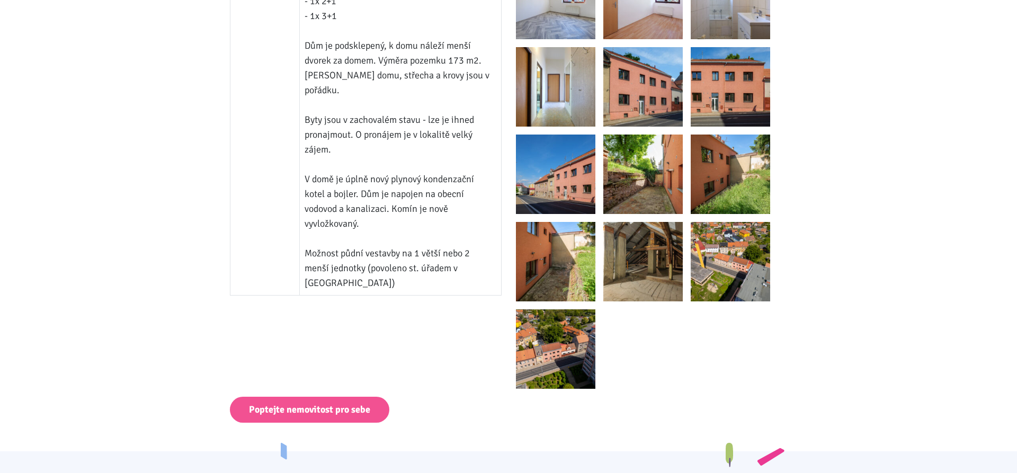
scroll to position [972, 0]
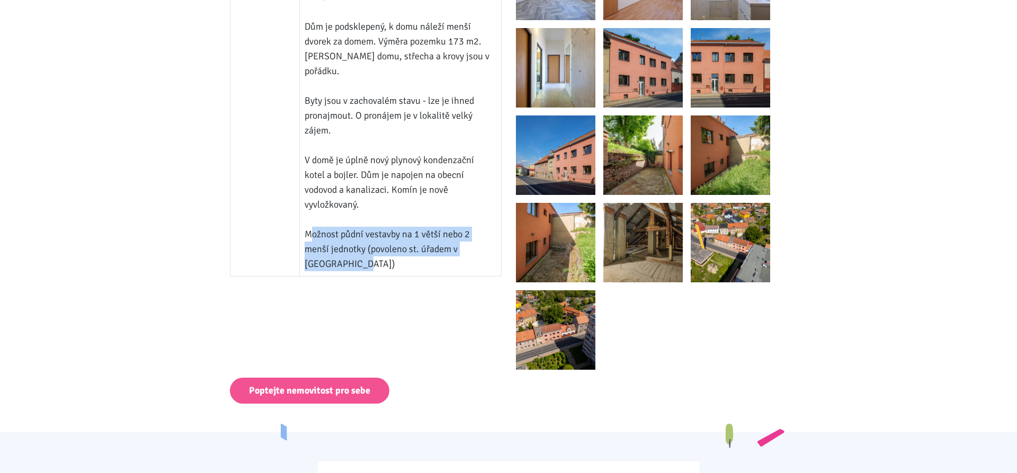
drag, startPoint x: 305, startPoint y: 203, endPoint x: 419, endPoint y: 237, distance: 119.5
click at [413, 238] on td "Dvoupodlažní bytový dům se 4 bytovými jednotkami a možností půdní vestavby na a…" at bounding box center [400, 63] width 201 height 425
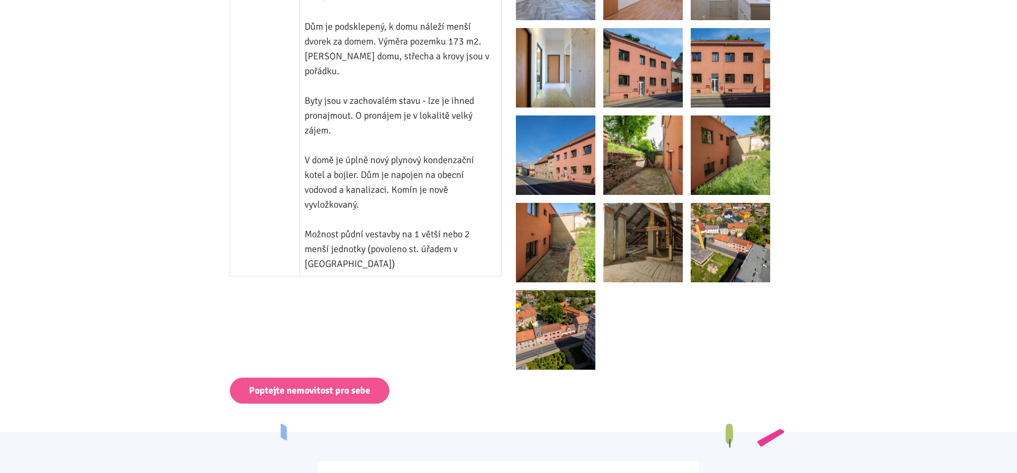
click at [419, 237] on td "Dvoupodlažní bytový dům se 4 bytovými jednotkami a možností půdní vestavby na a…" at bounding box center [400, 63] width 201 height 425
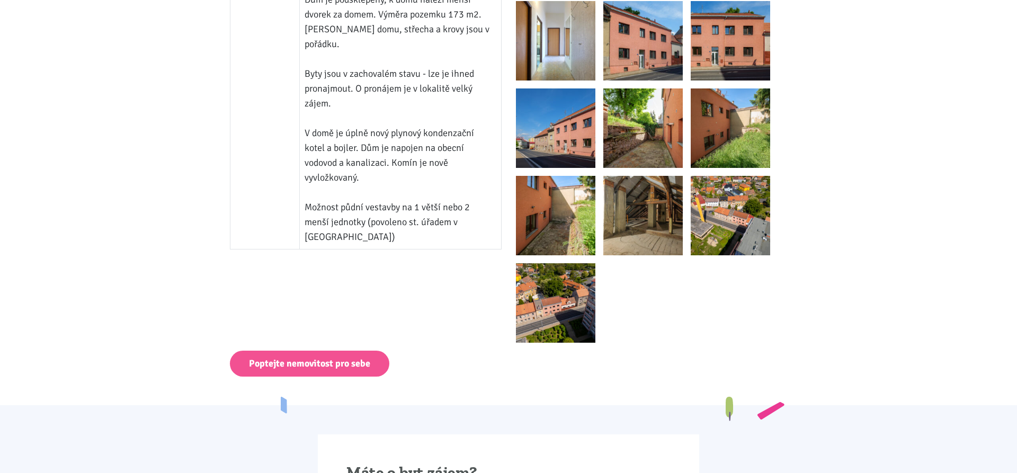
scroll to position [918, 0]
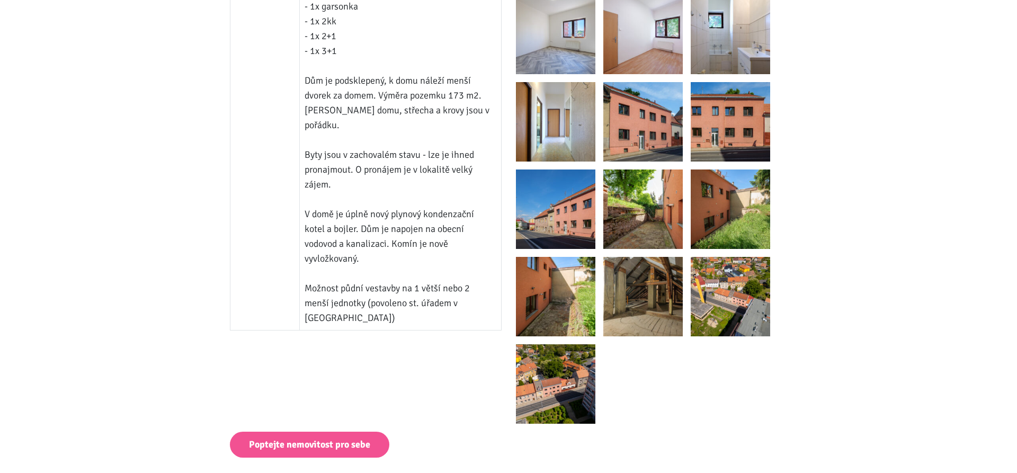
click at [566, 292] on img at bounding box center [555, 296] width 79 height 79
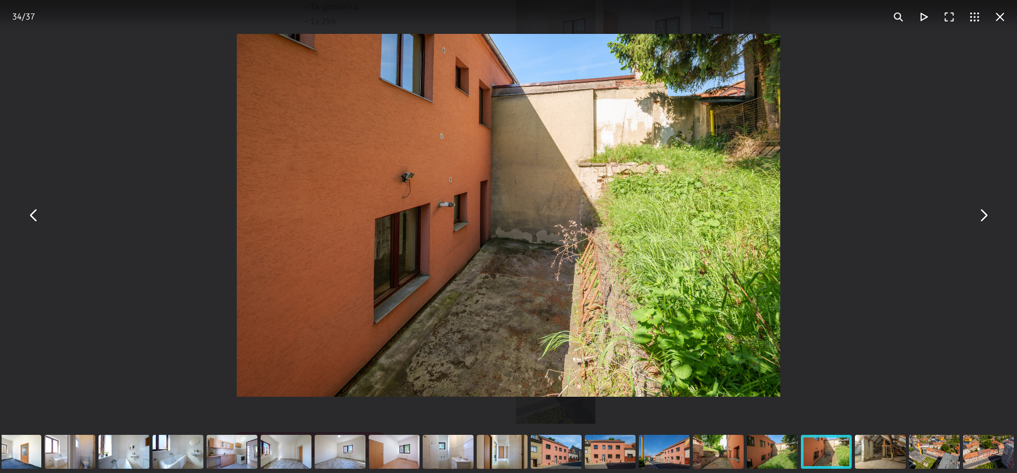
click at [980, 219] on button "You can close this modal content with the ESC key" at bounding box center [982, 215] width 25 height 25
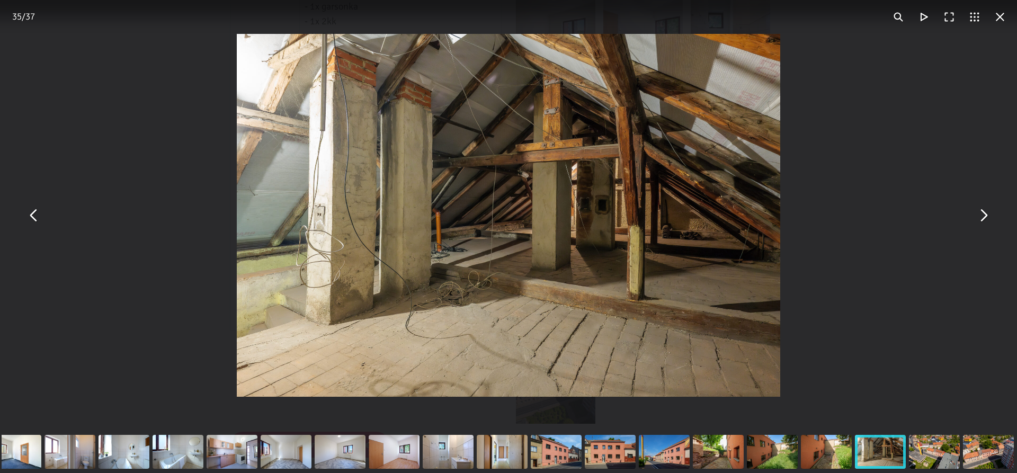
click at [980, 219] on button "You can close this modal content with the ESC key" at bounding box center [982, 215] width 25 height 25
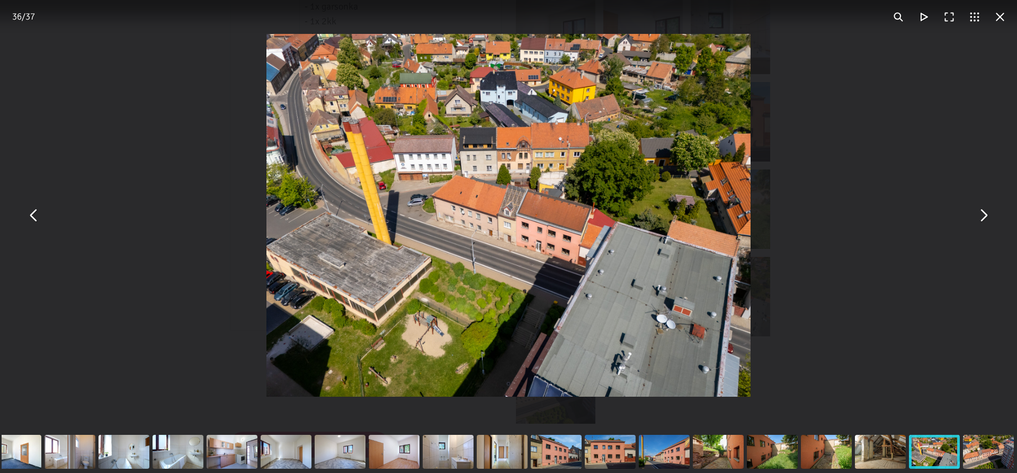
click at [29, 222] on button "You can close this modal content with the ESC key" at bounding box center [33, 215] width 25 height 25
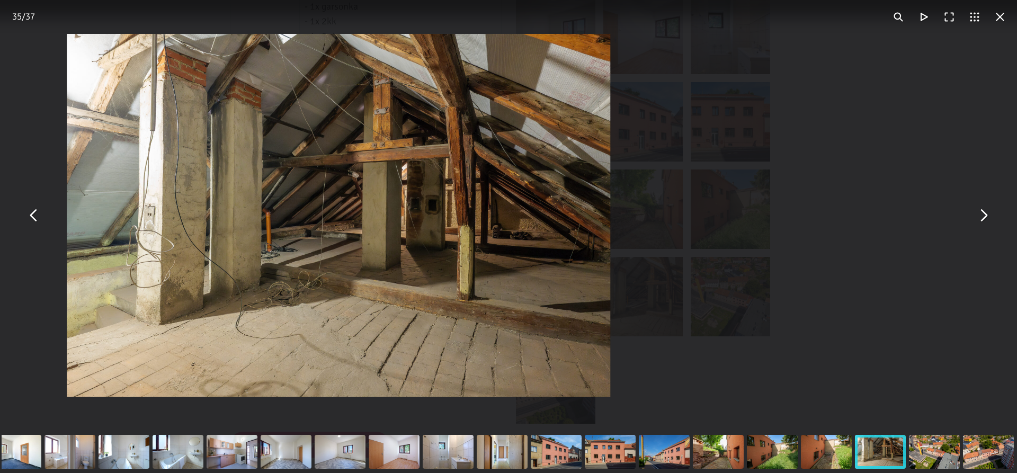
click at [31, 220] on button "You can close this modal content with the ESC key" at bounding box center [33, 215] width 25 height 25
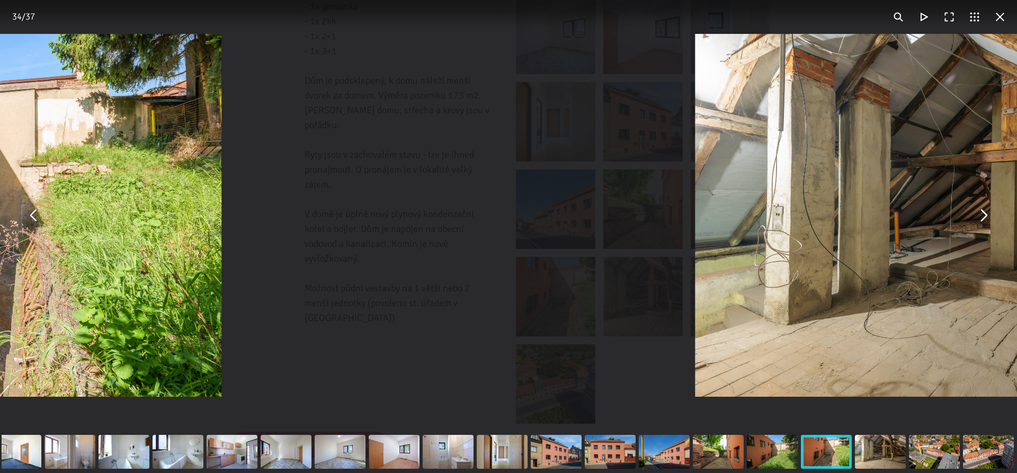
click at [31, 220] on button "You can close this modal content with the ESC key" at bounding box center [33, 215] width 25 height 25
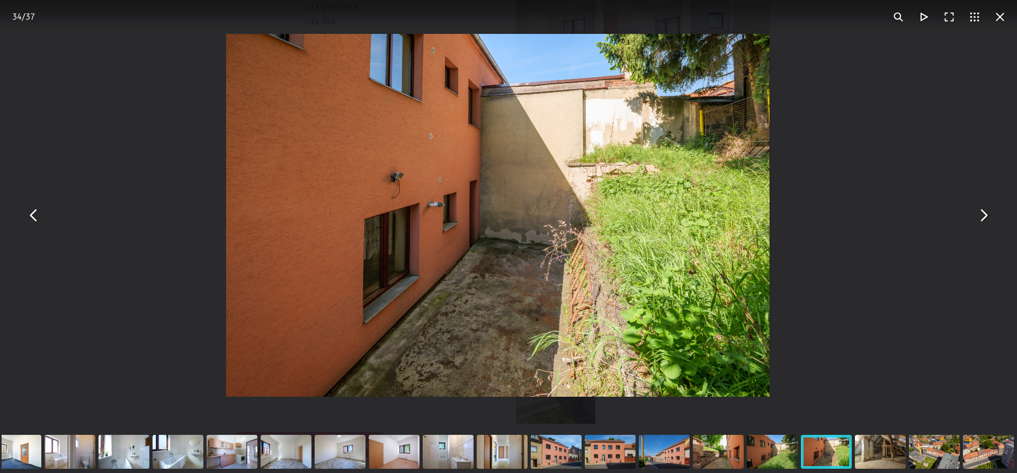
click at [31, 220] on button "You can close this modal content with the ESC key" at bounding box center [33, 215] width 25 height 25
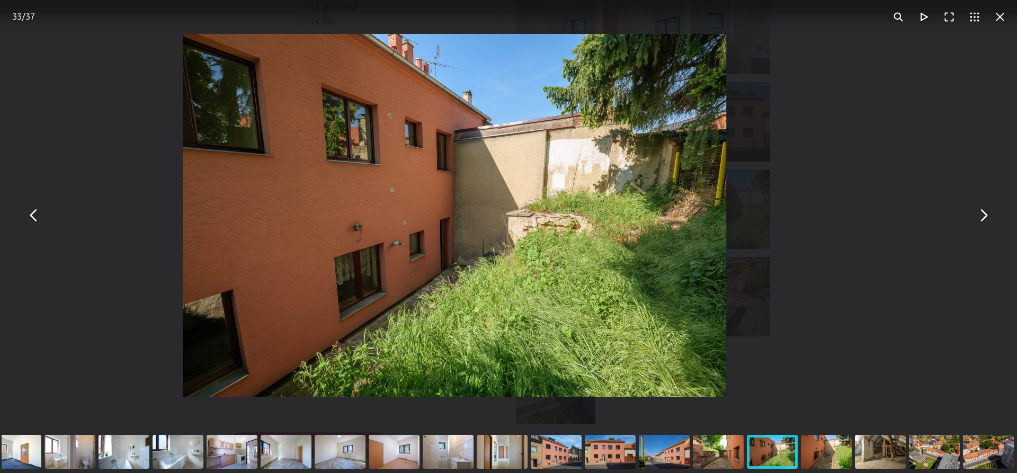
click at [31, 218] on button "You can close this modal content with the ESC key" at bounding box center [33, 215] width 25 height 25
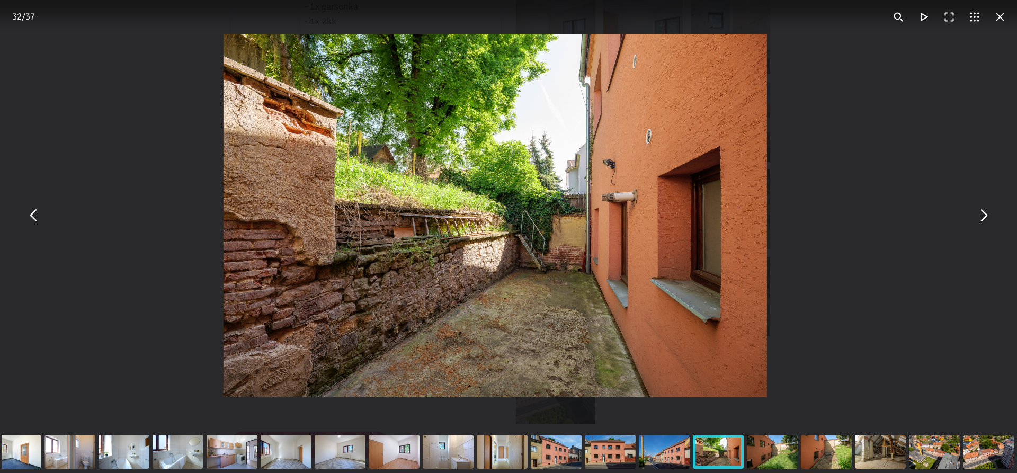
click at [31, 218] on button "You can close this modal content with the ESC key" at bounding box center [33, 215] width 25 height 25
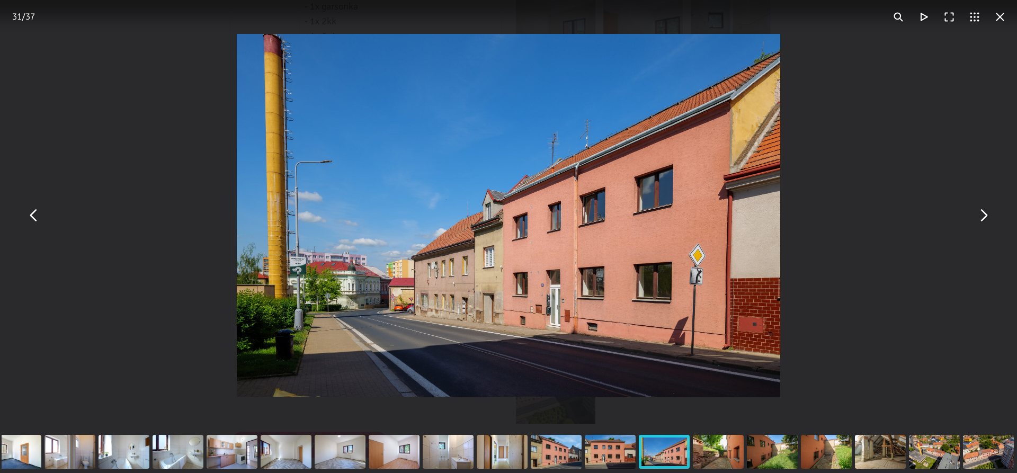
click at [31, 218] on button "You can close this modal content with the ESC key" at bounding box center [33, 215] width 25 height 25
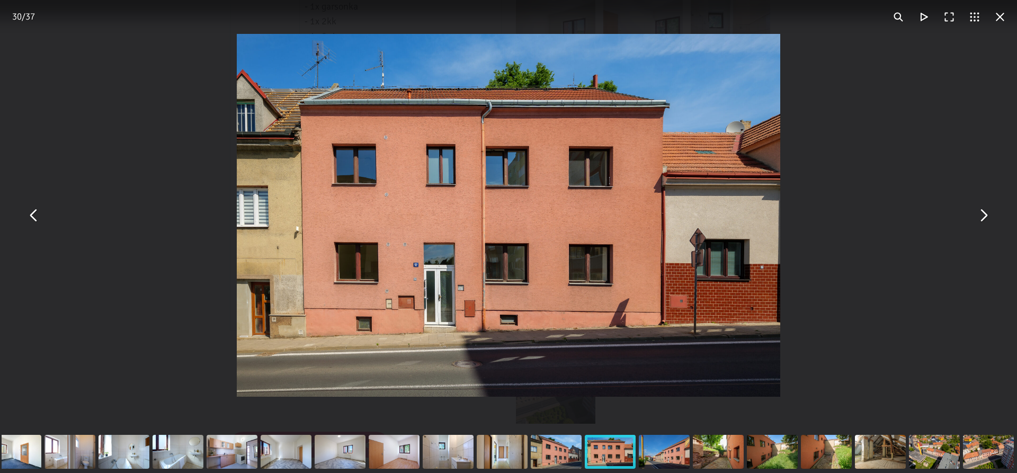
click at [31, 218] on button "You can close this modal content with the ESC key" at bounding box center [33, 215] width 25 height 25
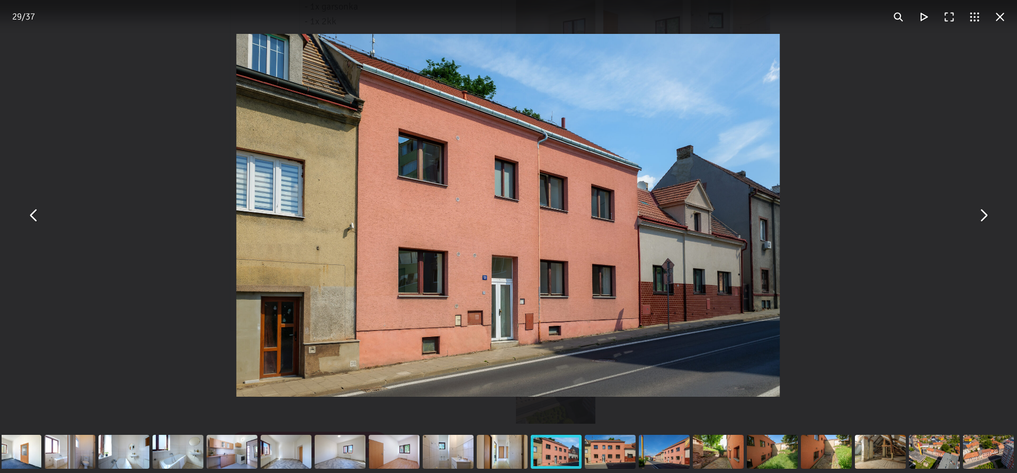
click at [31, 218] on button "You can close this modal content with the ESC key" at bounding box center [33, 215] width 25 height 25
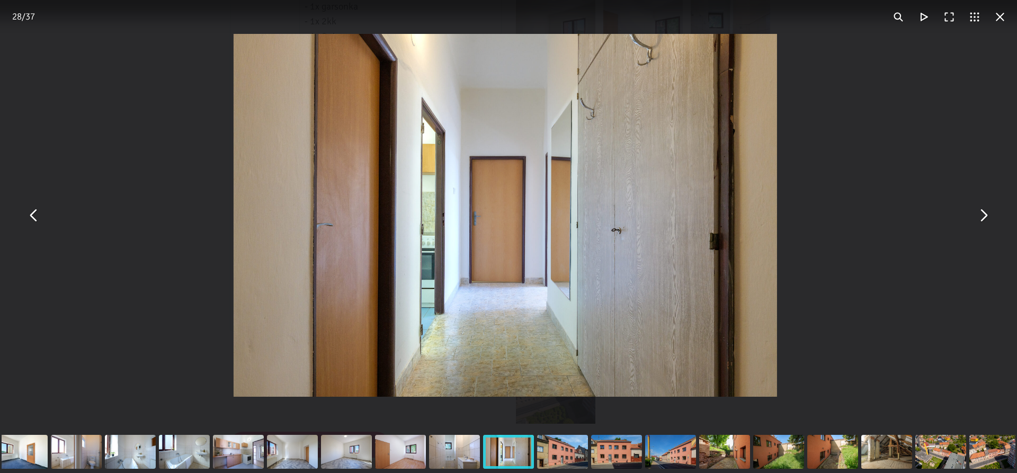
click at [31, 218] on button "You can close this modal content with the ESC key" at bounding box center [33, 215] width 25 height 25
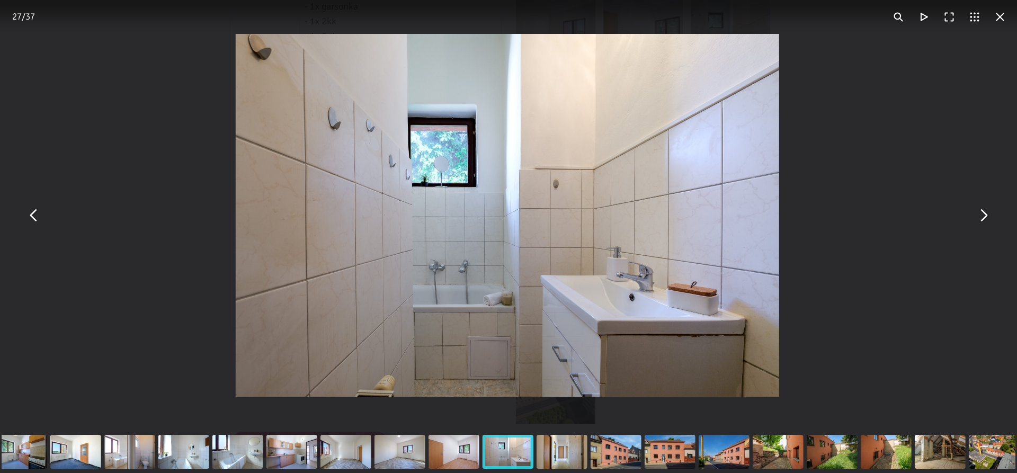
click at [31, 218] on button "You can close this modal content with the ESC key" at bounding box center [33, 215] width 25 height 25
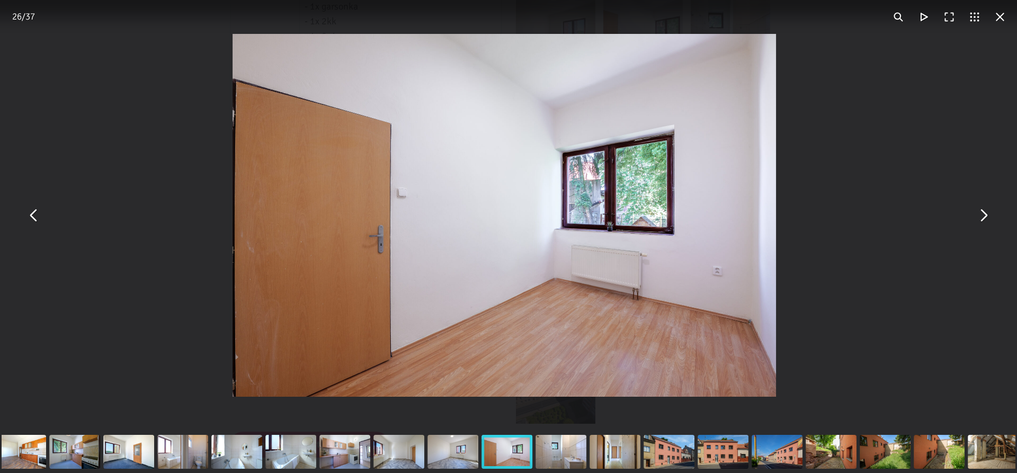
click at [31, 218] on button "You can close this modal content with the ESC key" at bounding box center [33, 215] width 25 height 25
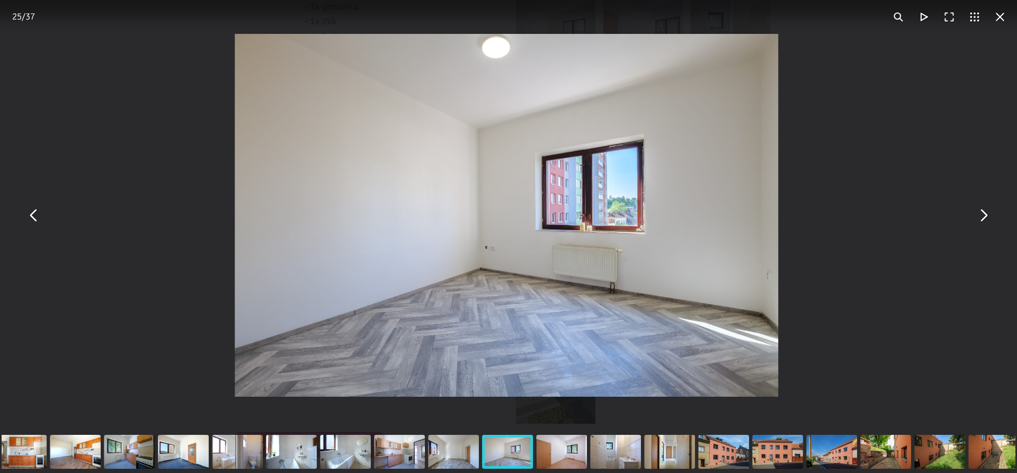
click at [31, 218] on button "You can close this modal content with the ESC key" at bounding box center [33, 215] width 25 height 25
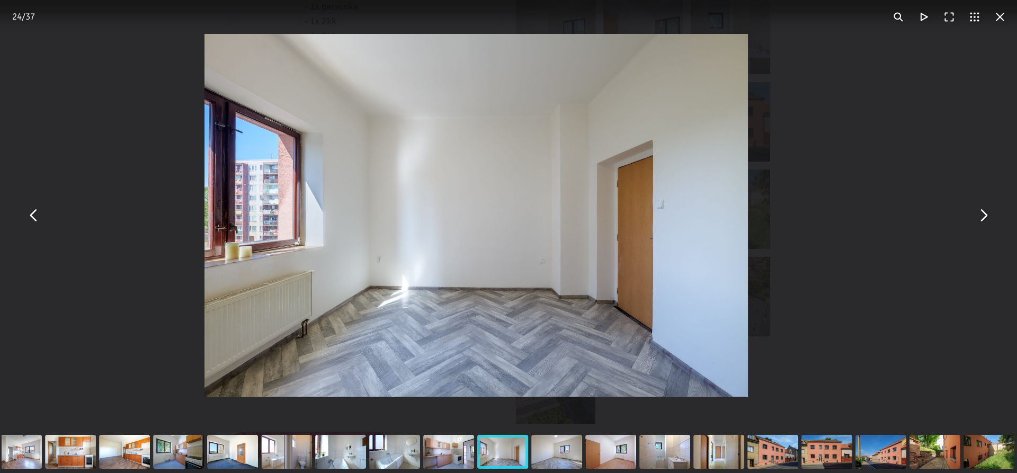
click at [31, 218] on button "You can close this modal content with the ESC key" at bounding box center [33, 215] width 25 height 25
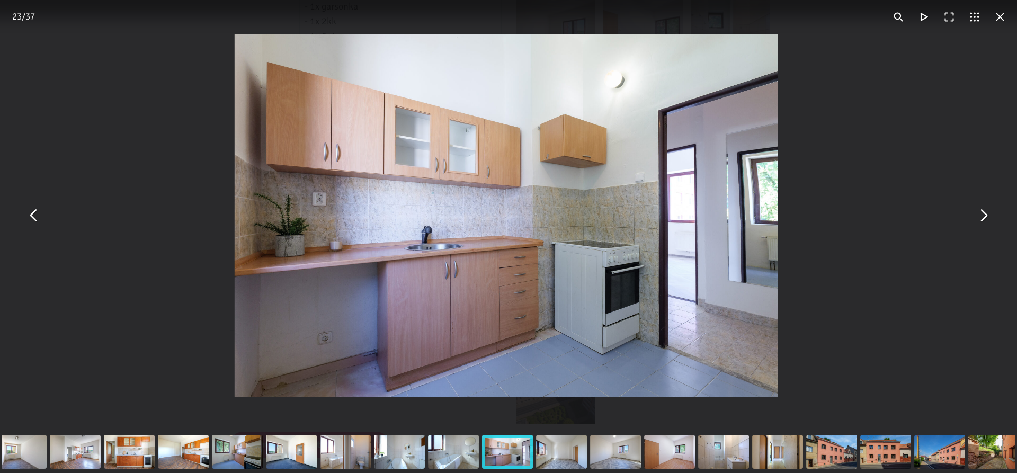
click at [31, 218] on button "You can close this modal content with the ESC key" at bounding box center [33, 215] width 25 height 25
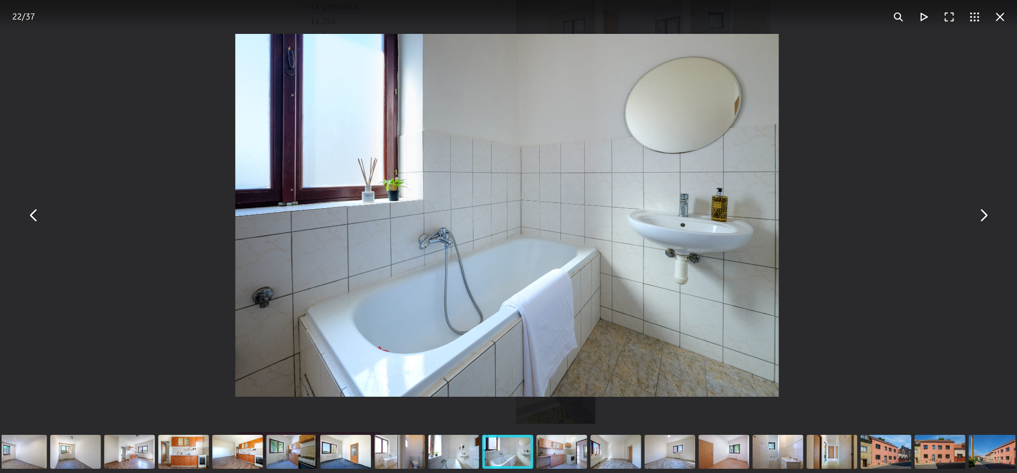
click at [31, 218] on button "You can close this modal content with the ESC key" at bounding box center [33, 215] width 25 height 25
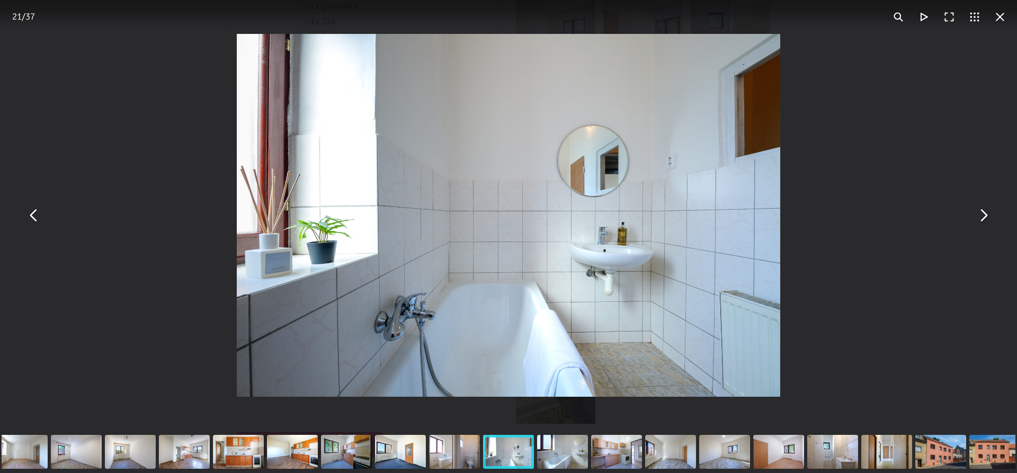
click at [31, 218] on button "You can close this modal content with the ESC key" at bounding box center [33, 215] width 25 height 25
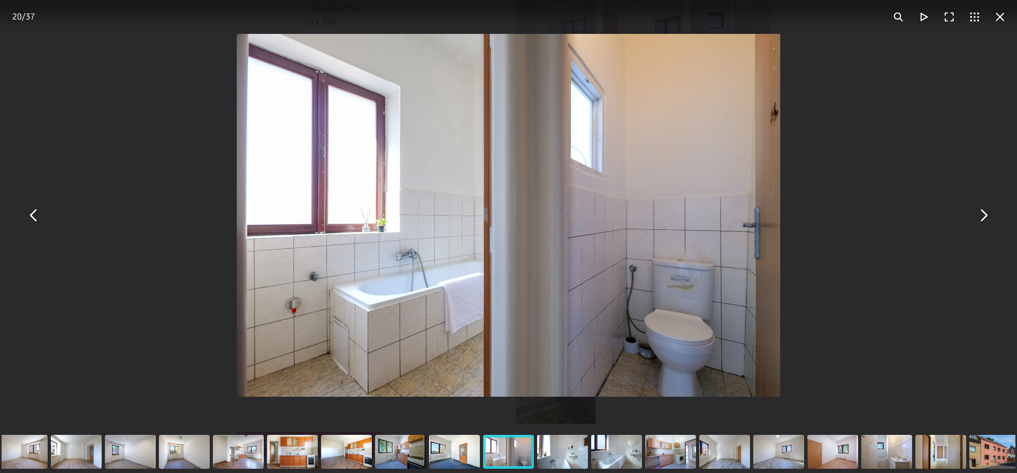
click at [31, 218] on button "You can close this modal content with the ESC key" at bounding box center [33, 215] width 25 height 25
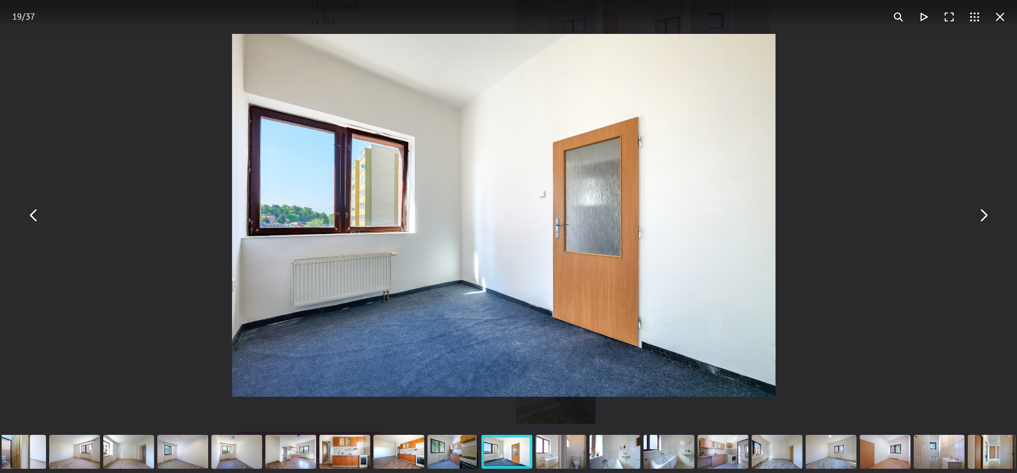
click at [31, 218] on button "You can close this modal content with the ESC key" at bounding box center [33, 215] width 25 height 25
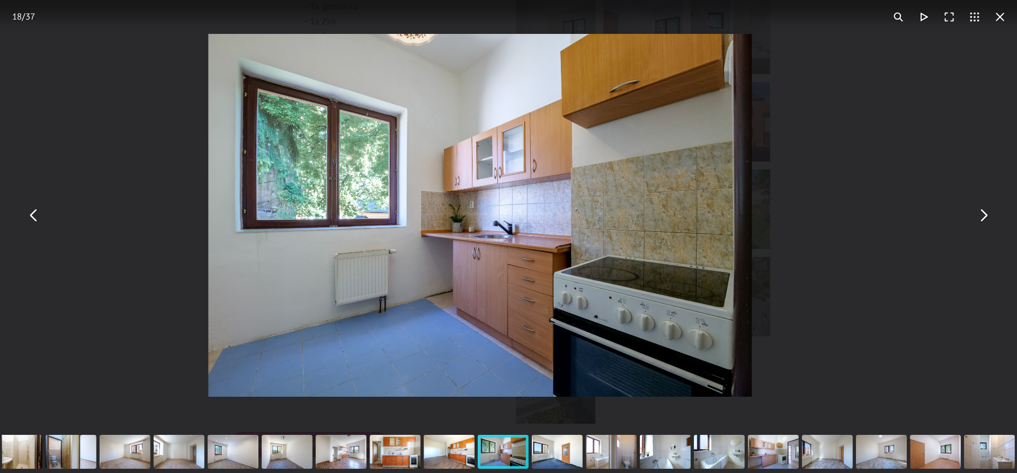
click at [31, 218] on button "You can close this modal content with the ESC key" at bounding box center [33, 215] width 25 height 25
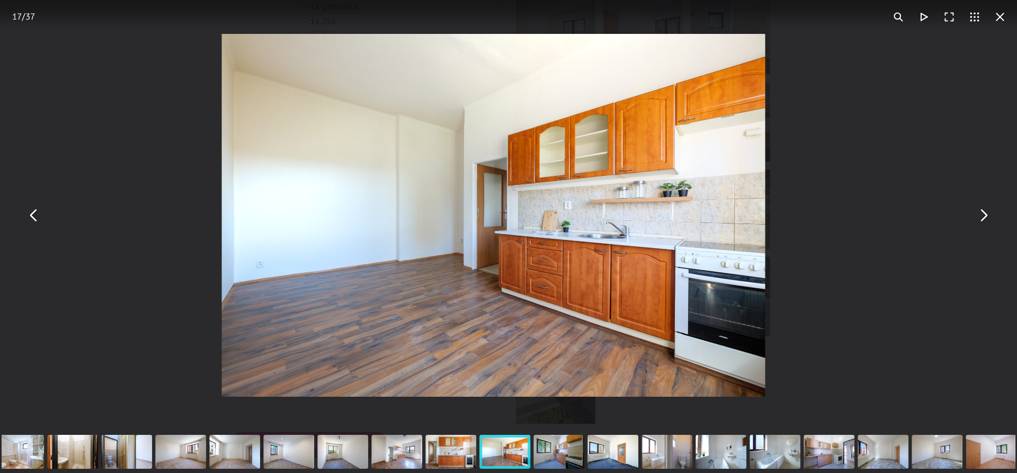
click at [31, 218] on button "You can close this modal content with the ESC key" at bounding box center [33, 215] width 25 height 25
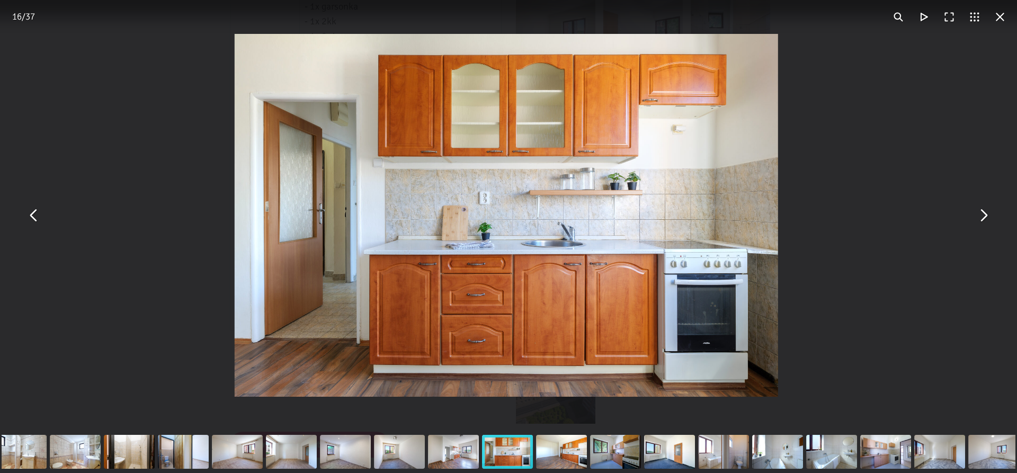
click at [31, 218] on button "You can close this modal content with the ESC key" at bounding box center [33, 215] width 25 height 25
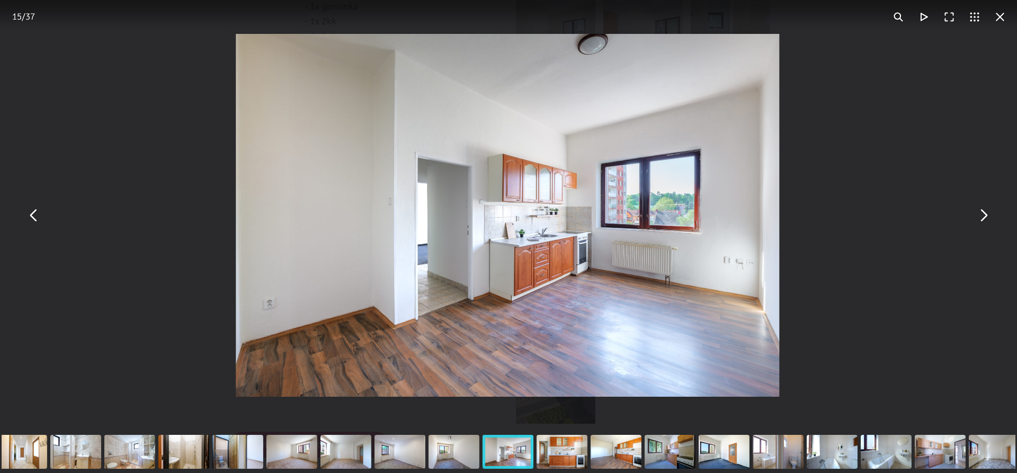
click at [31, 218] on button "You can close this modal content with the ESC key" at bounding box center [33, 215] width 25 height 25
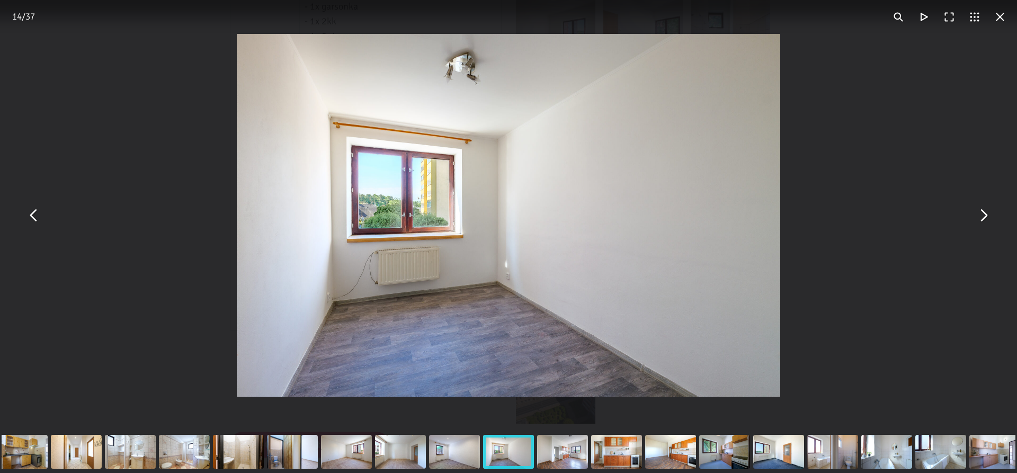
click at [1004, 16] on button "You can close this modal content with the ESC key" at bounding box center [999, 16] width 25 height 25
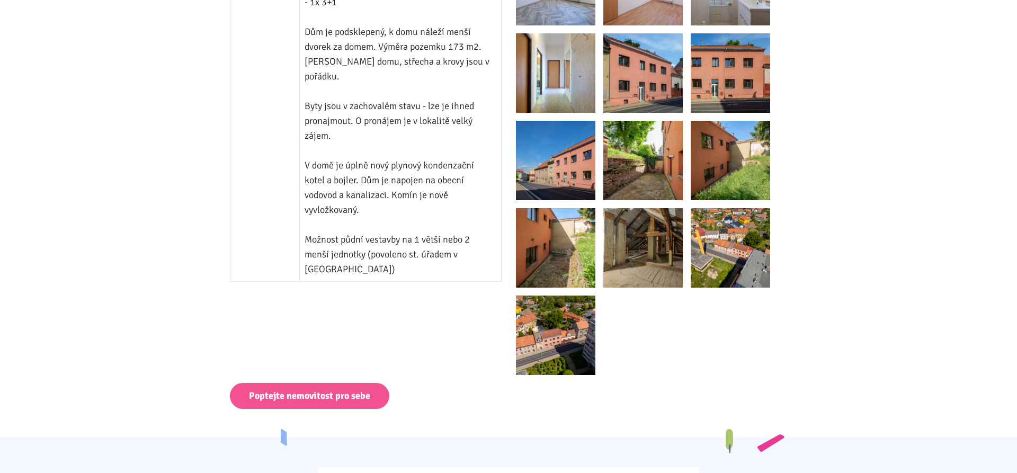
scroll to position [702, 0]
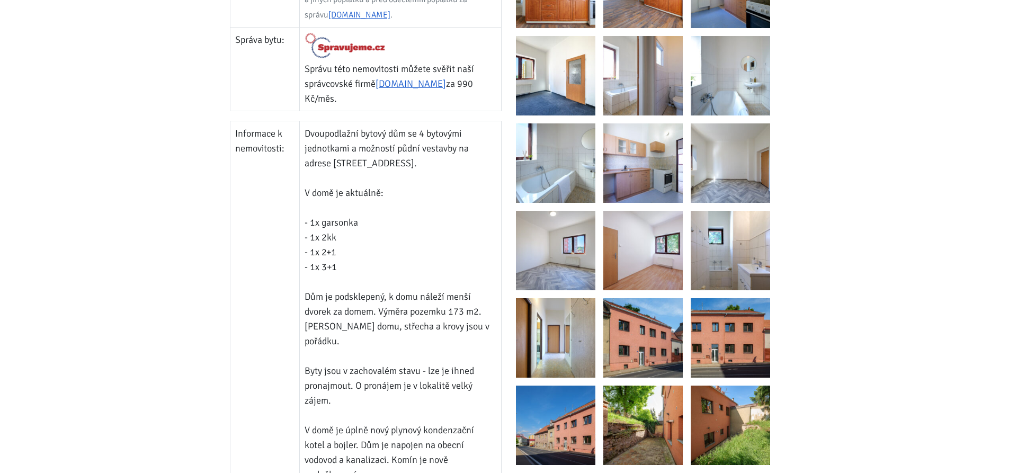
drag, startPoint x: 311, startPoint y: 207, endPoint x: 378, endPoint y: 220, distance: 67.4
click at [378, 220] on td "Dvoupodlažní bytový dům se 4 bytovými jednotkami a možností půdní vestavby na a…" at bounding box center [400, 333] width 201 height 425
click at [320, 239] on td "Dvoupodlažní bytový dům se 4 bytovými jednotkami a možností půdní vestavby na a…" at bounding box center [400, 333] width 201 height 425
drag, startPoint x: 309, startPoint y: 235, endPoint x: 358, endPoint y: 236, distance: 49.3
click at [358, 236] on td "Dvoupodlažní bytový dům se 4 bytovými jednotkami a možností půdní vestavby na a…" at bounding box center [400, 333] width 201 height 425
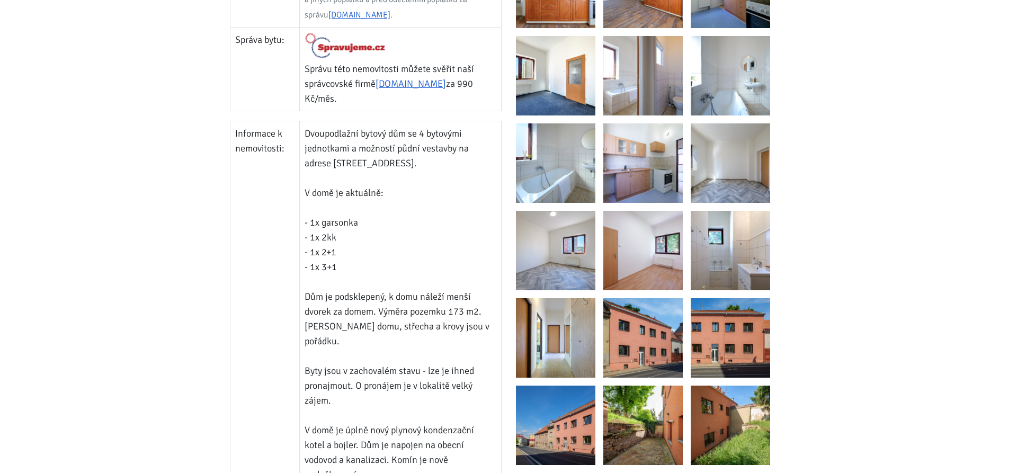
click at [357, 250] on td "Dvoupodlažní bytový dům se 4 bytovými jednotkami a možností půdní vestavby na a…" at bounding box center [400, 333] width 201 height 425
drag, startPoint x: 310, startPoint y: 205, endPoint x: 368, endPoint y: 205, distance: 57.7
click at [368, 205] on td "Dvoupodlažní bytový dům se 4 bytovými jednotkami a možností půdní vestavby na a…" at bounding box center [400, 333] width 201 height 425
click at [383, 225] on td "Dvoupodlažní bytový dům se 4 bytovými jednotkami a možností půdní vestavby na a…" at bounding box center [400, 333] width 201 height 425
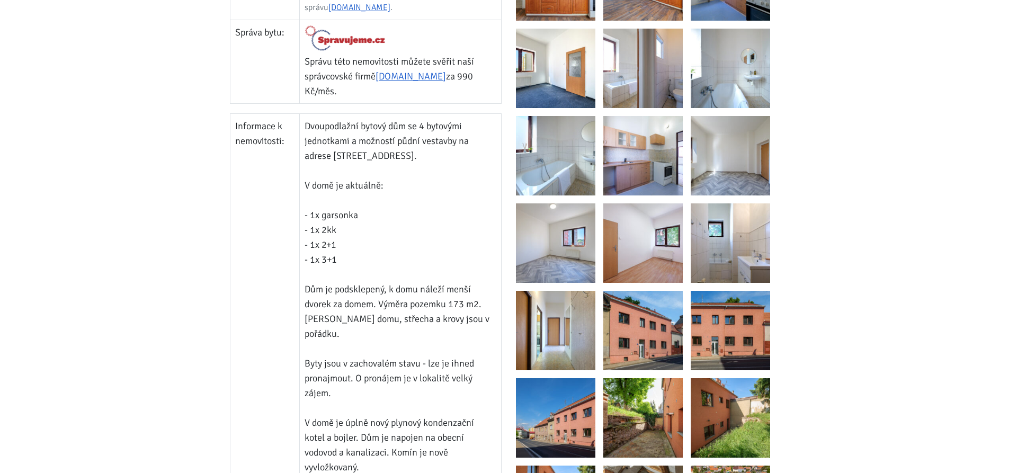
scroll to position [756, 0]
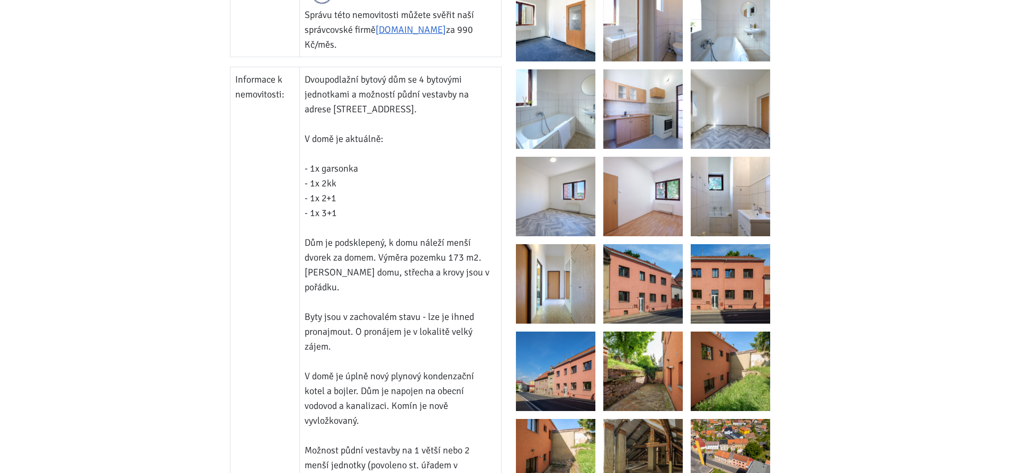
drag, startPoint x: 320, startPoint y: 227, endPoint x: 474, endPoint y: 320, distance: 180.6
click at [474, 320] on td "Dvoupodlažní bytový dům se 4 bytovými jednotkami a možností půdní vestavby na a…" at bounding box center [400, 279] width 201 height 425
click at [475, 320] on td "Dvoupodlažní bytový dům se 4 bytovými jednotkami a možností půdní vestavby na a…" at bounding box center [400, 279] width 201 height 425
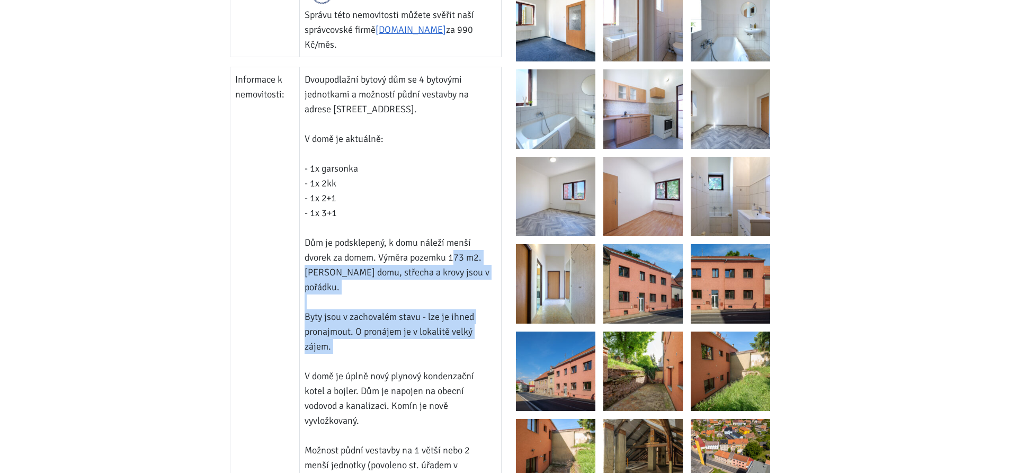
drag, startPoint x: 451, startPoint y: 240, endPoint x: 460, endPoint y: 328, distance: 88.4
click at [460, 328] on td "Dvoupodlažní bytový dům se 4 bytovými jednotkami a možností půdní vestavby na a…" at bounding box center [400, 279] width 201 height 425
drag, startPoint x: 308, startPoint y: 285, endPoint x: 363, endPoint y: 327, distance: 69.2
click at [363, 327] on td "Dvoupodlažní bytový dům se 4 bytovými jednotkami a možností půdní vestavby na a…" at bounding box center [400, 279] width 201 height 425
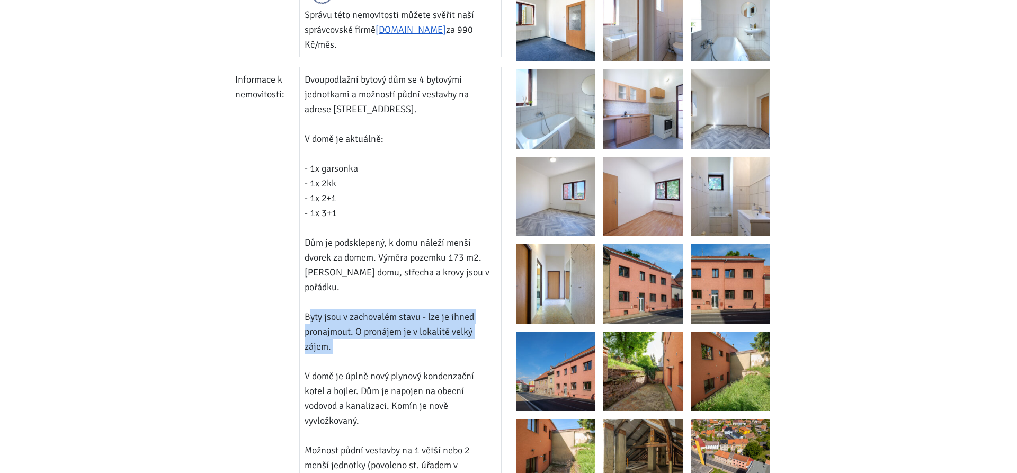
click at [379, 324] on td "Dvoupodlažní bytový dům se 4 bytovými jednotkami a možností půdní vestavby na a…" at bounding box center [400, 279] width 201 height 425
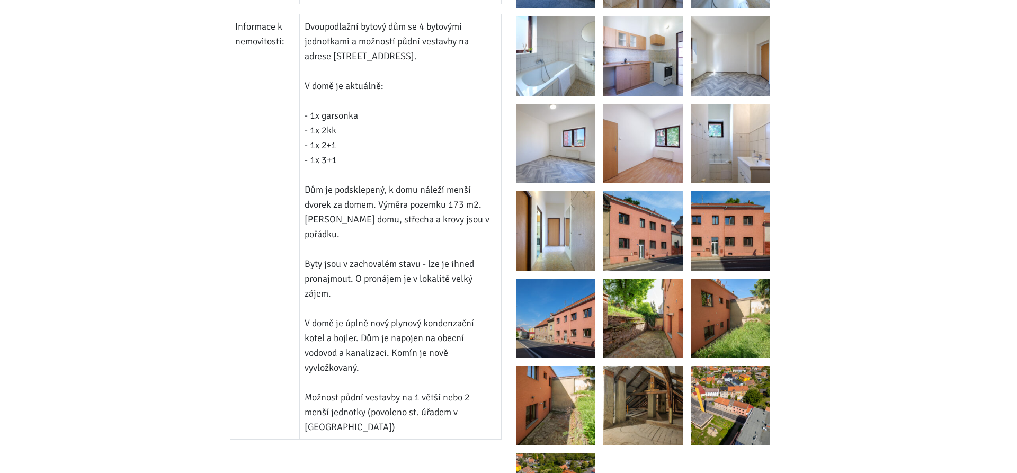
scroll to position [918, 0]
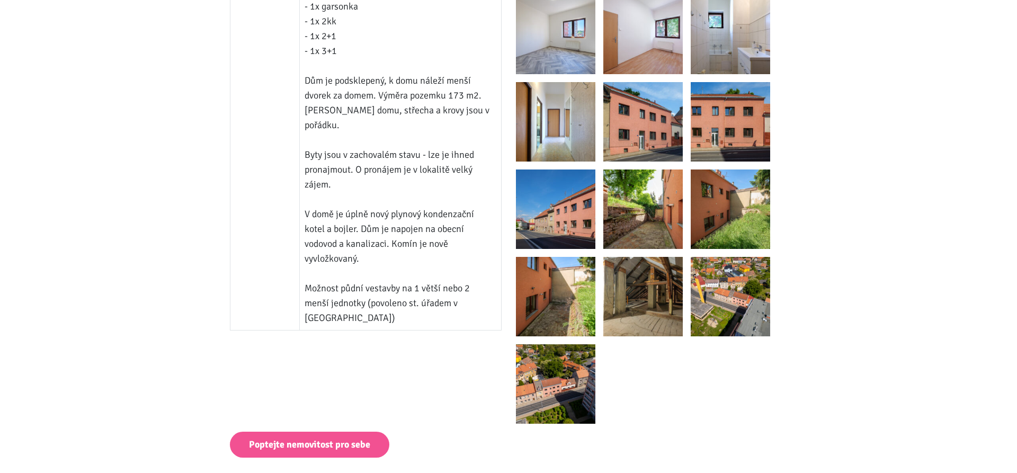
click at [641, 308] on img at bounding box center [642, 296] width 79 height 79
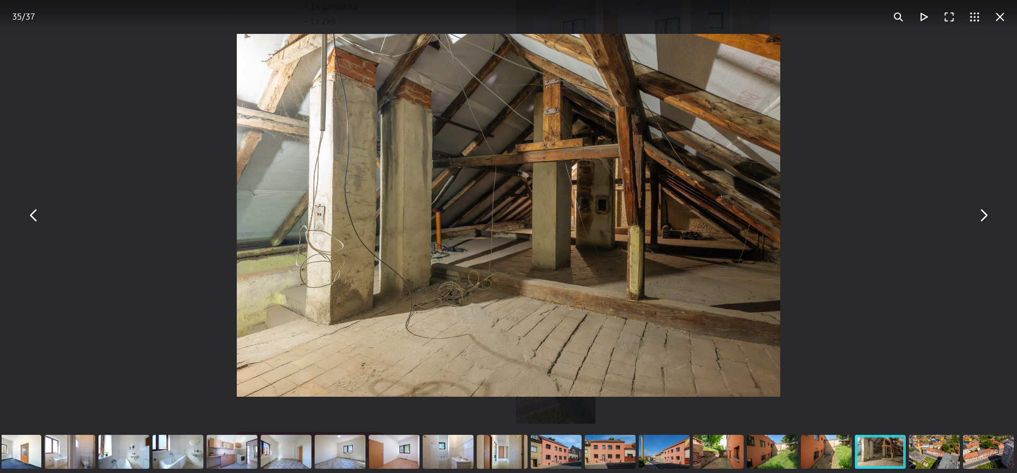
click at [942, 447] on div "You can close this modal content with the ESC key" at bounding box center [934, 452] width 54 height 42
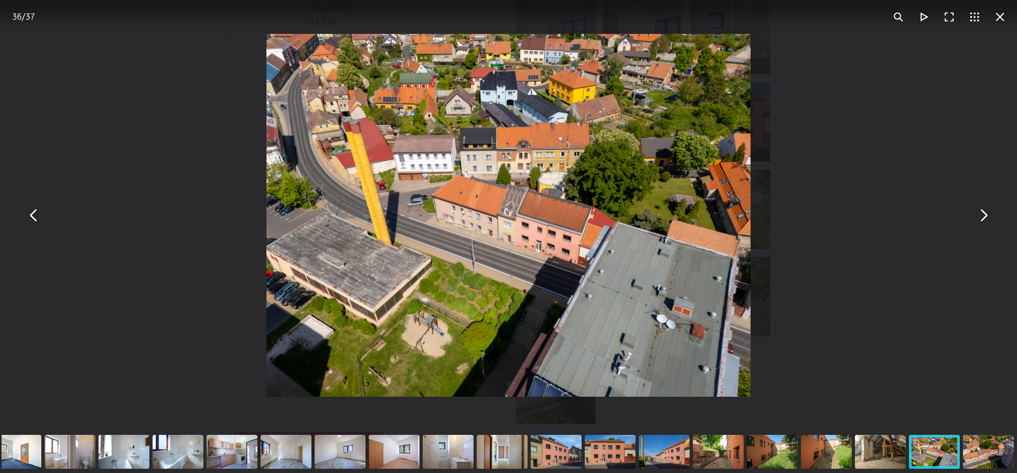
click at [619, 455] on div "You can close this modal content with the ESC key" at bounding box center [610, 452] width 54 height 42
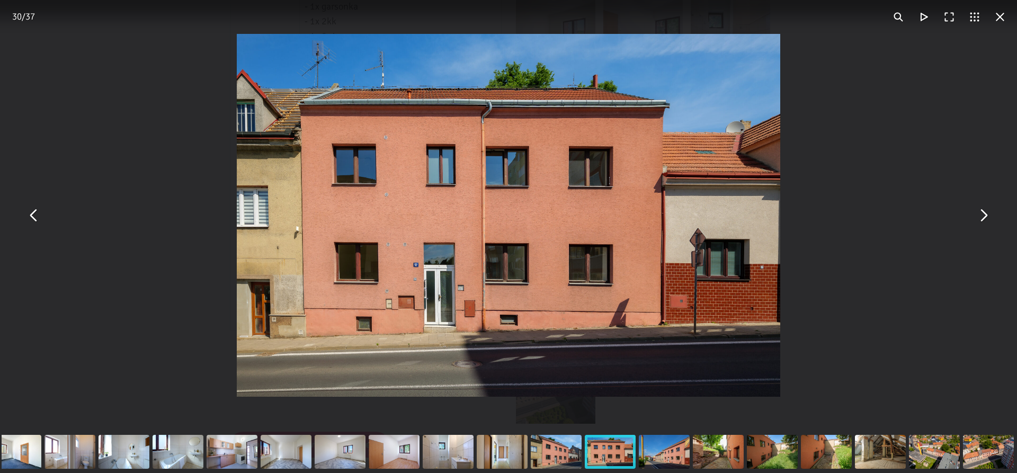
click at [556, 452] on div "You can close this modal content with the ESC key" at bounding box center [556, 452] width 54 height 42
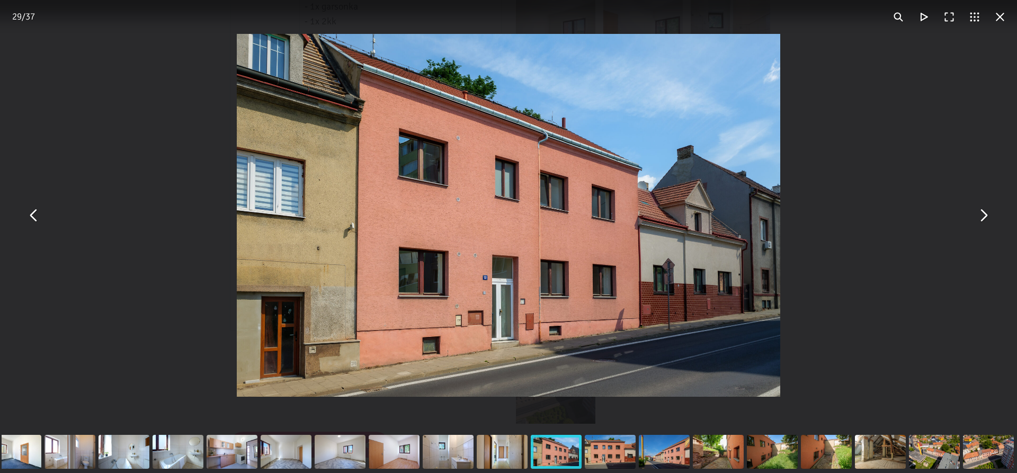
click at [674, 455] on div "You can close this modal content with the ESC key" at bounding box center [664, 452] width 54 height 42
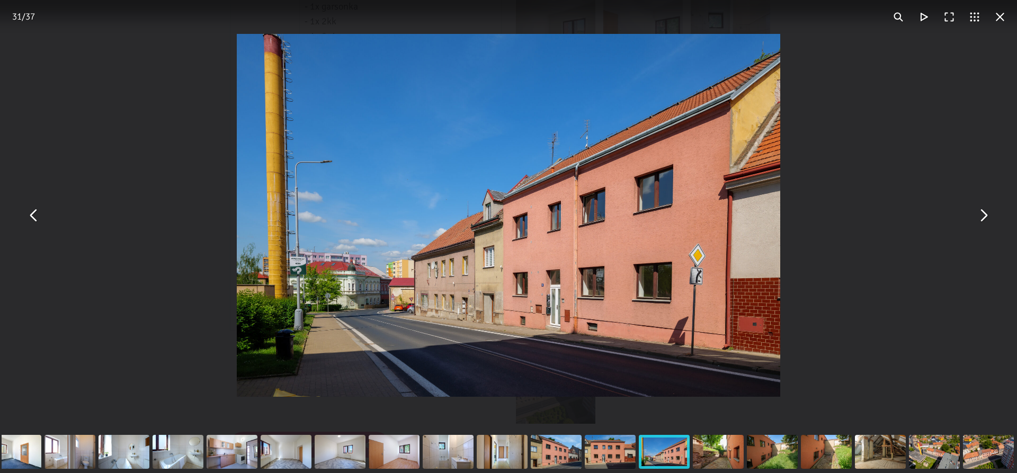
click at [614, 453] on div "You can close this modal content with the ESC key" at bounding box center [610, 452] width 54 height 42
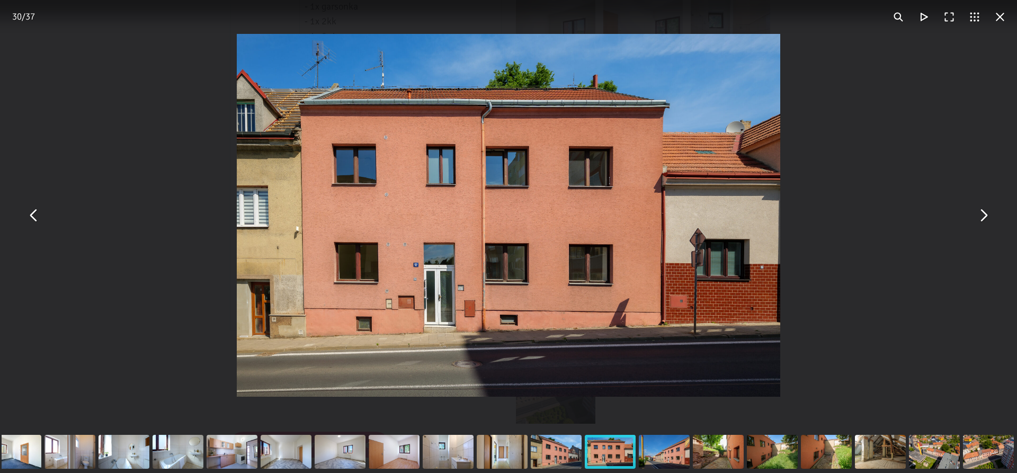
click at [554, 453] on div "You can close this modal content with the ESC key" at bounding box center [556, 452] width 54 height 42
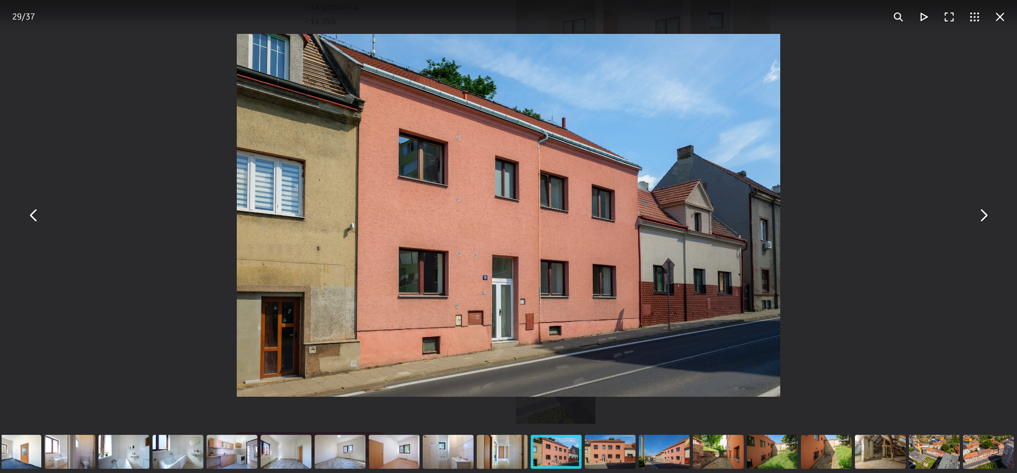
click at [503, 453] on div "You can close this modal content with the ESC key" at bounding box center [502, 452] width 54 height 42
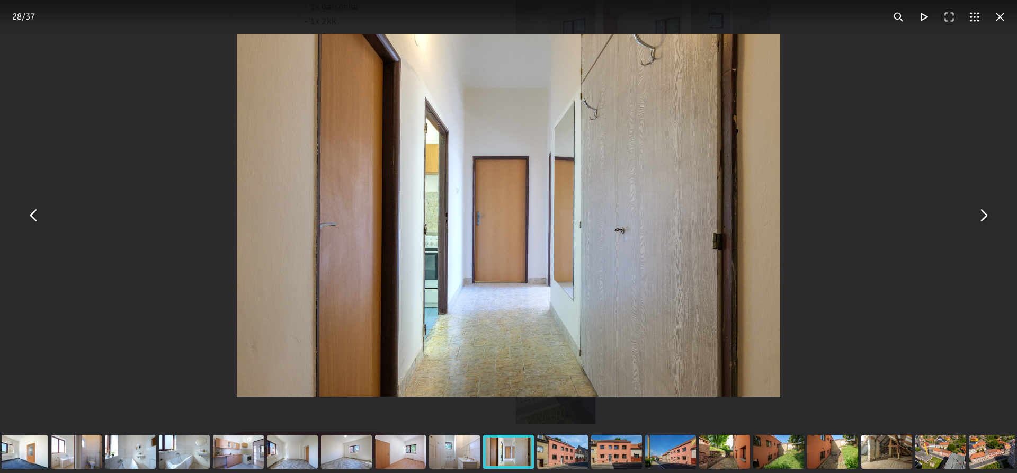
click at [452, 454] on div "You can close this modal content with the ESC key" at bounding box center [454, 452] width 54 height 42
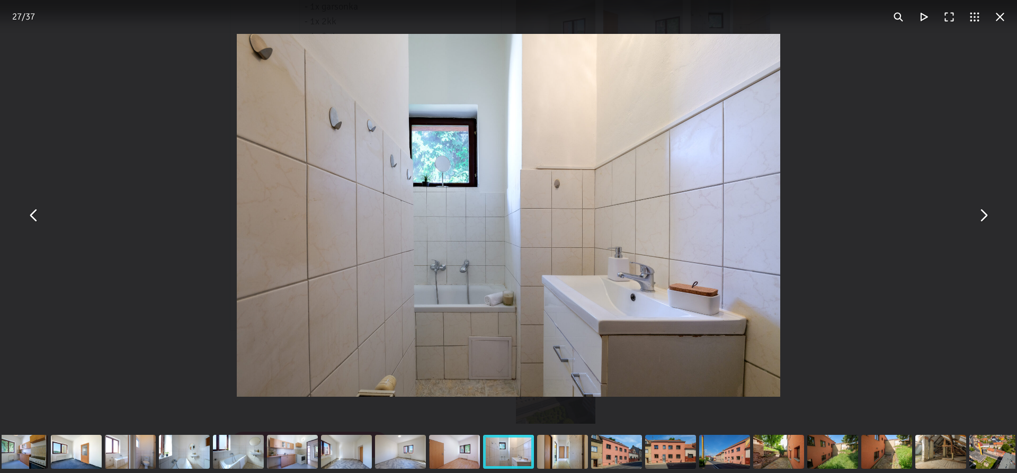
click at [435, 453] on div "You can close this modal content with the ESC key" at bounding box center [454, 452] width 54 height 42
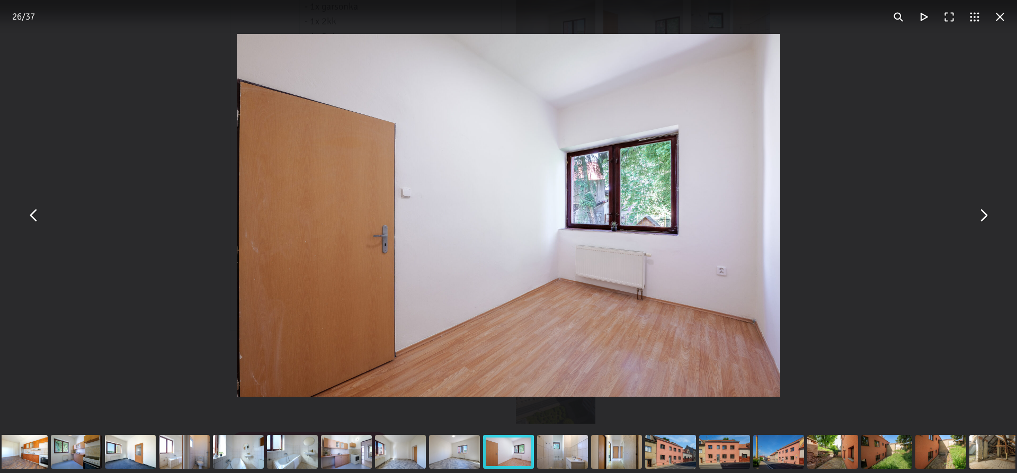
click at [450, 454] on div "You can close this modal content with the ESC key" at bounding box center [454, 452] width 54 height 42
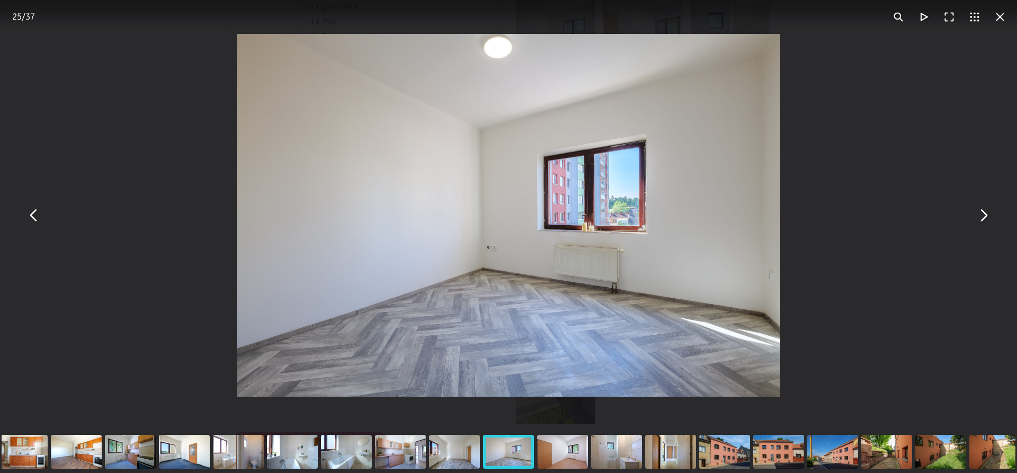
click at [459, 456] on div "You can close this modal content with the ESC key" at bounding box center [454, 452] width 54 height 42
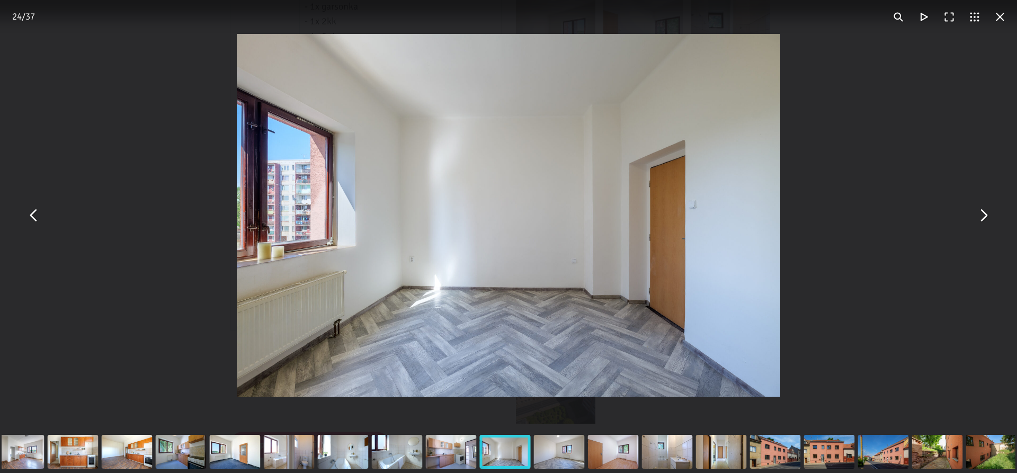
click at [451, 455] on div "You can close this modal content with the ESC key" at bounding box center [451, 452] width 54 height 42
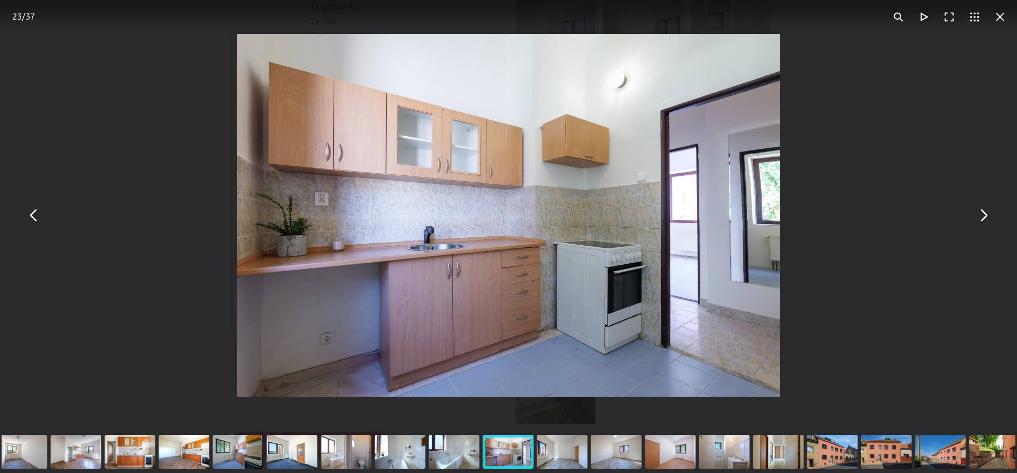
click at [451, 455] on div "You can close this modal content with the ESC key" at bounding box center [454, 452] width 54 height 42
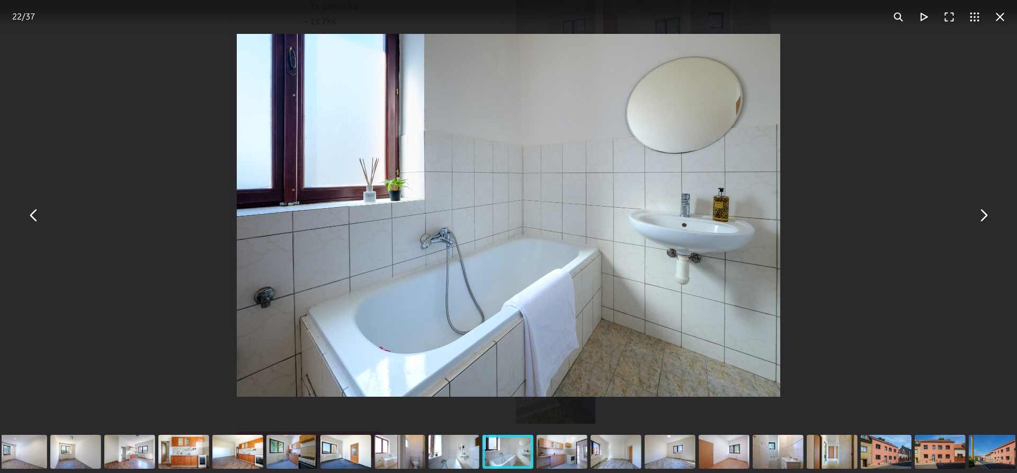
click at [442, 455] on div "You can close this modal content with the ESC key" at bounding box center [454, 452] width 54 height 42
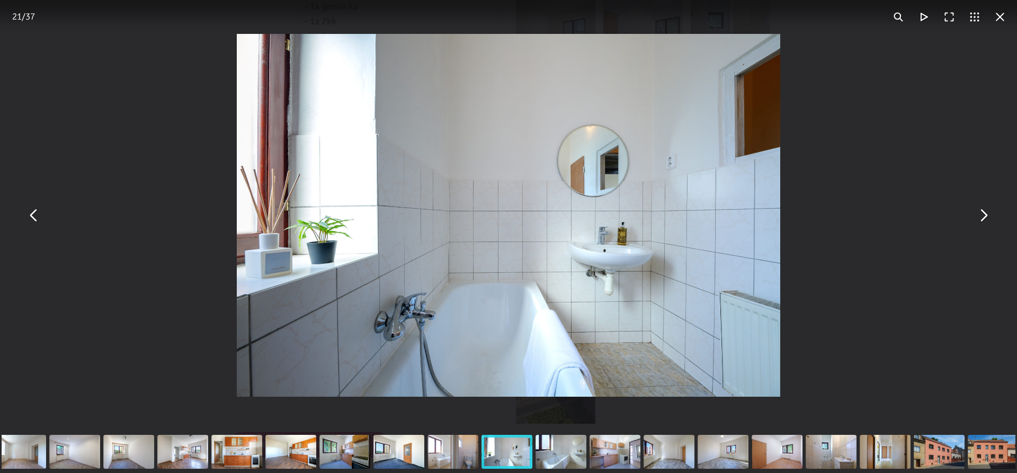
click at [434, 455] on div "You can close this modal content with the ESC key" at bounding box center [453, 452] width 54 height 42
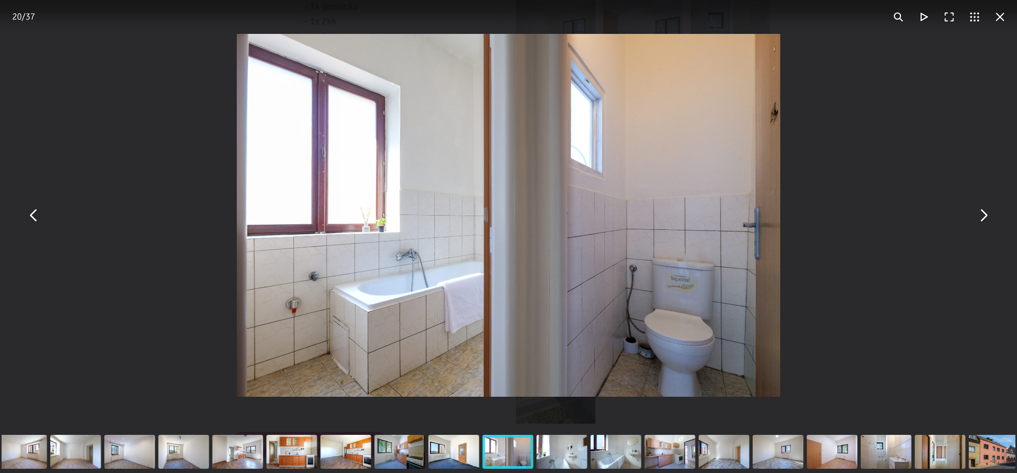
click at [434, 455] on div "You can close this modal content with the ESC key" at bounding box center [454, 452] width 54 height 42
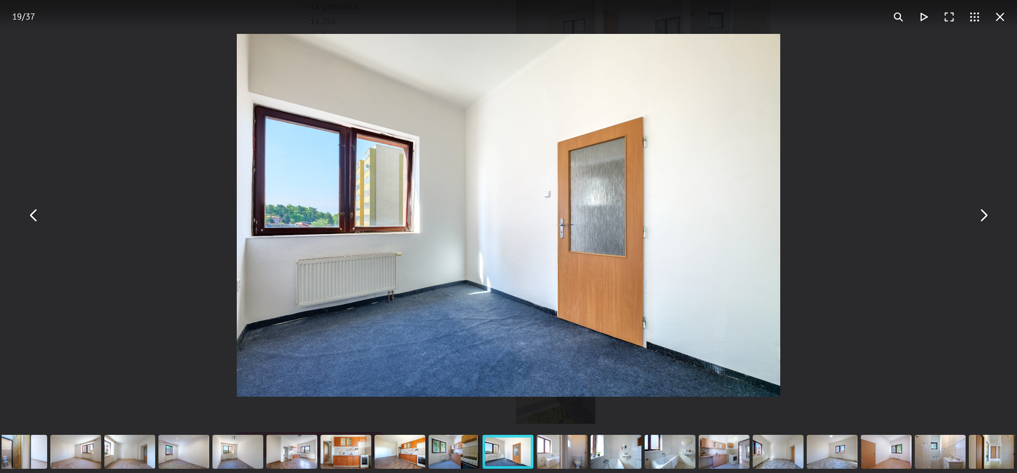
click at [434, 455] on div "You can close this modal content with the ESC key" at bounding box center [454, 452] width 54 height 42
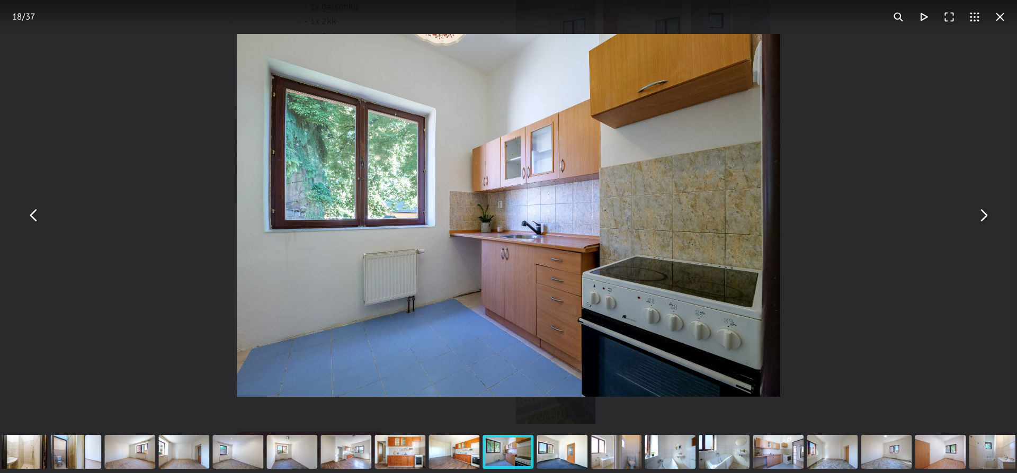
click at [445, 455] on div "You can close this modal content with the ESC key" at bounding box center [454, 452] width 54 height 42
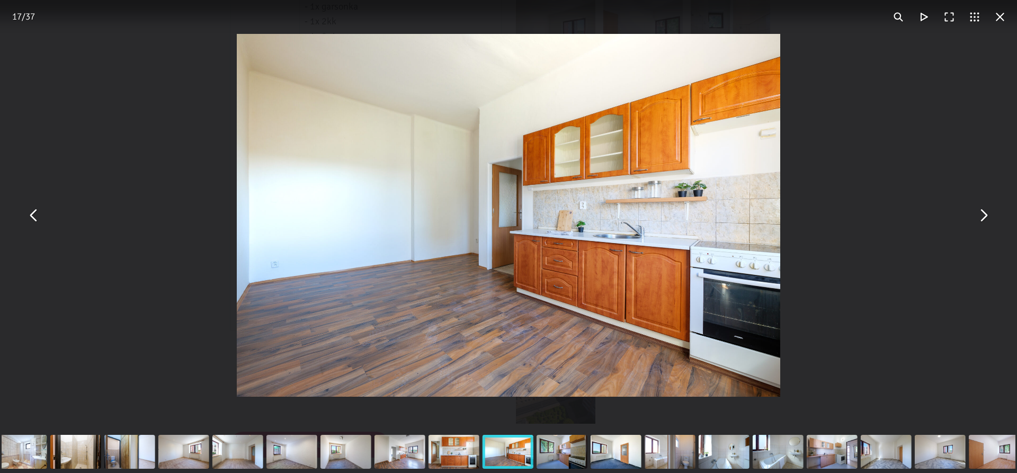
click at [467, 455] on div "You can close this modal content with the ESC key" at bounding box center [454, 452] width 54 height 42
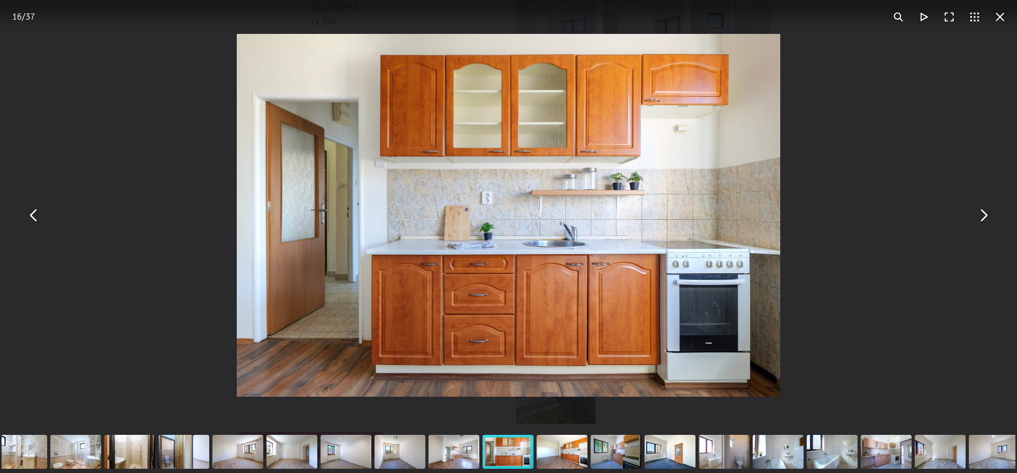
click at [466, 455] on div "You can close this modal content with the ESC key" at bounding box center [454, 452] width 54 height 42
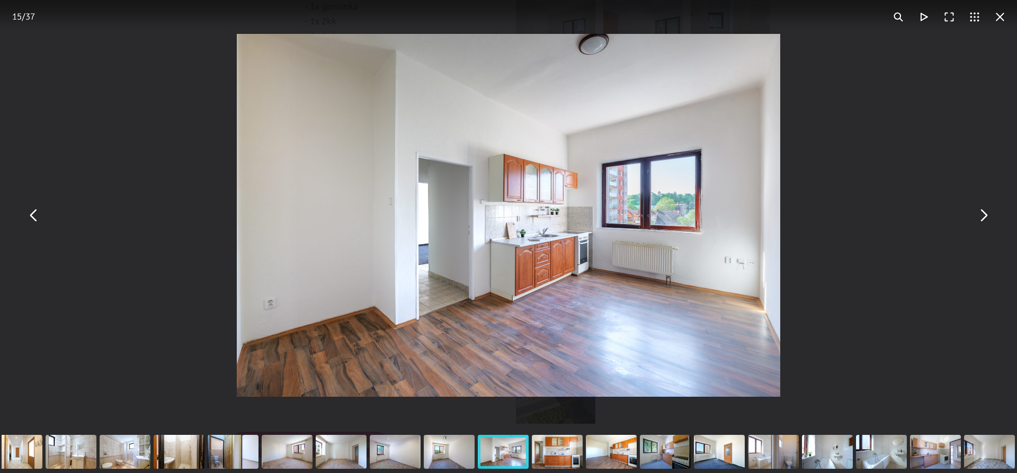
click at [456, 454] on div "You can close this modal content with the ESC key" at bounding box center [449, 452] width 54 height 42
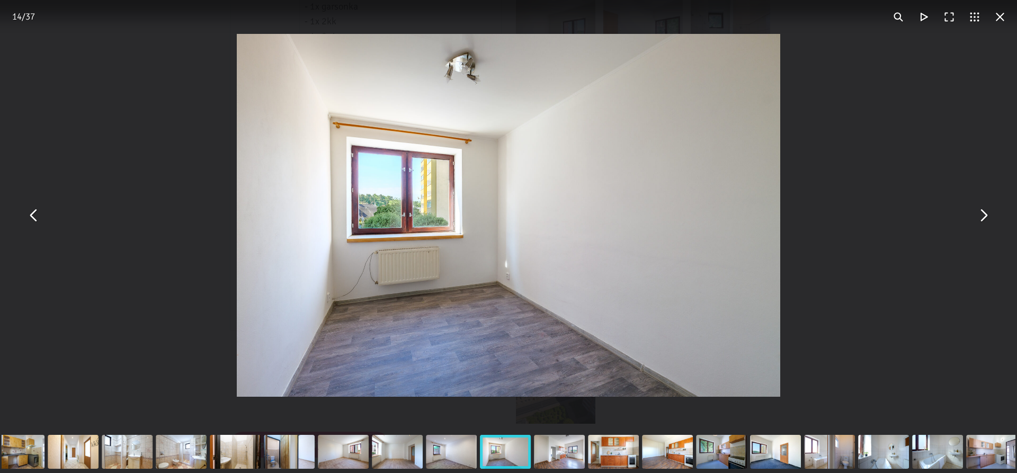
click at [445, 454] on div "You can close this modal content with the ESC key" at bounding box center [451, 452] width 54 height 42
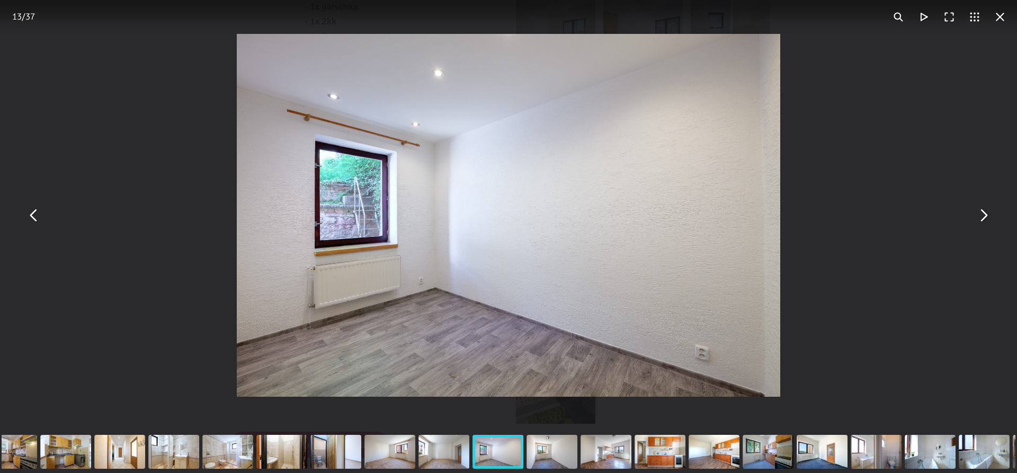
click at [440, 454] on div "You can close this modal content with the ESC key" at bounding box center [444, 452] width 54 height 42
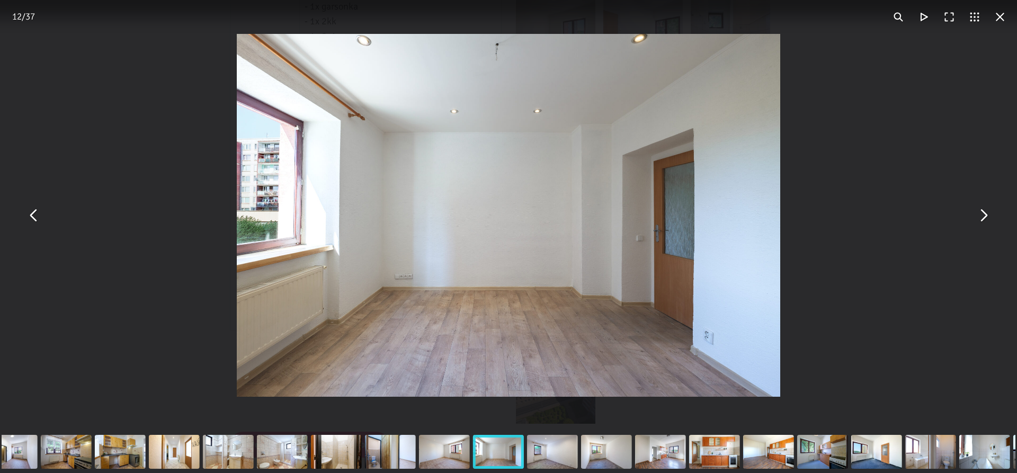
click at [431, 454] on div "You can close this modal content with the ESC key" at bounding box center [444, 452] width 54 height 42
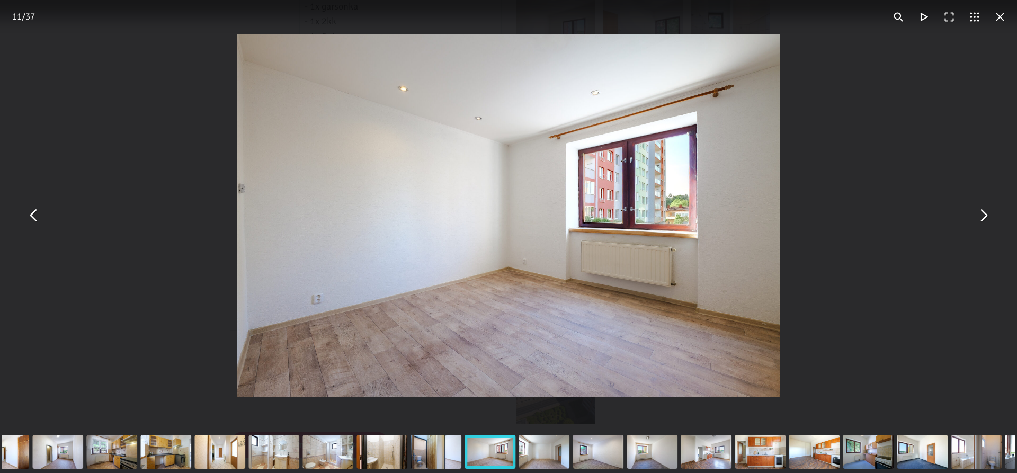
click at [428, 455] on div "You can close this modal content with the ESC key" at bounding box center [436, 452] width 54 height 42
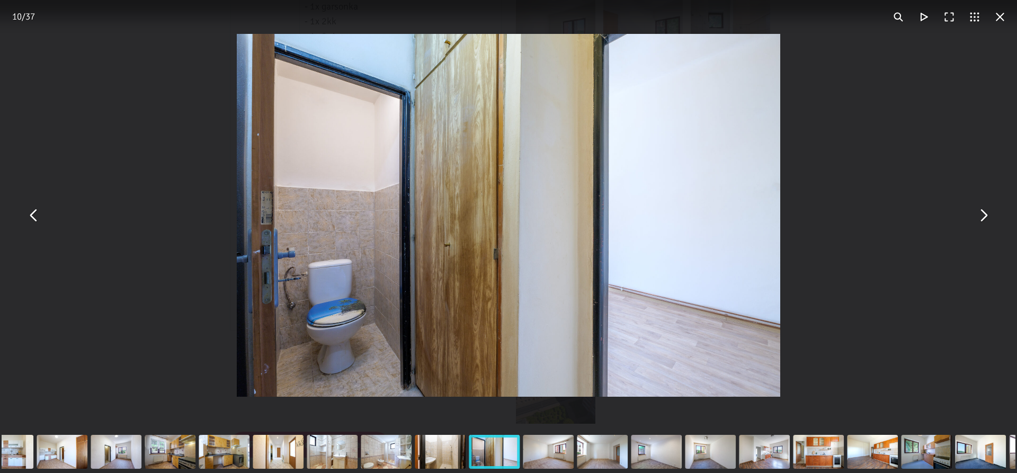
click at [428, 455] on div "You can close this modal content with the ESC key" at bounding box center [440, 452] width 54 height 42
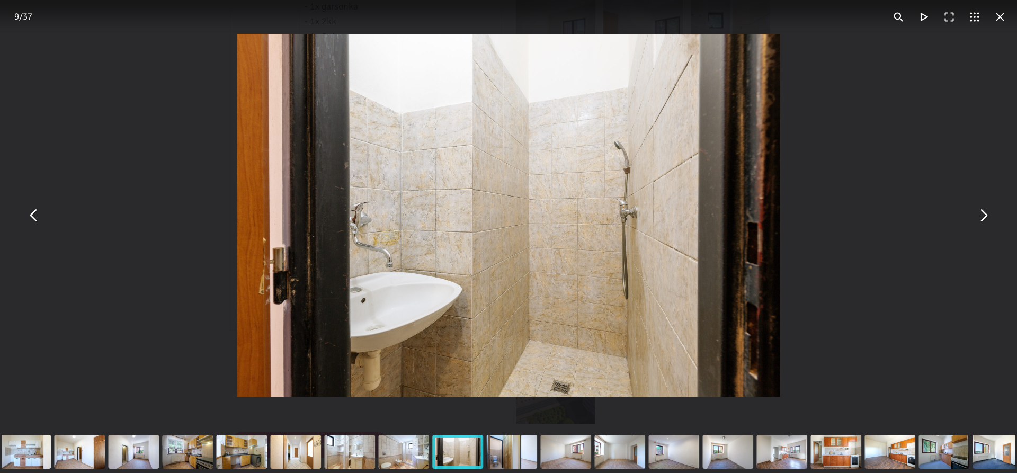
click at [428, 455] on div "You can close this modal content with the ESC key" at bounding box center [404, 452] width 54 height 42
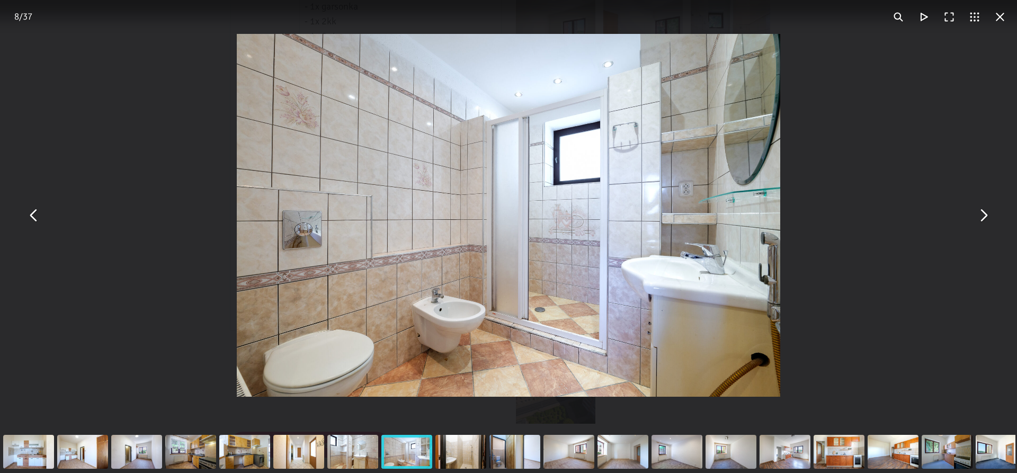
click at [377, 455] on div "You can close this modal content with the ESC key" at bounding box center [353, 452] width 54 height 42
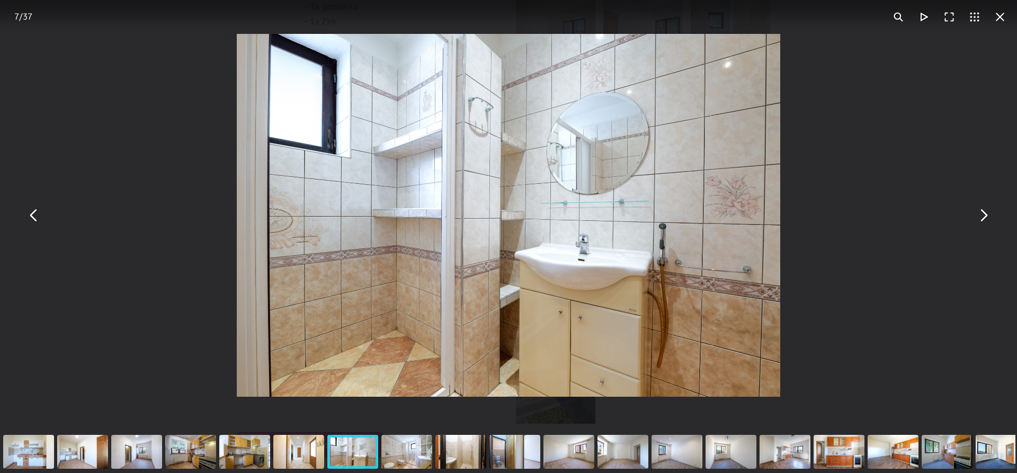
click at [300, 453] on div "You can close this modal content with the ESC key" at bounding box center [299, 452] width 54 height 42
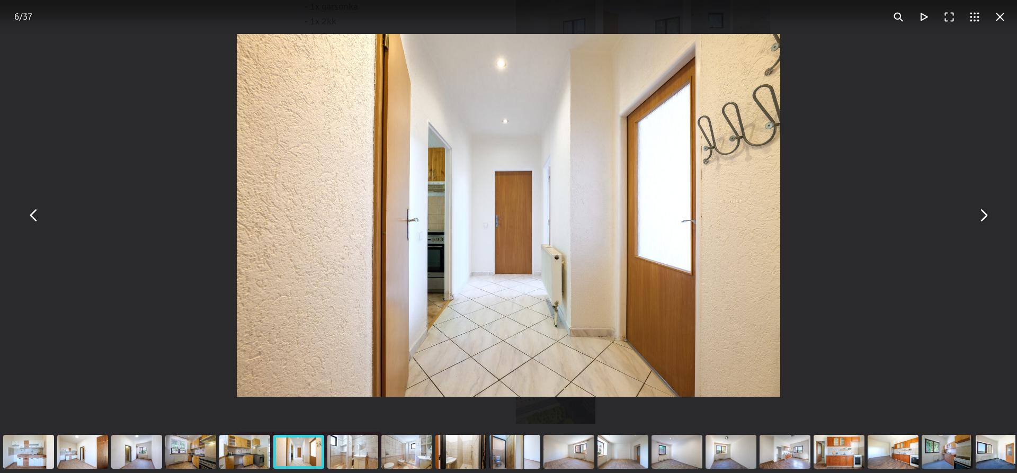
click at [240, 449] on div "You can close this modal content with the ESC key" at bounding box center [245, 452] width 54 height 42
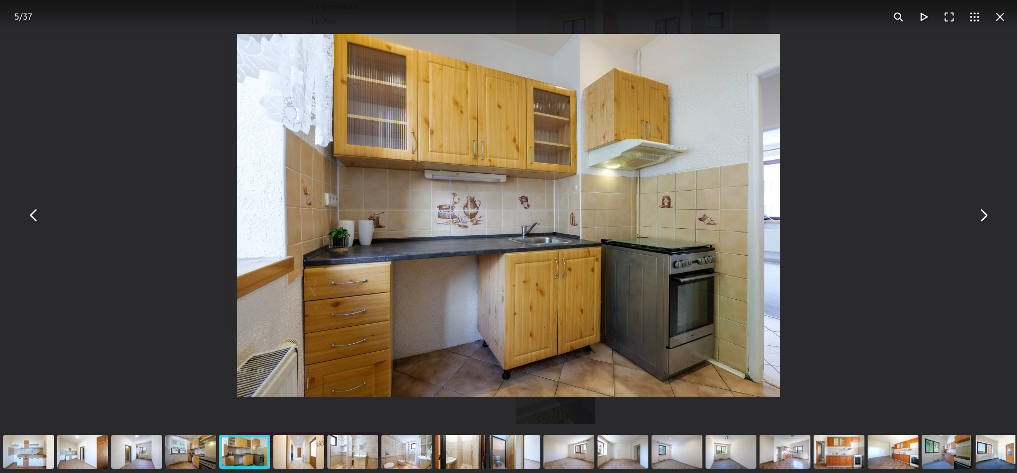
click at [194, 452] on div "You can close this modal content with the ESC key" at bounding box center [191, 452] width 54 height 42
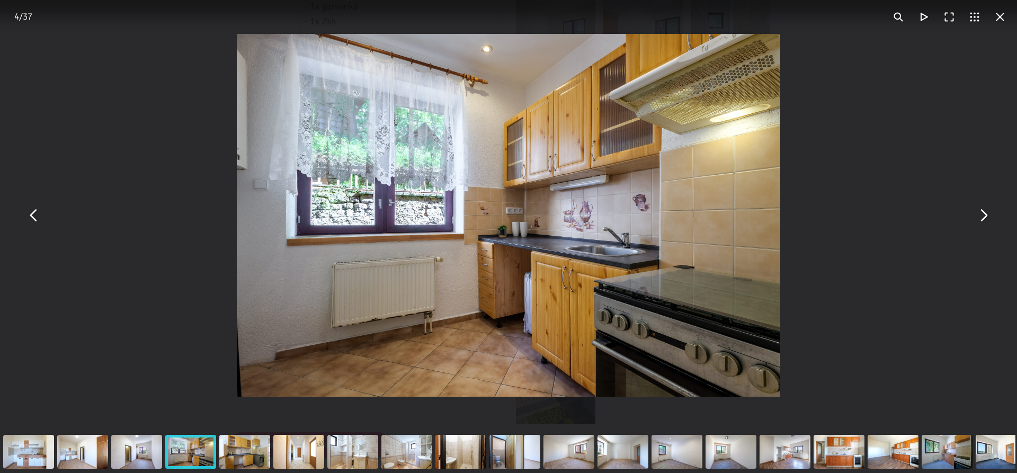
click at [145, 452] on div "You can close this modal content with the ESC key" at bounding box center [137, 452] width 54 height 42
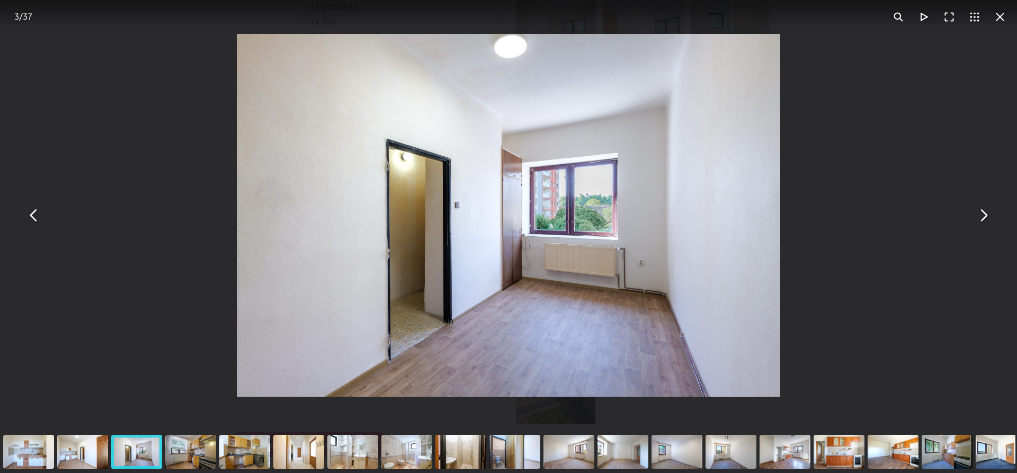
click at [89, 451] on div "You can close this modal content with the ESC key" at bounding box center [83, 452] width 54 height 42
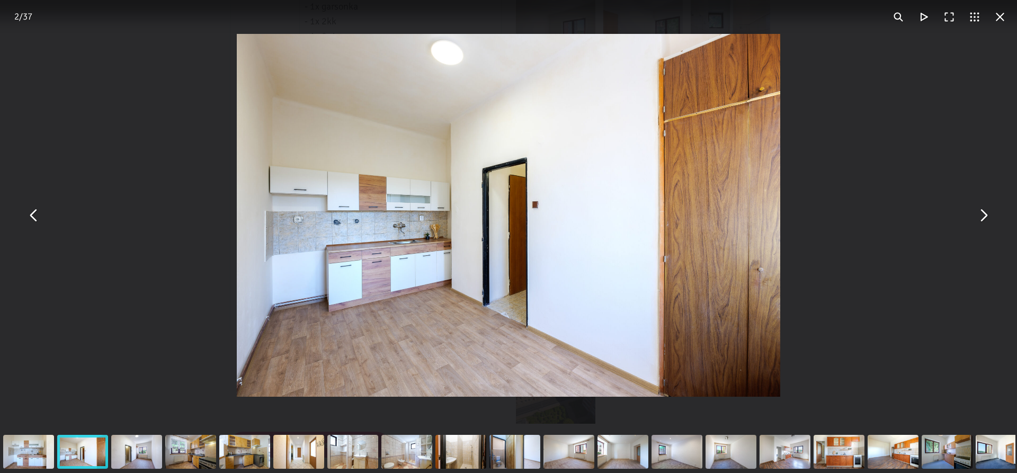
click at [36, 452] on div "You can close this modal content with the ESC key" at bounding box center [29, 452] width 54 height 42
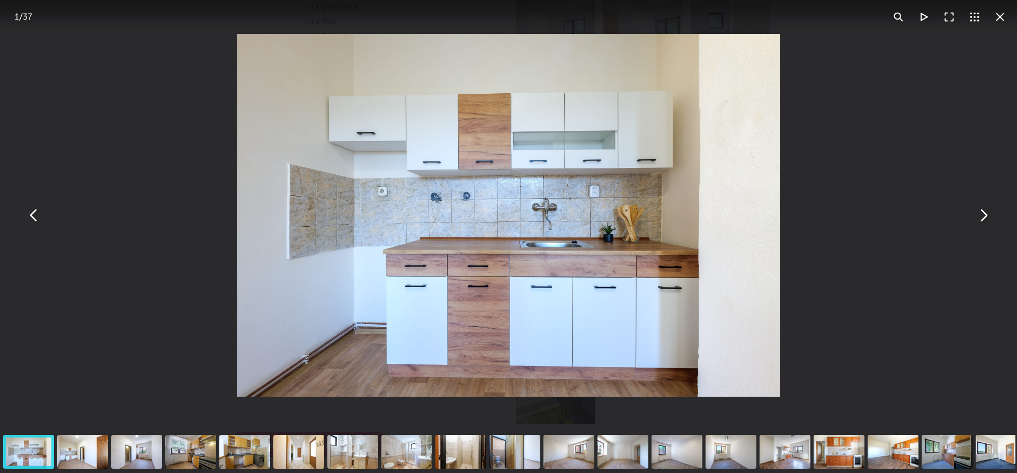
click at [464, 455] on div "You can close this modal content with the ESC key" at bounding box center [461, 452] width 54 height 42
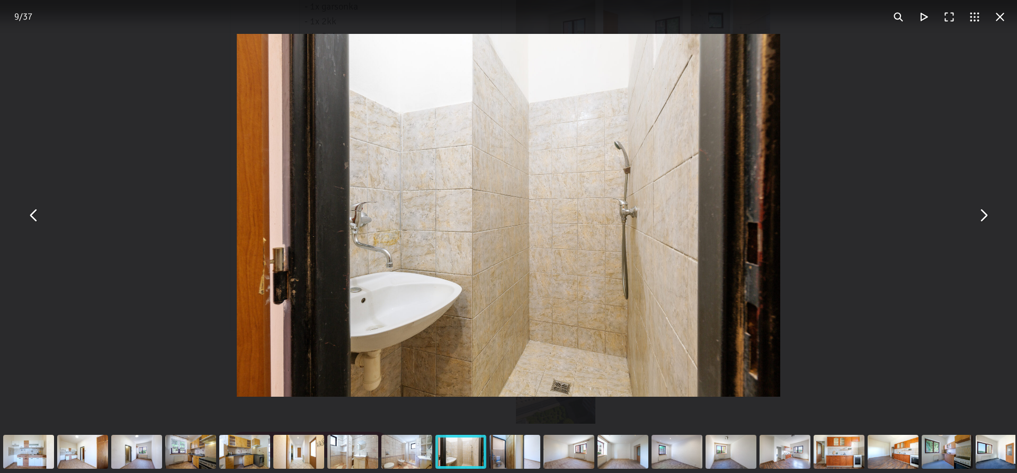
click at [204, 454] on div "You can close this modal content with the ESC key" at bounding box center [191, 452] width 54 height 42
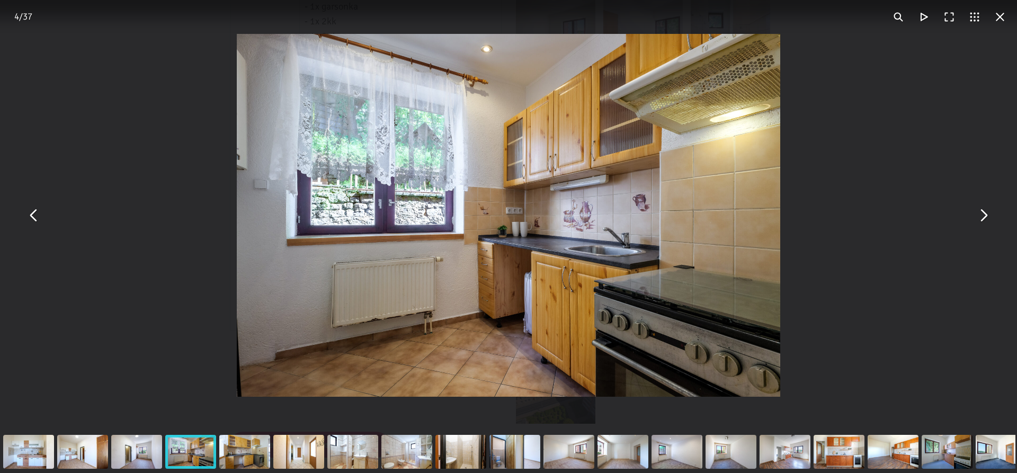
click at [520, 451] on div "You can close this modal content with the ESC key" at bounding box center [515, 452] width 54 height 42
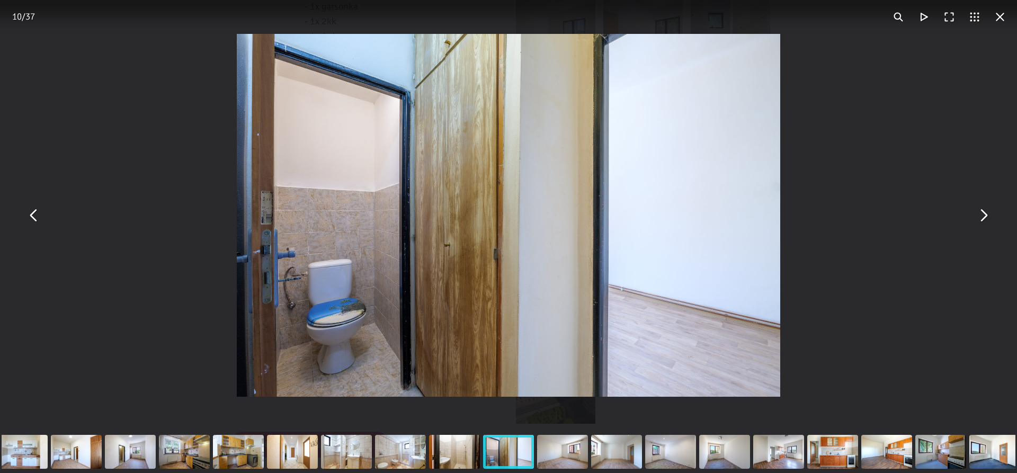
click at [563, 455] on div "You can close this modal content with the ESC key" at bounding box center [562, 452] width 54 height 42
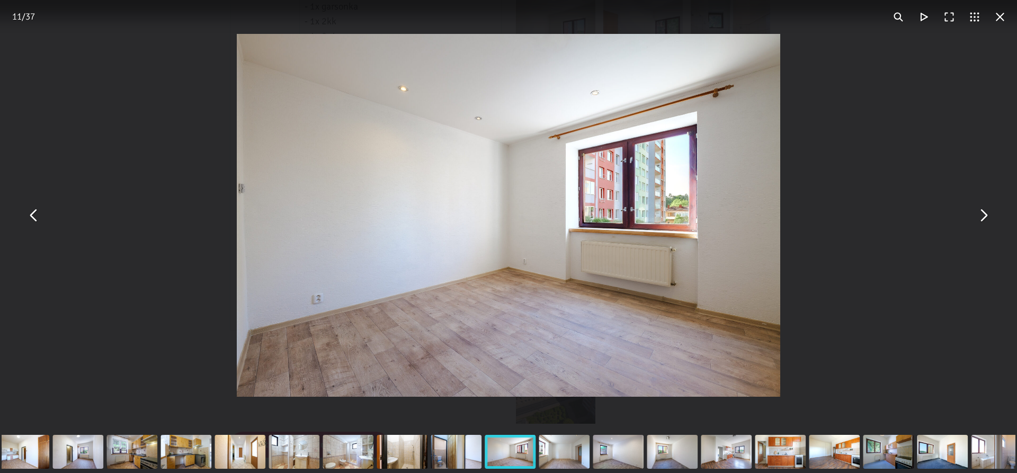
click at [395, 454] on div "You can close this modal content with the ESC key" at bounding box center [402, 452] width 54 height 42
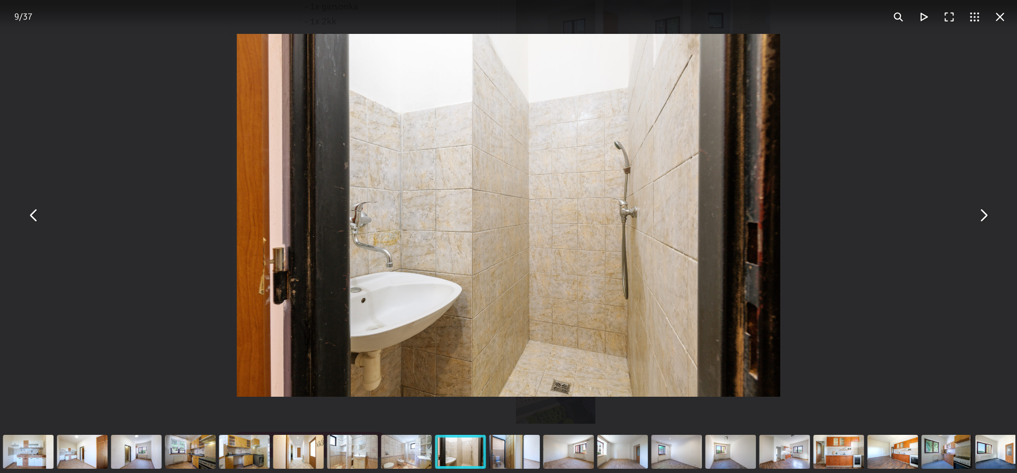
click at [361, 456] on div "You can close this modal content with the ESC key" at bounding box center [352, 452] width 54 height 42
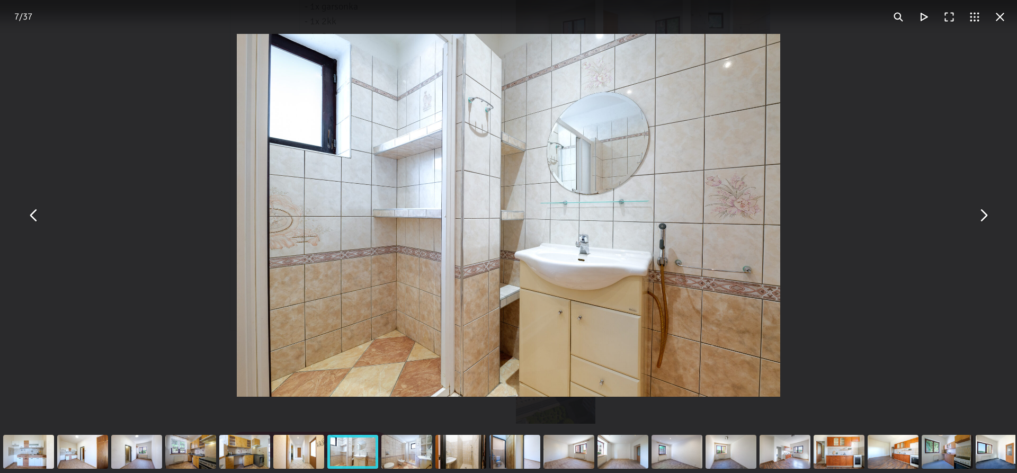
click at [998, 18] on button "You can close this modal content with the ESC key" at bounding box center [999, 16] width 25 height 25
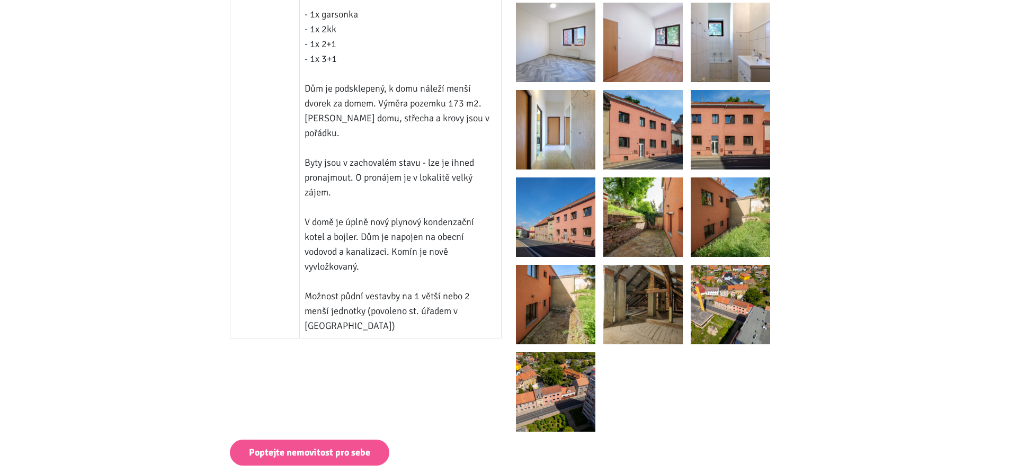
scroll to position [540, 0]
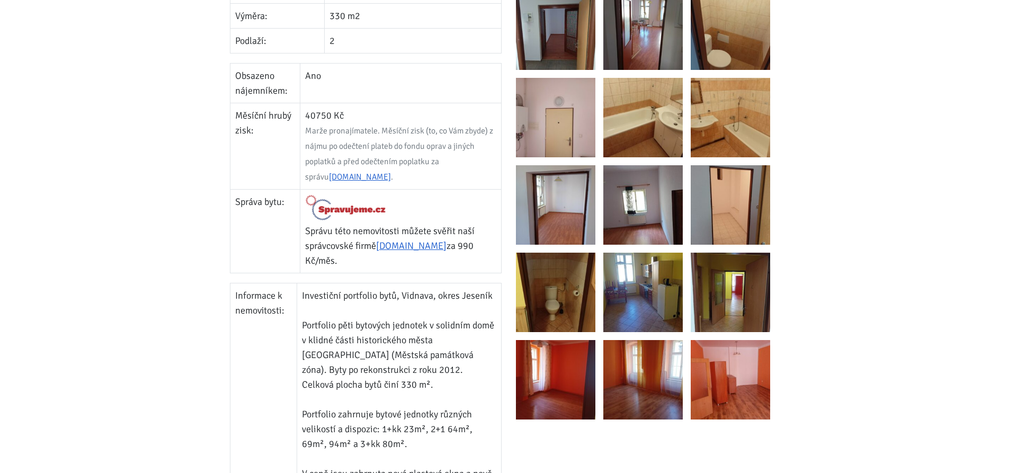
scroll to position [486, 0]
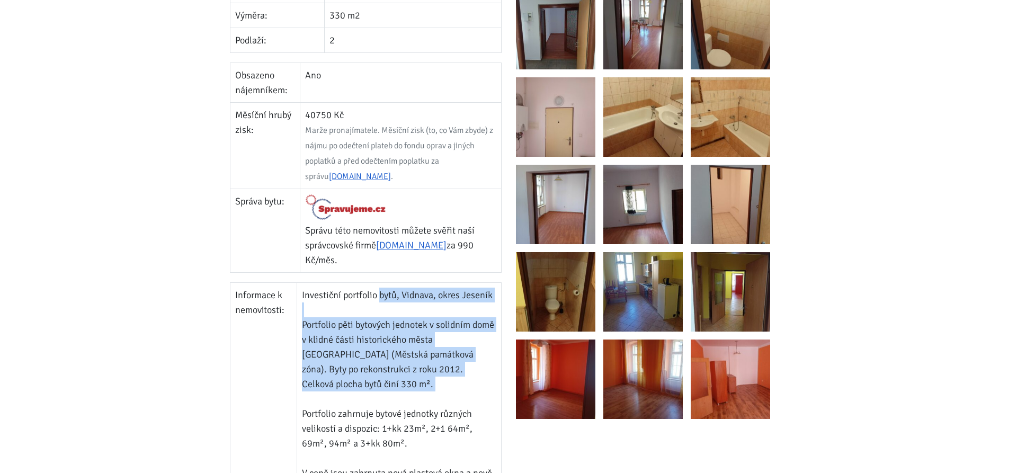
drag, startPoint x: 380, startPoint y: 276, endPoint x: 487, endPoint y: 368, distance: 140.1
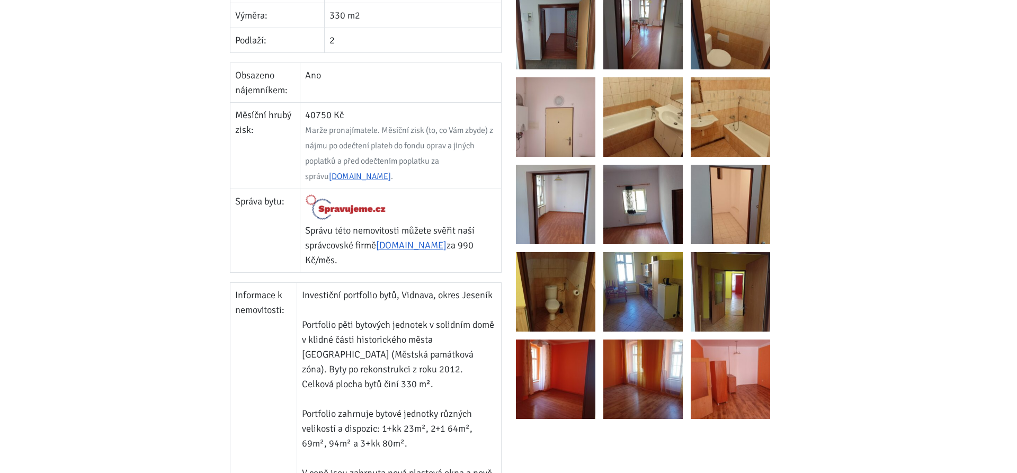
drag, startPoint x: 328, startPoint y: 309, endPoint x: 462, endPoint y: 419, distance: 173.1
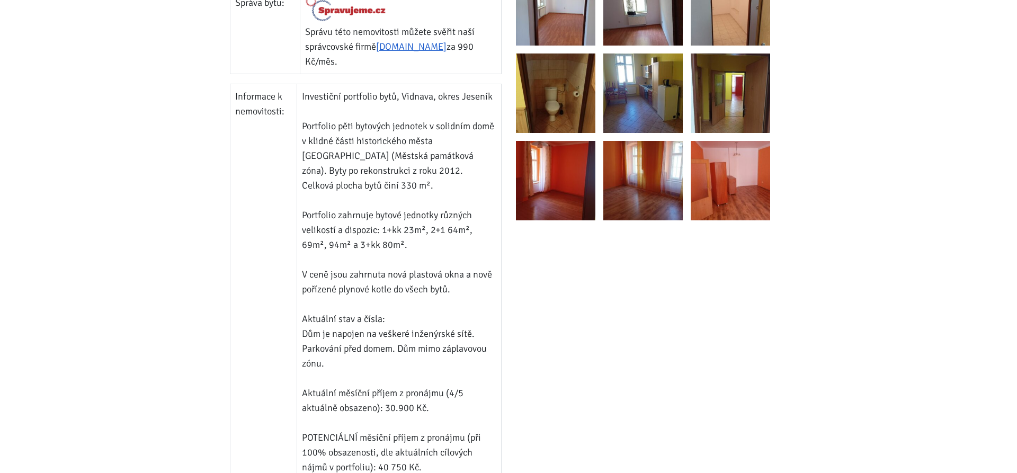
scroll to position [702, 0]
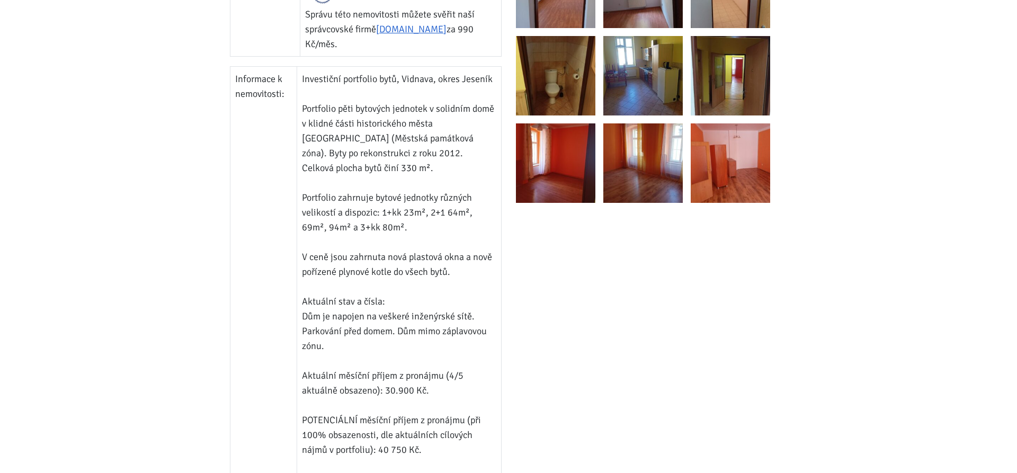
drag, startPoint x: 297, startPoint y: 225, endPoint x: 468, endPoint y: 252, distance: 173.7
drag, startPoint x: 336, startPoint y: 240, endPoint x: 507, endPoint y: 320, distance: 188.1
click at [507, 320] on div "Cena: 6 750 000 Kč Roční zhodnocení na nájmu: 7,24 % Výpočet nezahrnuje správu,…" at bounding box center [365, 229] width 286 height 1435
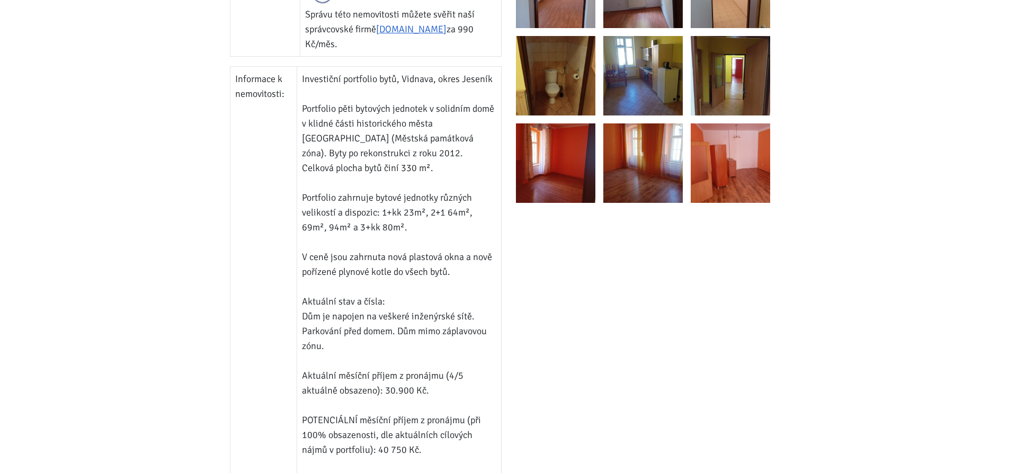
click at [507, 321] on div "Cena: 6 750 000 Kč Roční zhodnocení na nájmu: 7,24 % Výpočet nezahrnuje správu,…" at bounding box center [365, 229] width 286 height 1435
drag, startPoint x: 300, startPoint y: 300, endPoint x: 467, endPoint y: 328, distance: 169.2
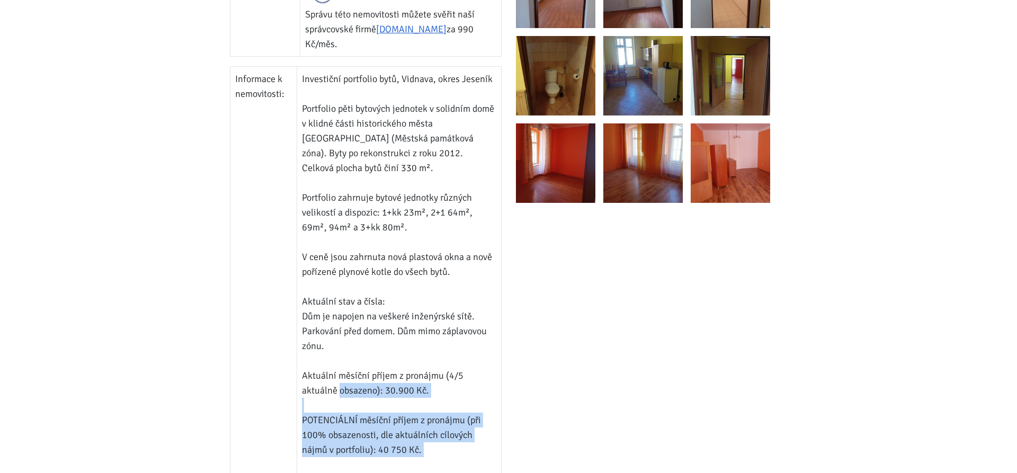
drag, startPoint x: 338, startPoint y: 360, endPoint x: 464, endPoint y: 431, distance: 144.9
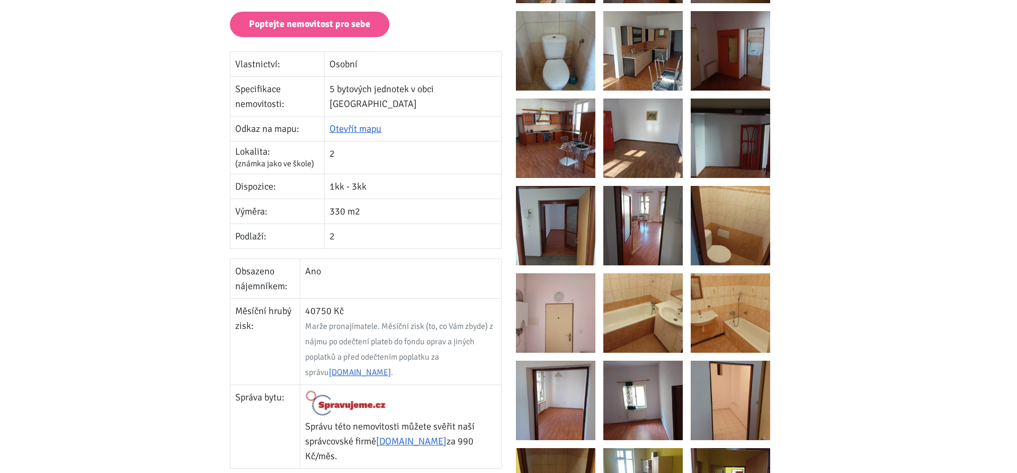
scroll to position [378, 0]
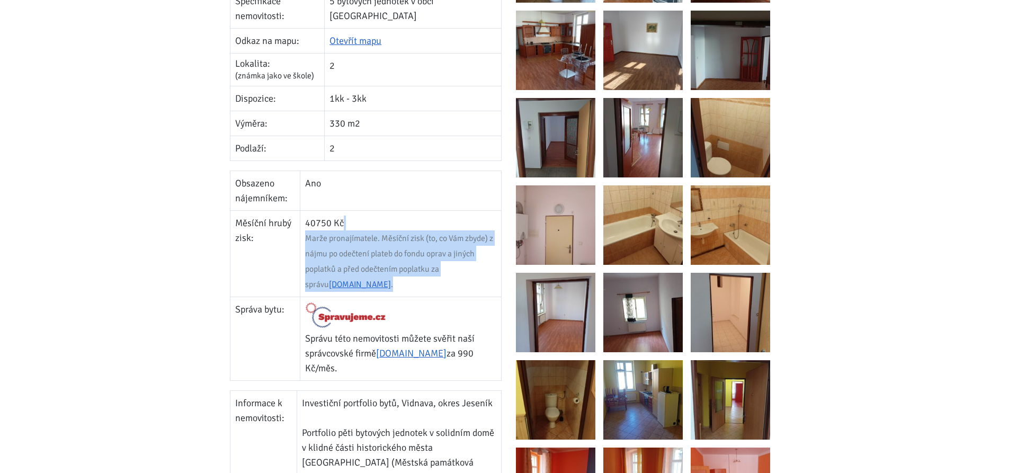
drag, startPoint x: 306, startPoint y: 207, endPoint x: 429, endPoint y: 270, distance: 138.8
click at [419, 273] on td "40750 Kč Marže pronajímatele. Měsíční zisk (to, co Vám zbyde) z nájmu po odečte…" at bounding box center [400, 254] width 201 height 86
click at [429, 270] on td "40750 Kč Marže pronajímatele. Měsíční zisk (to, co Vám zbyde) z nájmu po odečte…" at bounding box center [400, 254] width 201 height 86
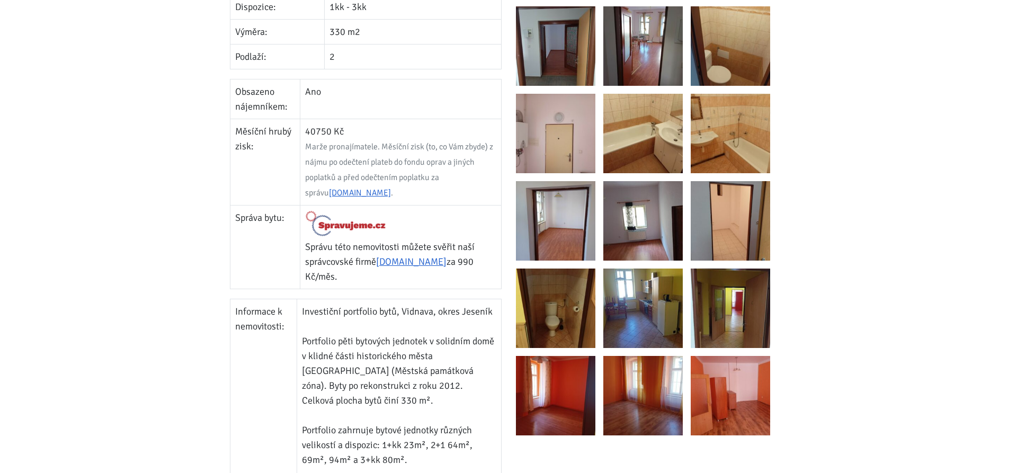
scroll to position [486, 0]
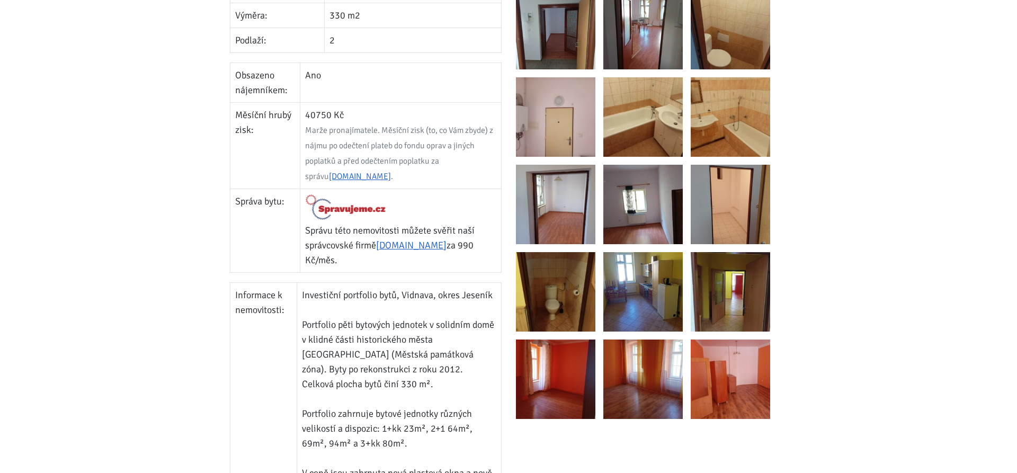
drag, startPoint x: 305, startPoint y: 215, endPoint x: 422, endPoint y: 245, distance: 120.9
click at [422, 245] on td "Správu této nemovitosti můžete svěřit naší správcovské firmě [DOMAIN_NAME] za 9…" at bounding box center [400, 231] width 201 height 84
click at [428, 249] on p "Správu této nemovitosti můžete svěřit naší správcovské firmě [DOMAIN_NAME] za 9…" at bounding box center [400, 245] width 191 height 44
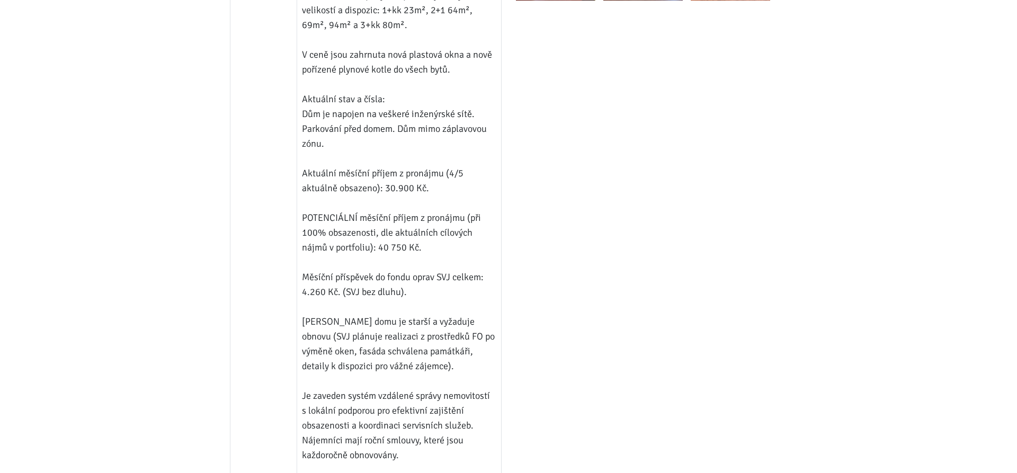
scroll to position [972, 0]
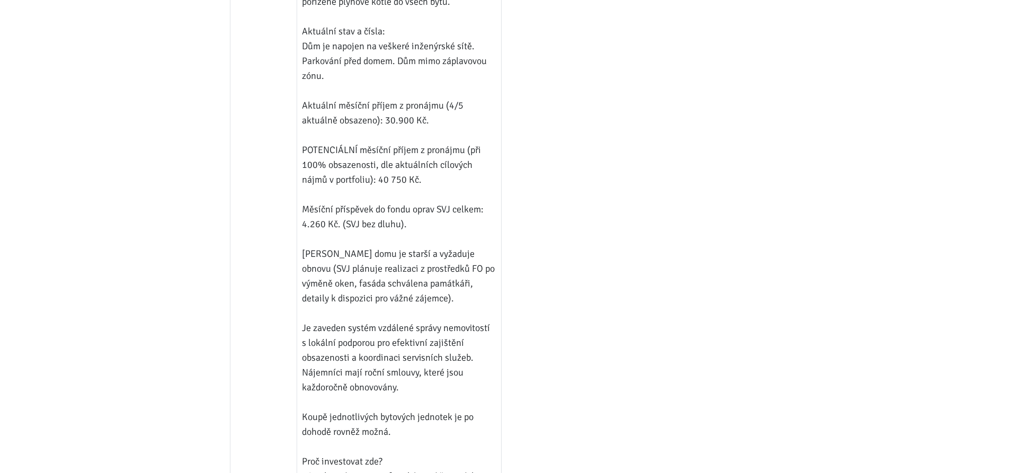
drag, startPoint x: 296, startPoint y: 177, endPoint x: 449, endPoint y: 204, distance: 156.0
click at [437, 208] on tr "Informace k nemovitosti: Investiční portfolio bytů, Vidnava, okres Jeseník Port…" at bounding box center [365, 231] width 271 height 870
click at [449, 204] on td "Investiční portfolio bytů, Vidnava, okres Jeseník Portfolio pěti bytových jedno…" at bounding box center [399, 231] width 204 height 870
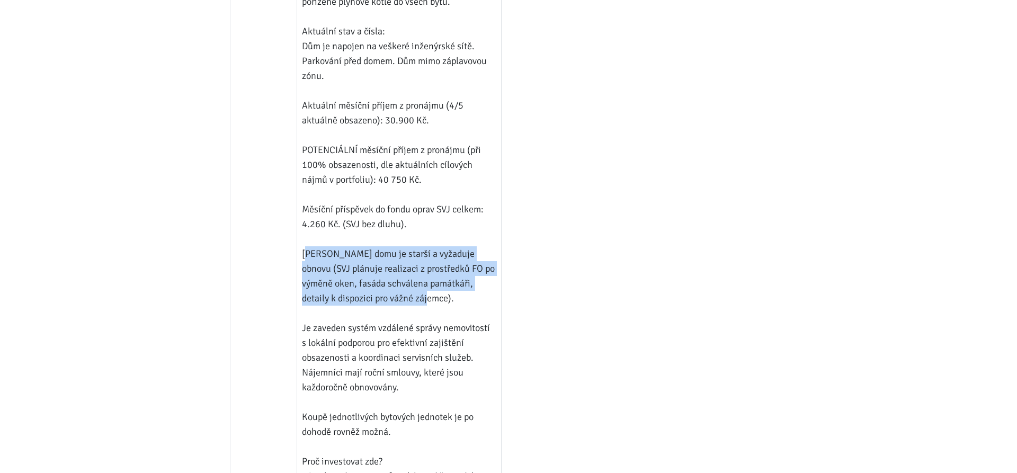
drag, startPoint x: 300, startPoint y: 221, endPoint x: 456, endPoint y: 268, distance: 162.7
click at [456, 268] on td "Investiční portfolio bytů, Vidnava, okres Jeseník Portfolio pěti bytových jedno…" at bounding box center [399, 231] width 204 height 870
